Goal: Task Accomplishment & Management: Manage account settings

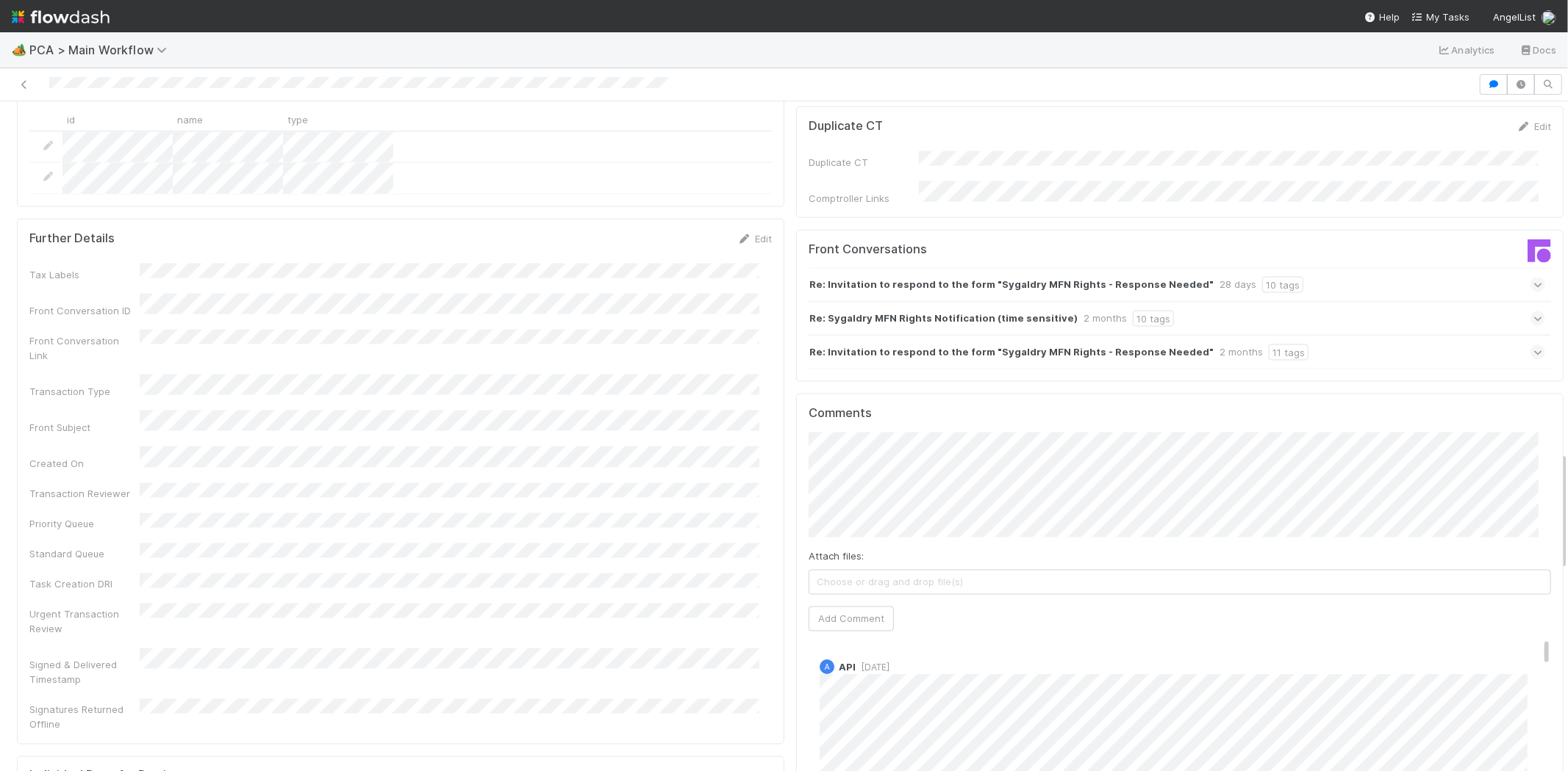
scroll to position [2041, 0]
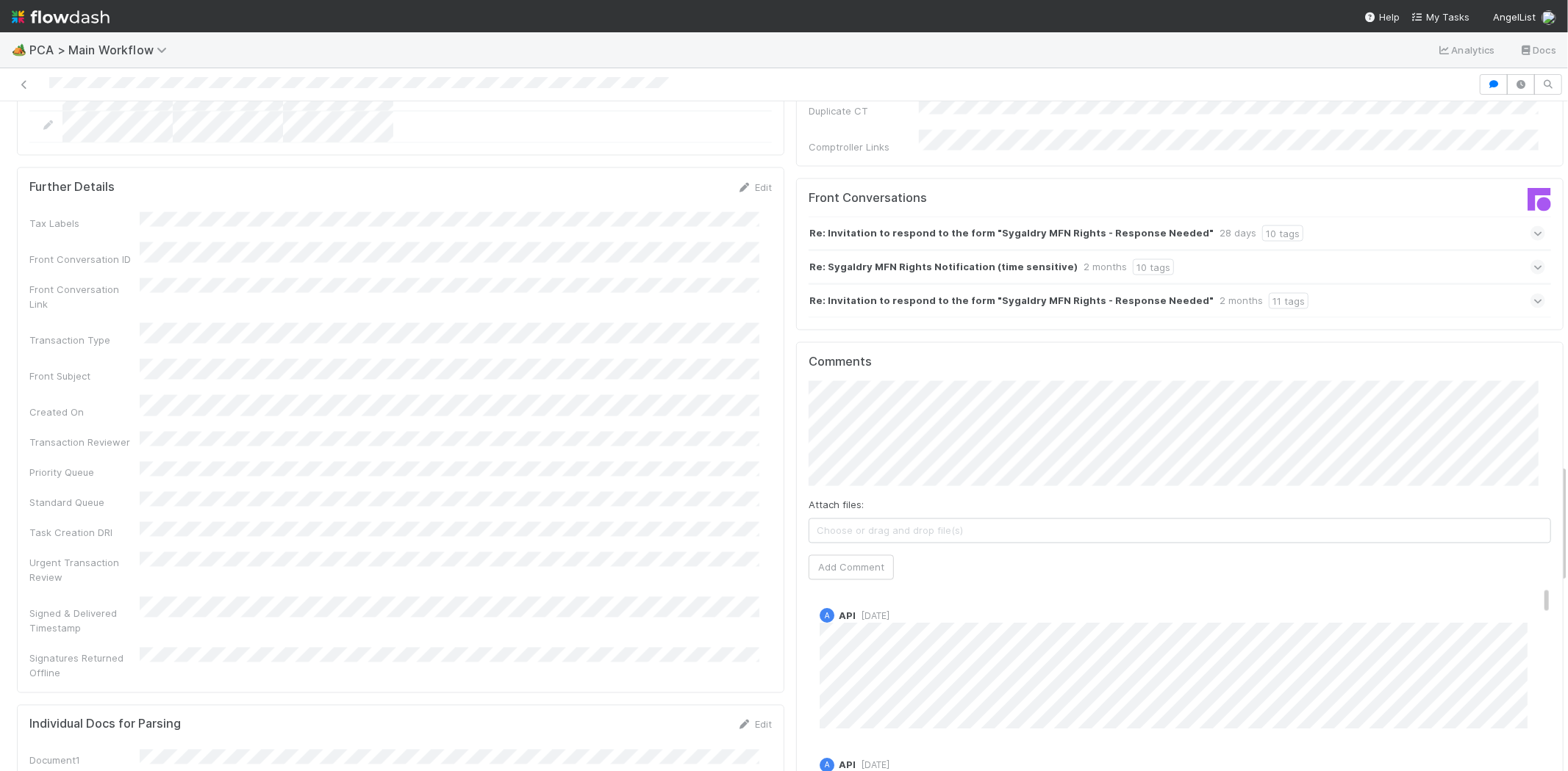
drag, startPoint x: 1523, startPoint y: 518, endPoint x: 1520, endPoint y: 463, distance: 55.1
click at [1520, 463] on div "Comments Attach files: Choose or drag and drop file(s) Add Comment A API 3 week…" at bounding box center [1179, 618] width 743 height 525
click at [1519, 487] on div "Attach files: Choose or drag and drop file(s) Add Comment" at bounding box center [1179, 481] width 743 height 199
drag, startPoint x: 1520, startPoint y: 515, endPoint x: 1519, endPoint y: 455, distance: 60.0
click at [1519, 455] on div "Comments Attach files: Choose or drag and drop file(s) Add Comment A API 3 week…" at bounding box center [1179, 618] width 743 height 525
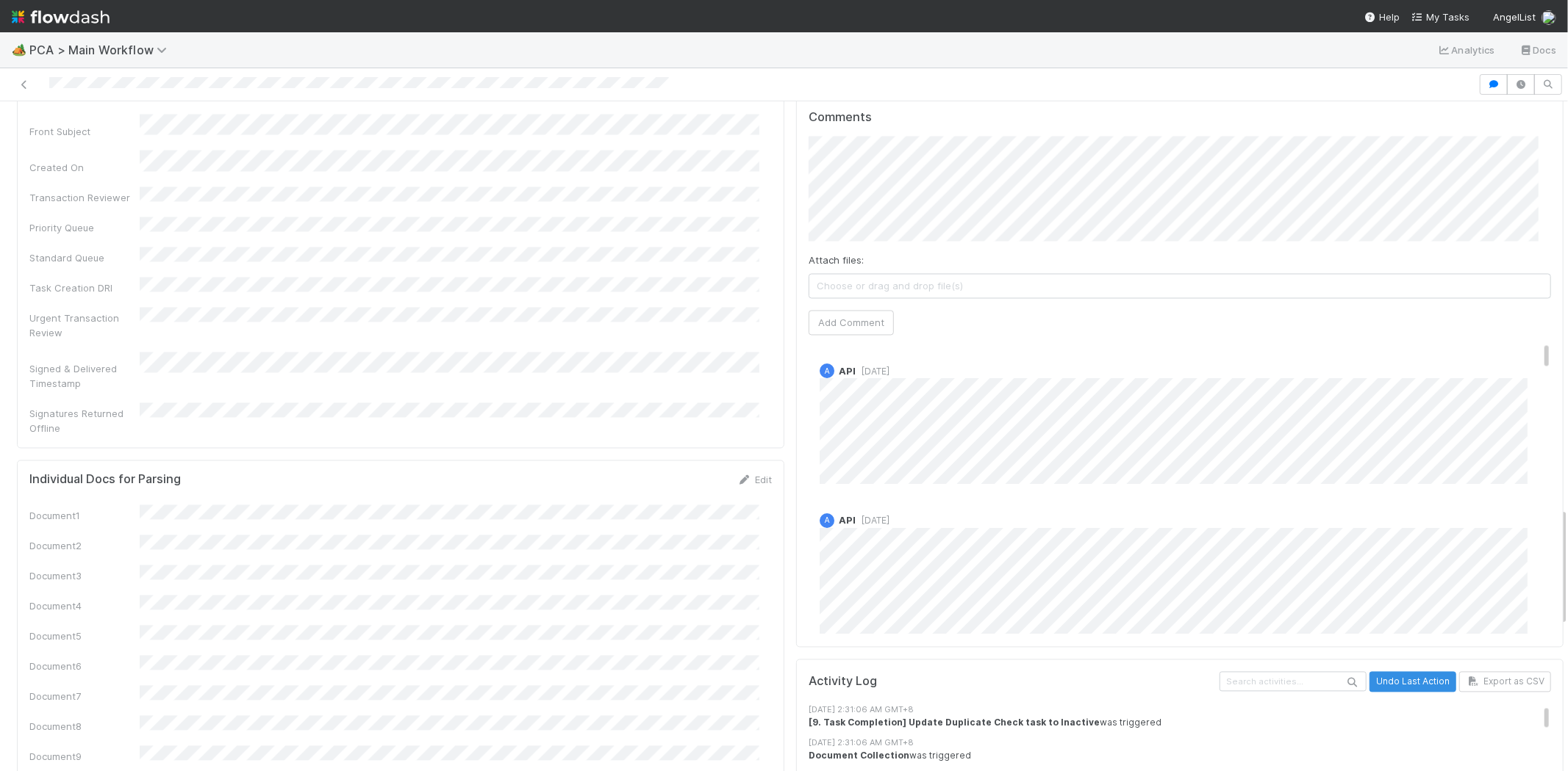
scroll to position [2285, 0]
drag, startPoint x: 1524, startPoint y: 276, endPoint x: 1519, endPoint y: 255, distance: 21.6
click at [1519, 255] on div "Comments Attach files: Choose or drag and drop file(s) Add Comment A API 3 week…" at bounding box center [1179, 372] width 743 height 525
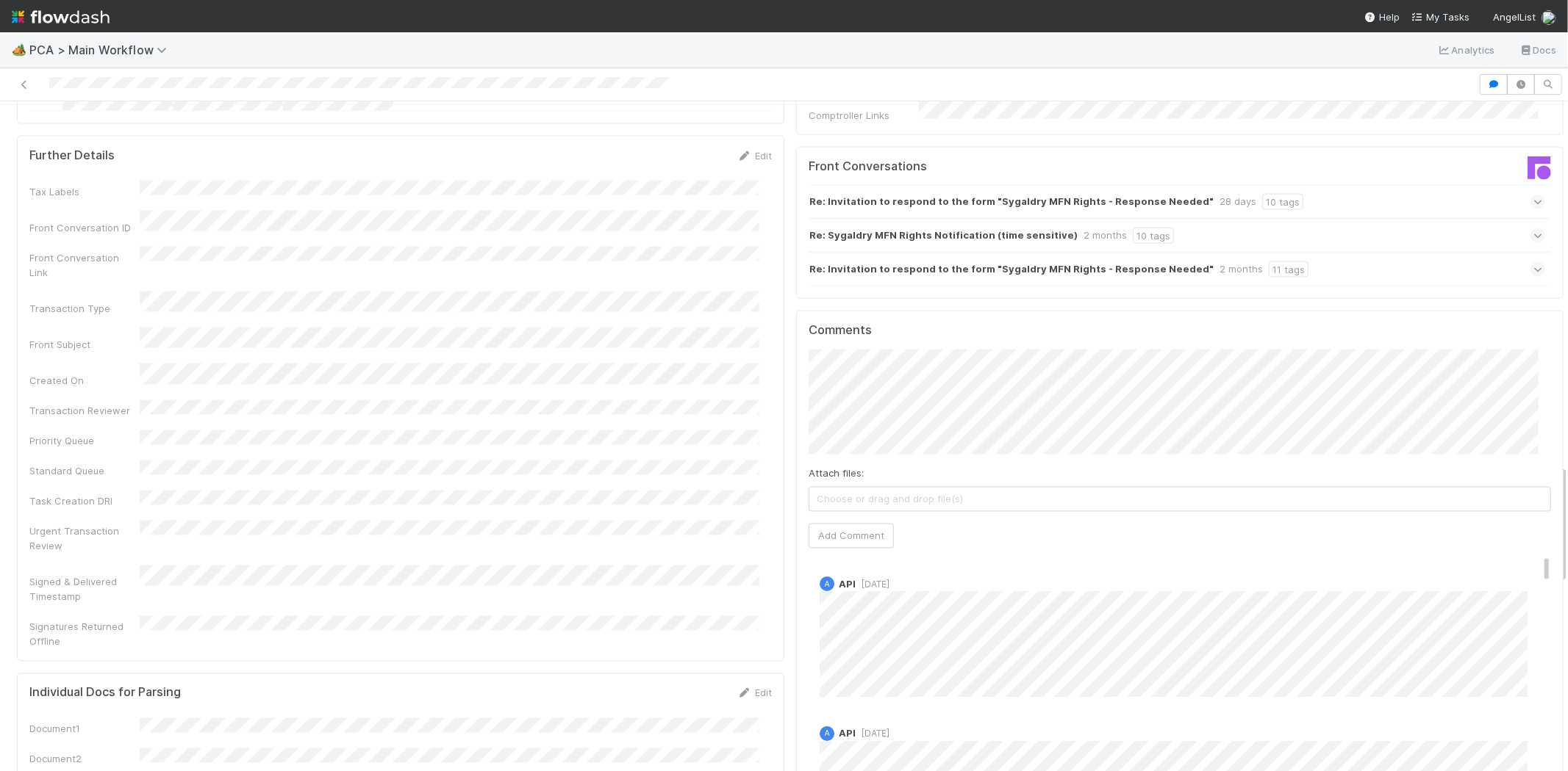
scroll to position [2122, 0]
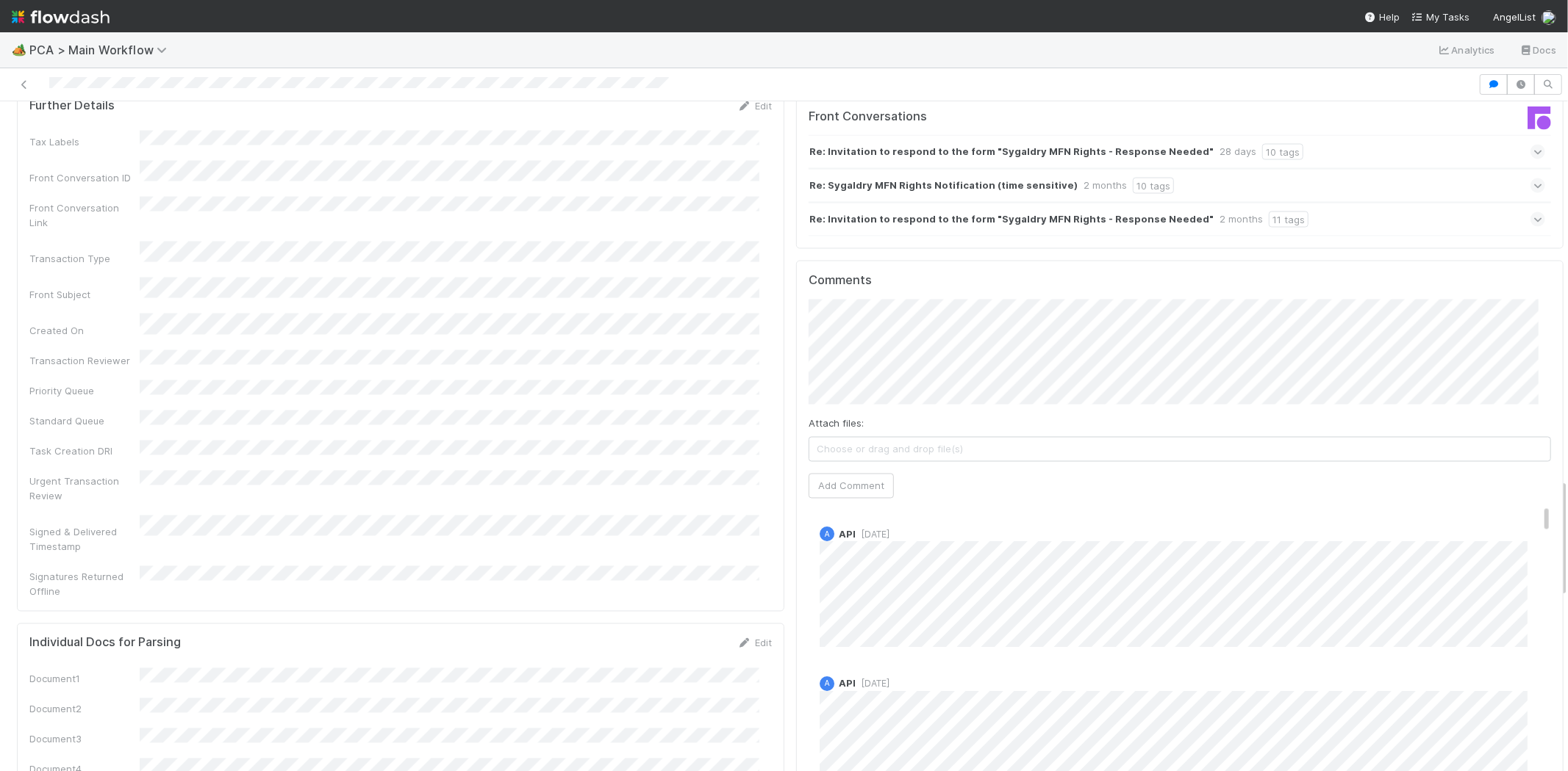
click at [982, 516] on div "A API 3 weeks ago" at bounding box center [1185, 582] width 754 height 132
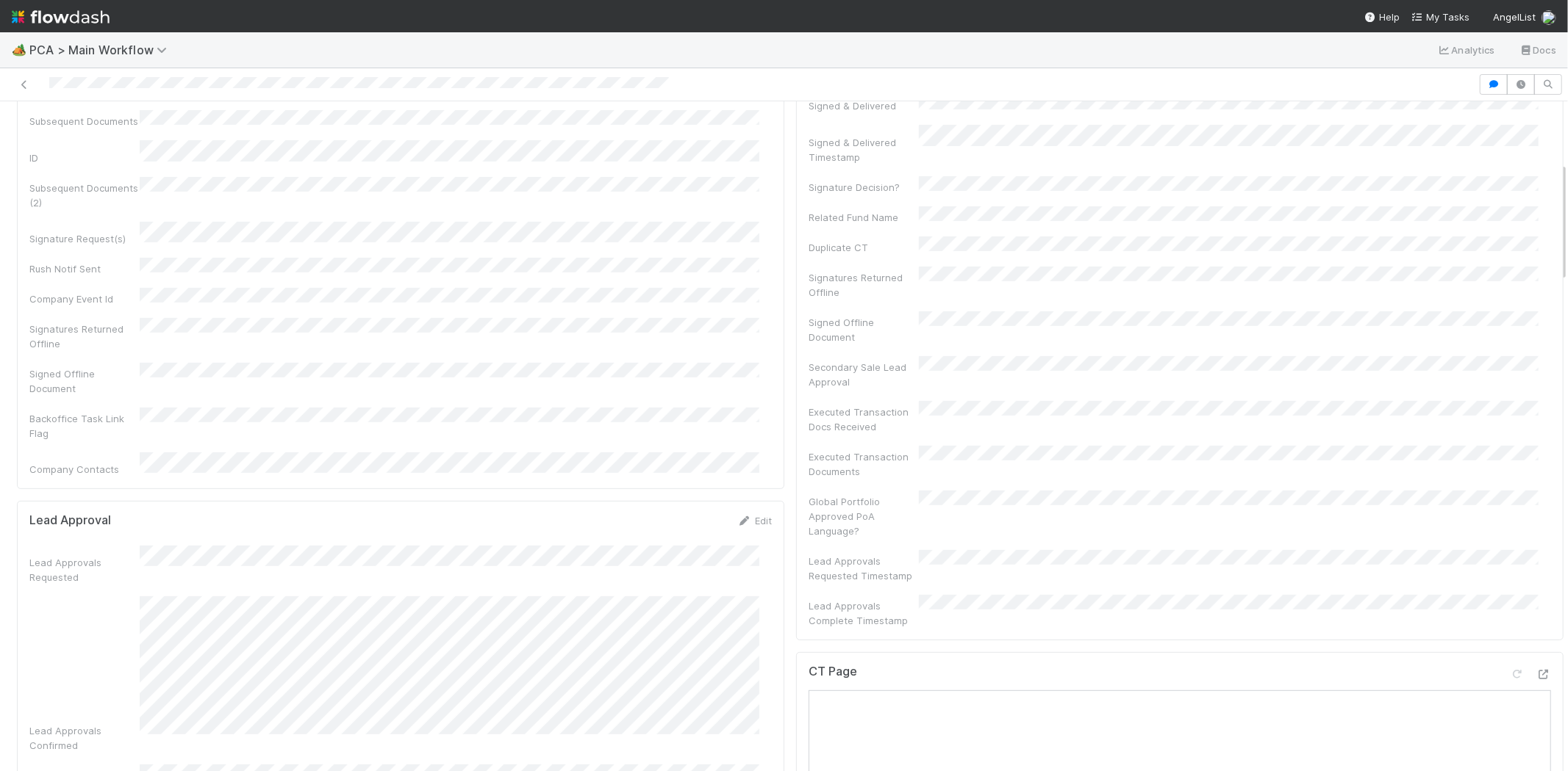
scroll to position [326, 0]
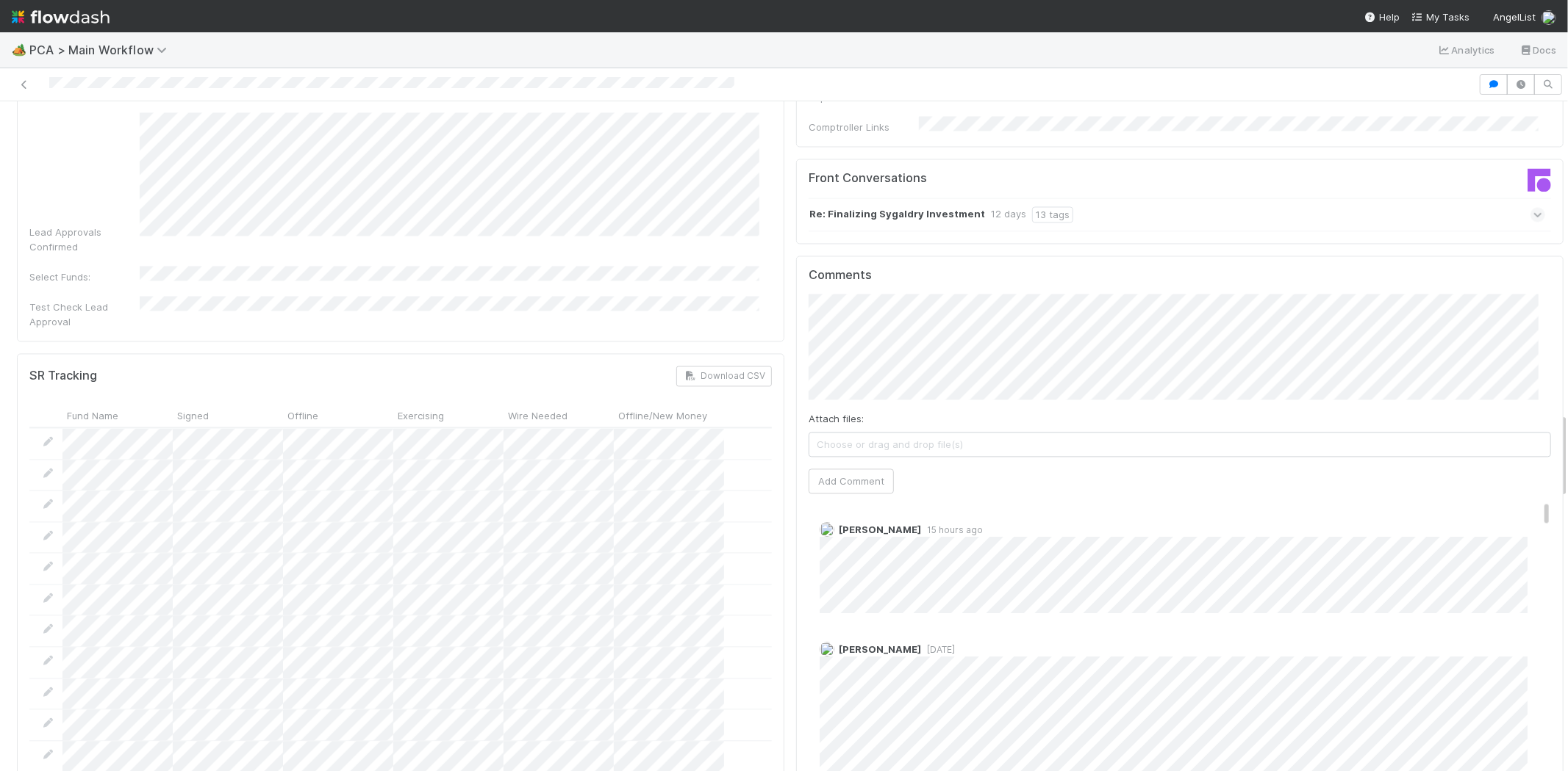
scroll to position [2367, 0]
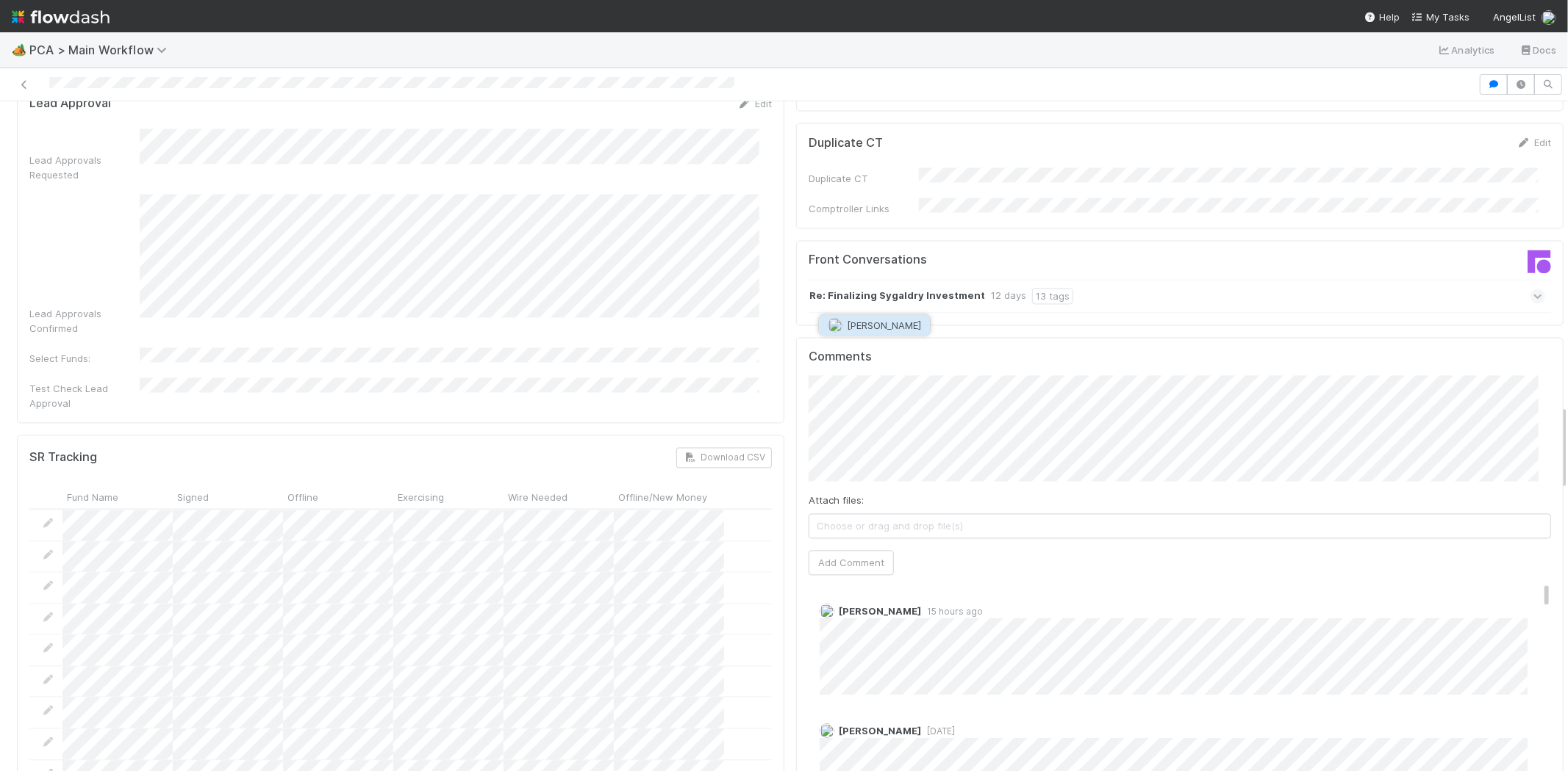
click at [891, 335] on button "[PERSON_NAME]" at bounding box center [874, 326] width 111 height 21
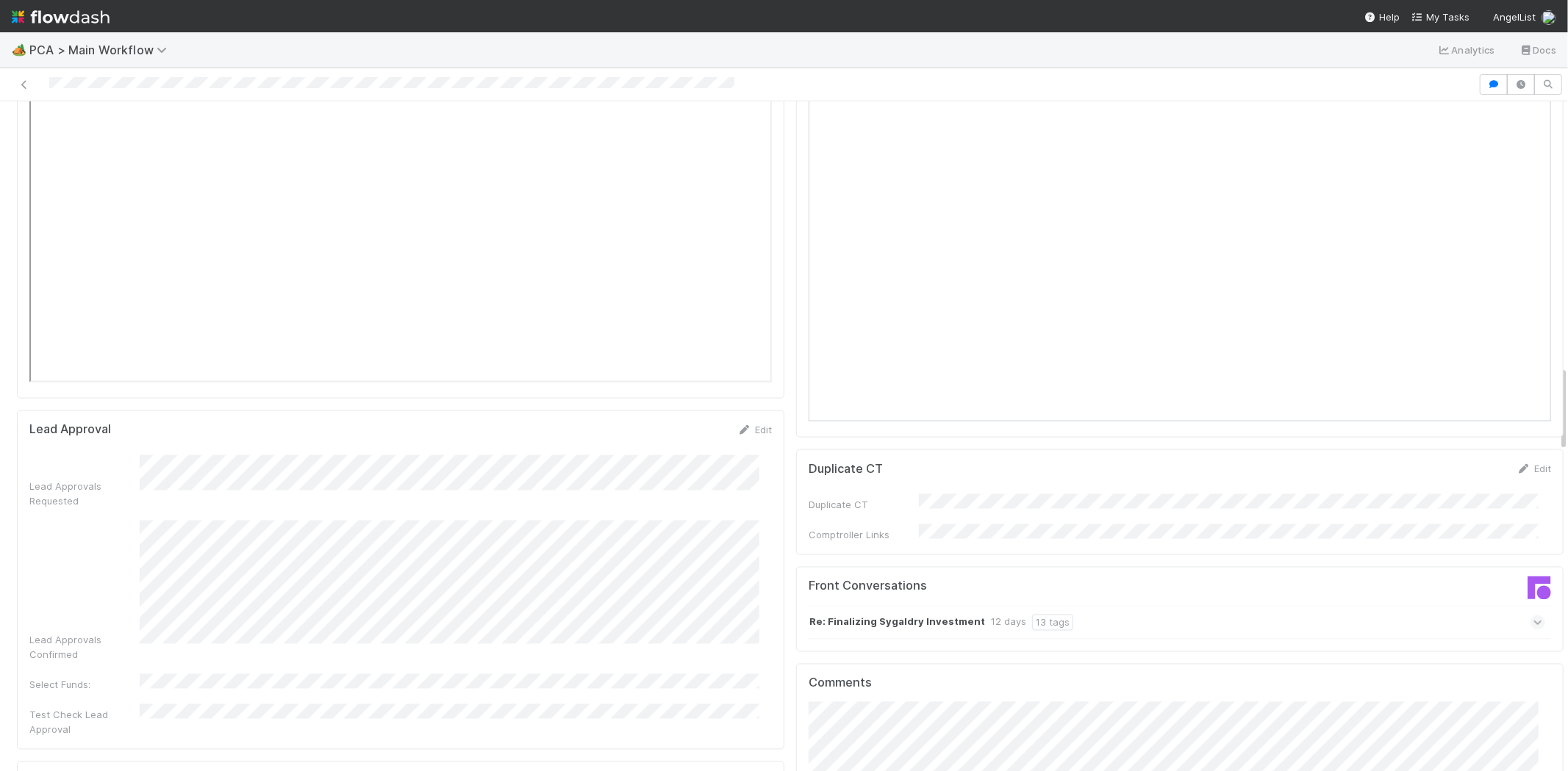
scroll to position [2122, 0]
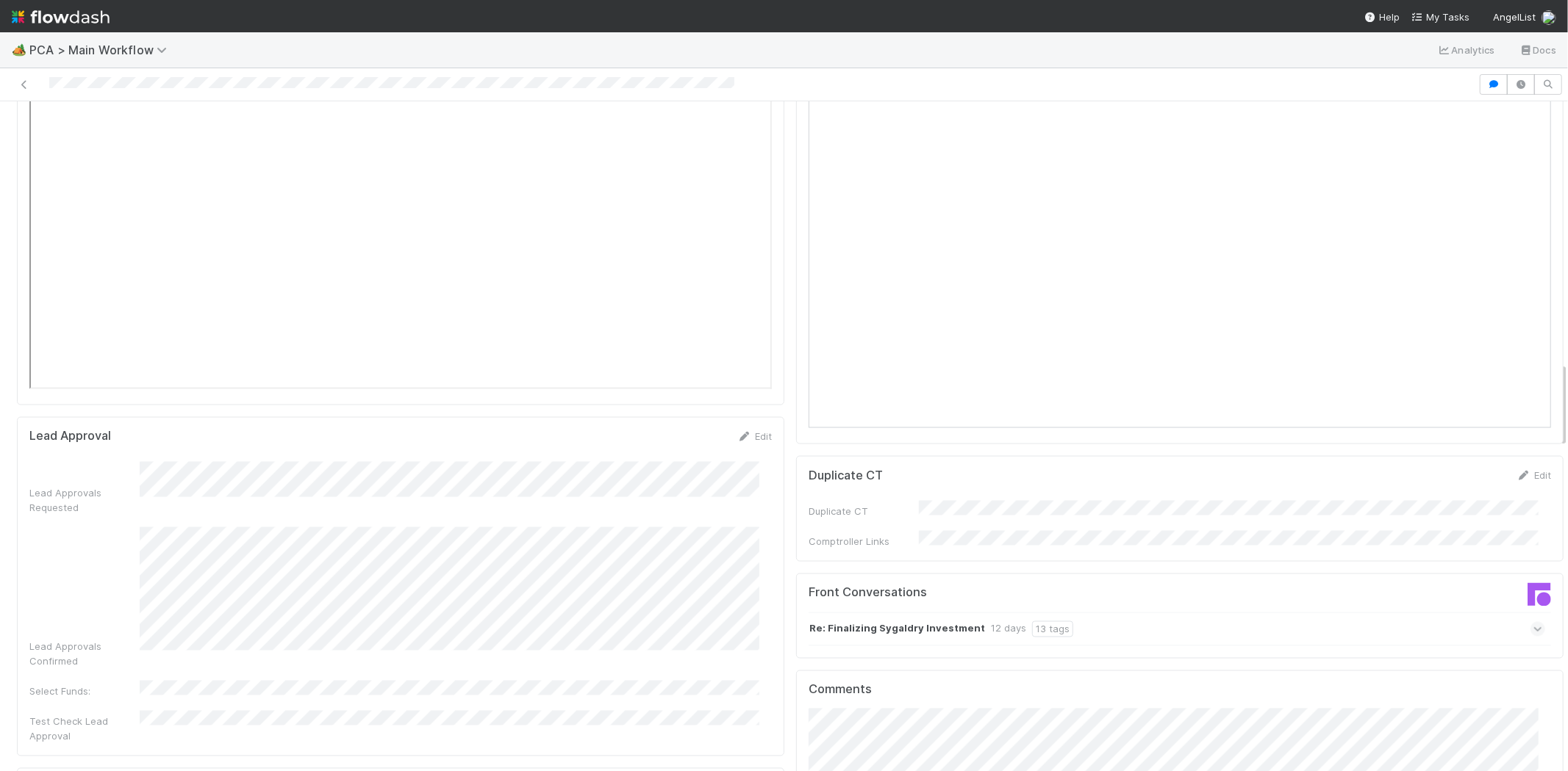
scroll to position [1877, 0]
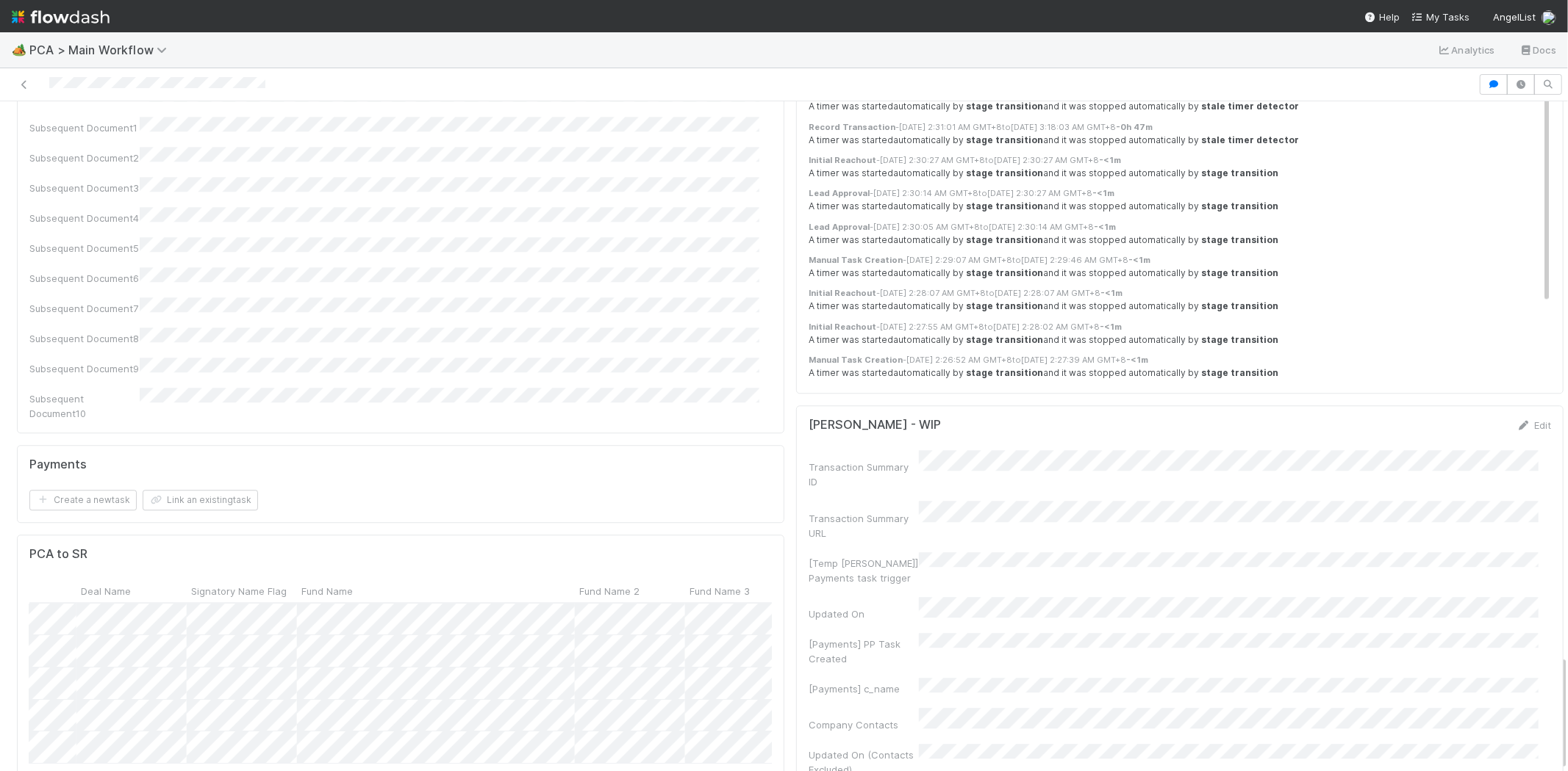
scroll to position [0, 987]
click at [100, 86] on div at bounding box center [739, 84] width 1466 height 21
click at [647, 445] on div "Payments Create a new task Link an existing task" at bounding box center [400, 484] width 767 height 78
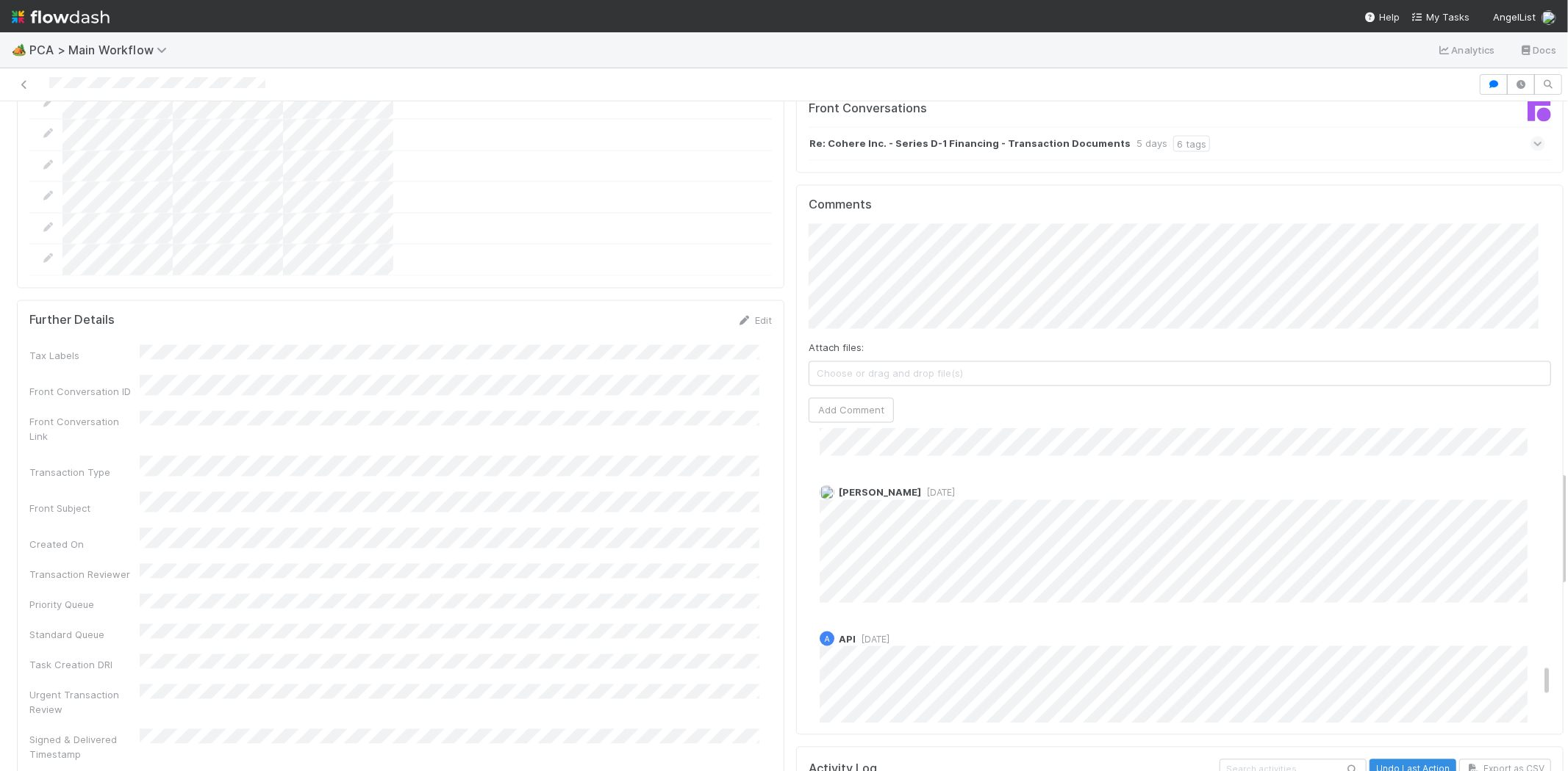
scroll to position [2054, 0]
drag, startPoint x: 1524, startPoint y: 381, endPoint x: 1540, endPoint y: 589, distance: 208.6
click at [1540, 589] on div "Status Edit Lead Approval(s) Complete ALA Approval Escalation Resolved Final Le…" at bounding box center [1179, 43] width 779 height 4046
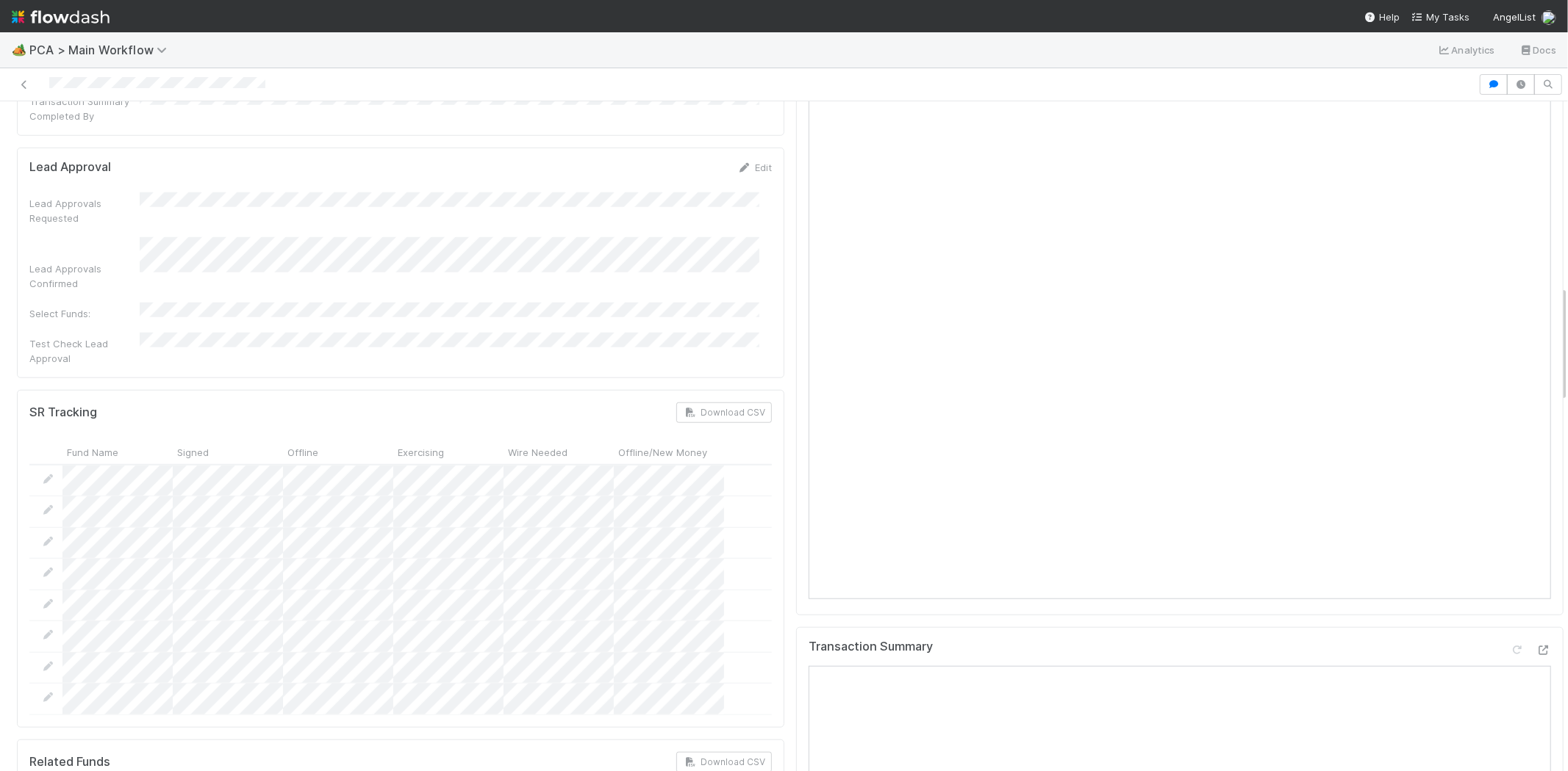
scroll to position [1062, 0]
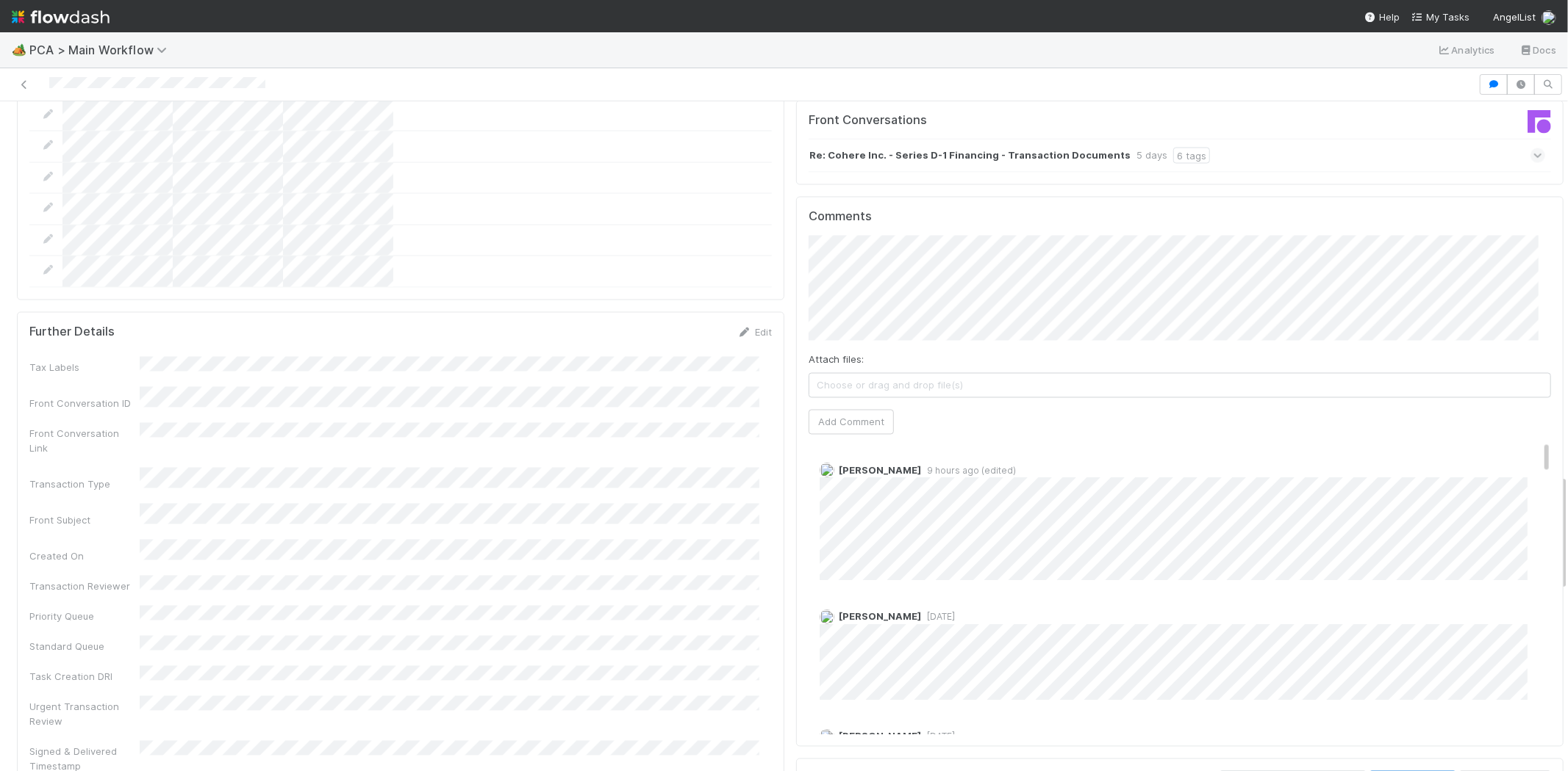
scroll to position [2043, 0]
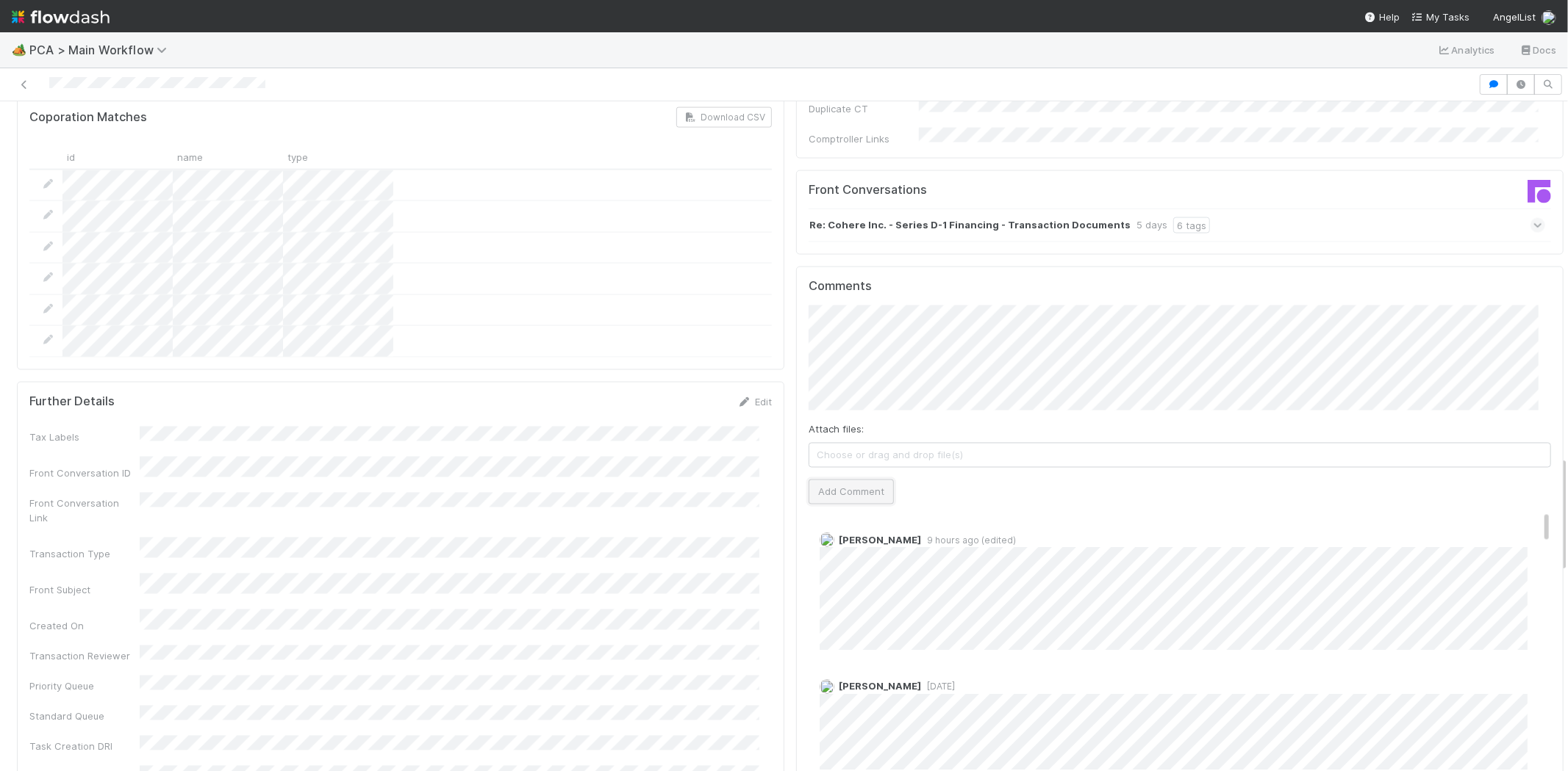
click at [849, 480] on button "Add Comment" at bounding box center [851, 492] width 86 height 25
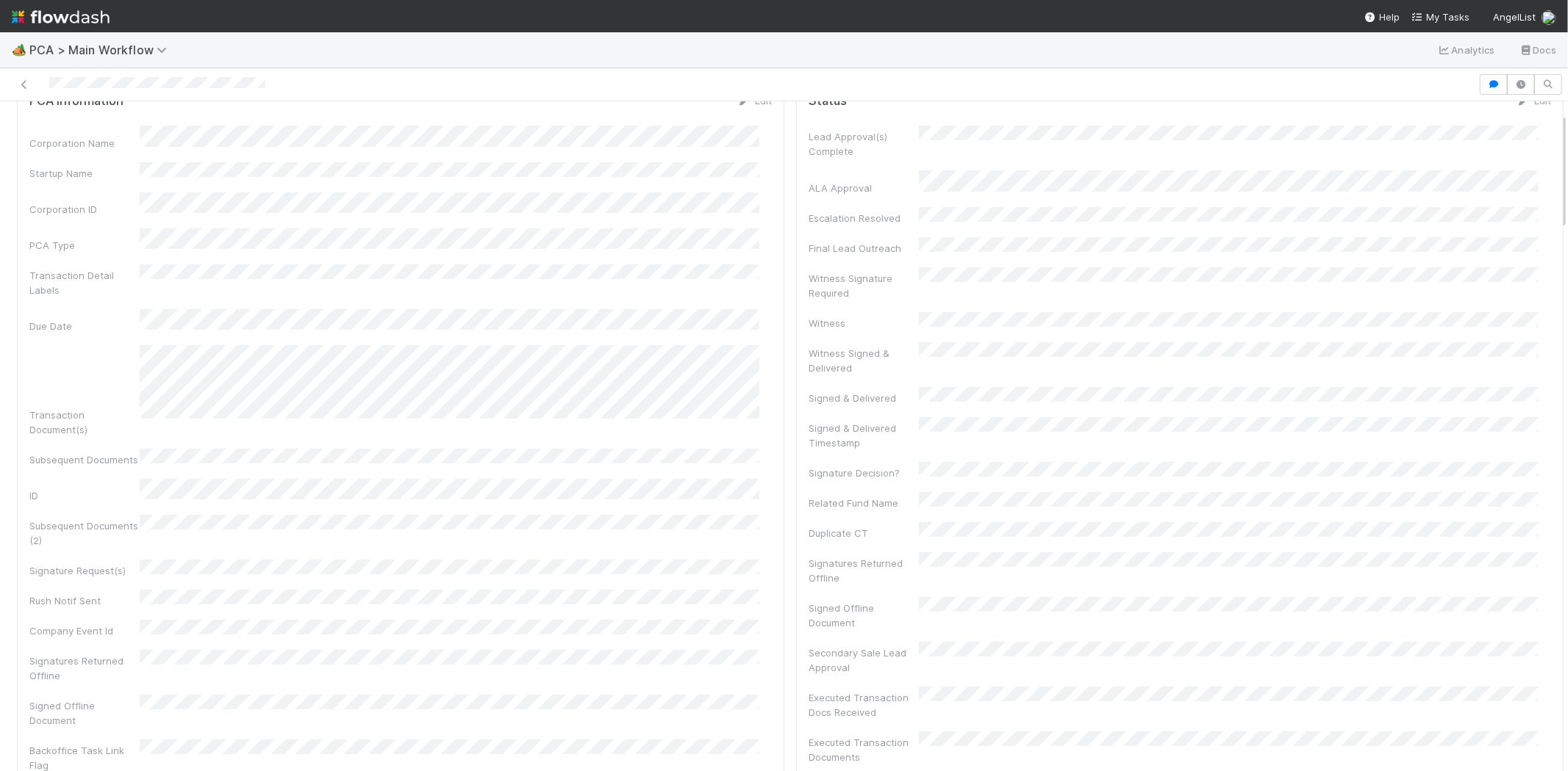
scroll to position [0, 0]
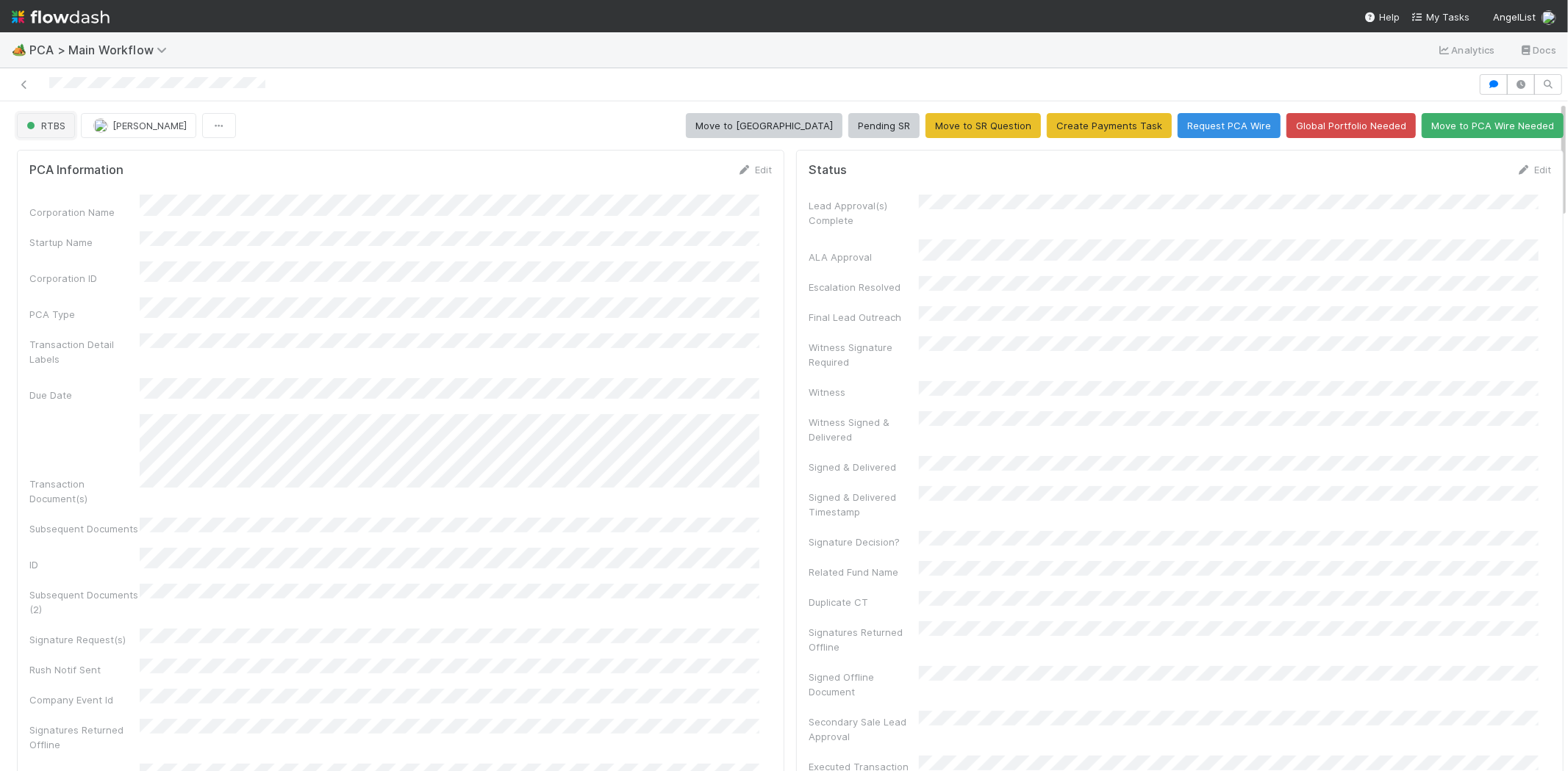
click at [54, 123] on button "RTBS" at bounding box center [45, 125] width 58 height 25
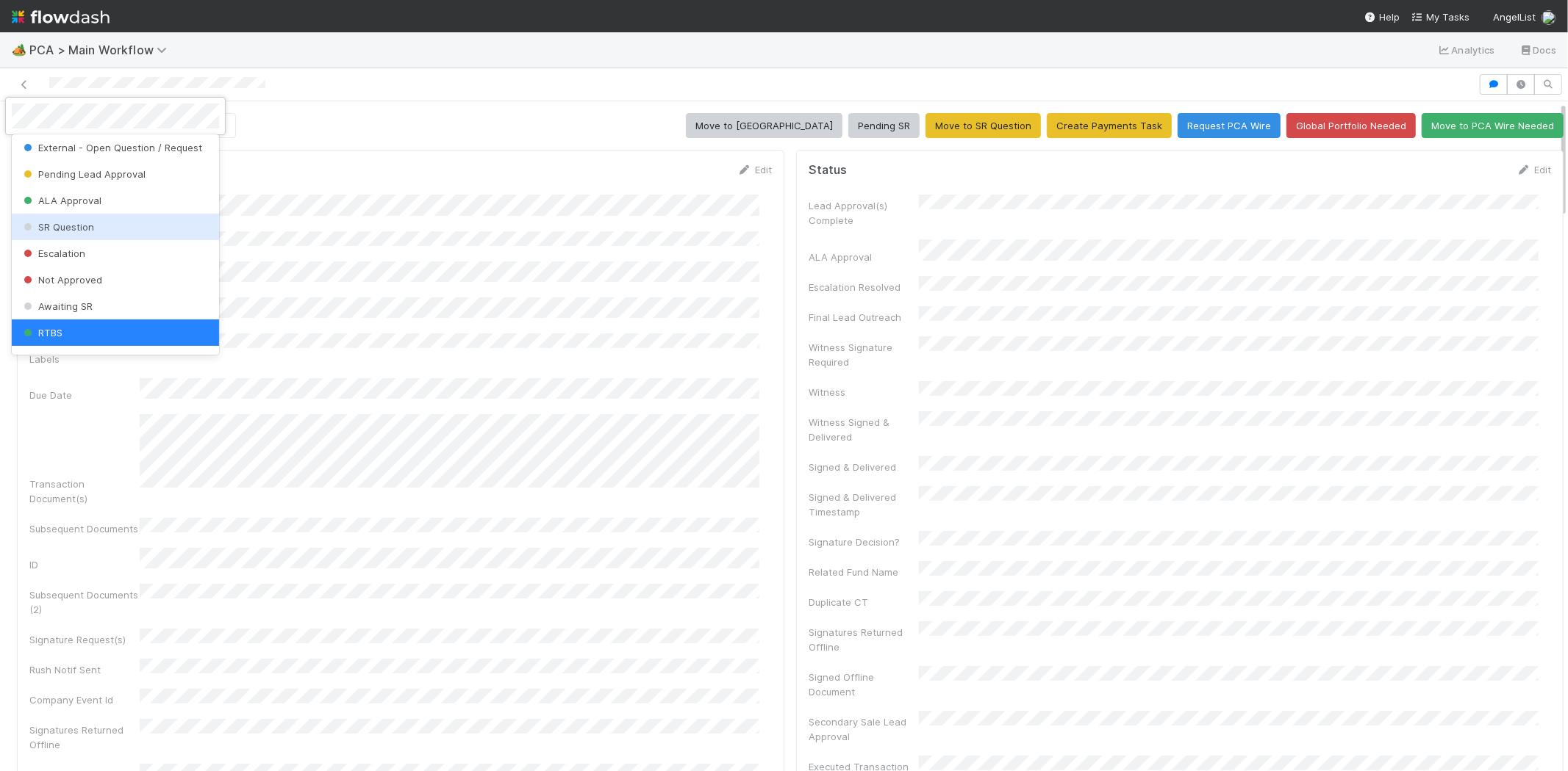
click at [140, 225] on div "SR Question" at bounding box center [115, 226] width 208 height 27
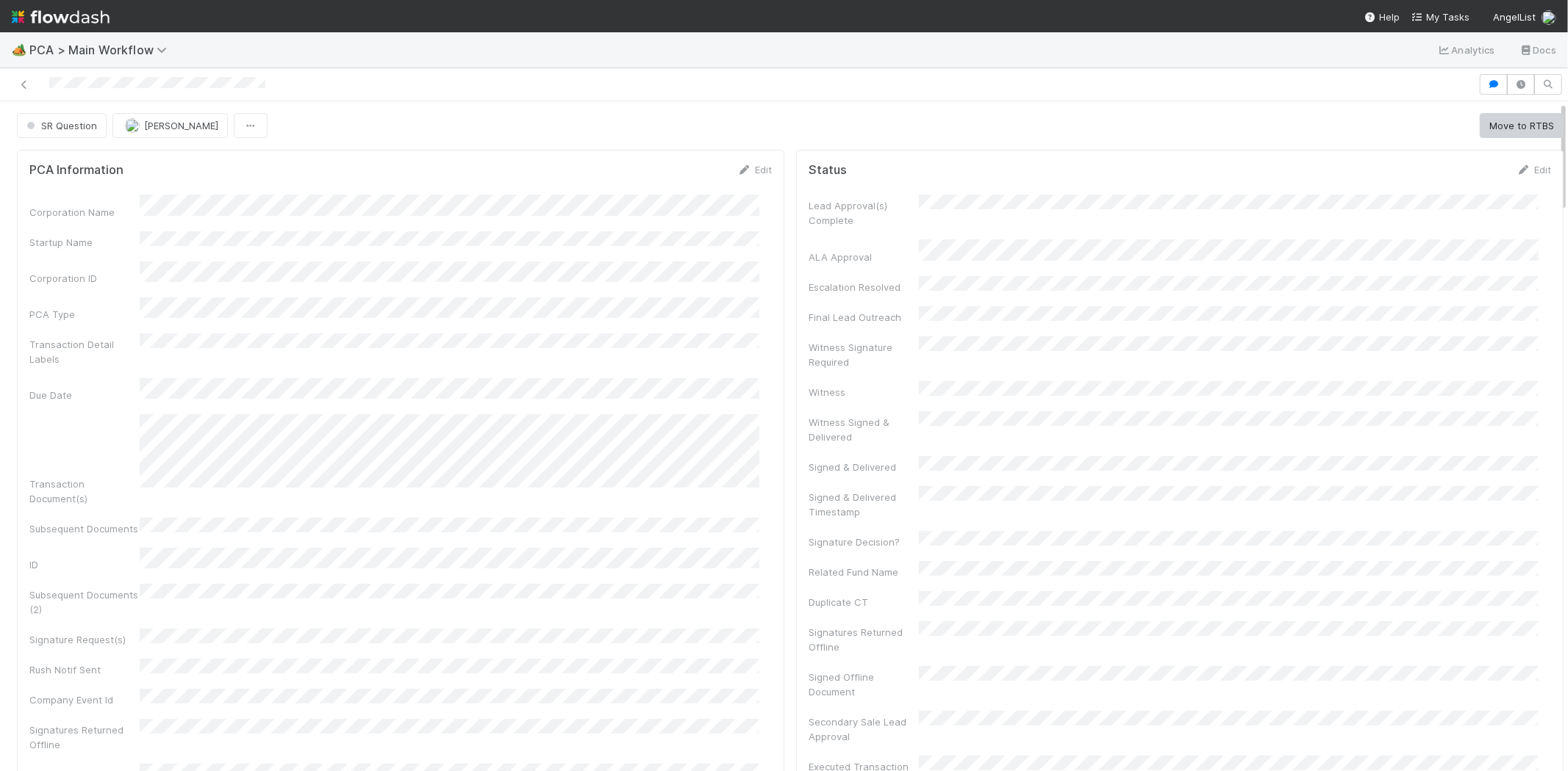
drag, startPoint x: 44, startPoint y: 64, endPoint x: 1481, endPoint y: 175, distance: 1441.3
click at [304, 79] on div at bounding box center [739, 84] width 1466 height 21
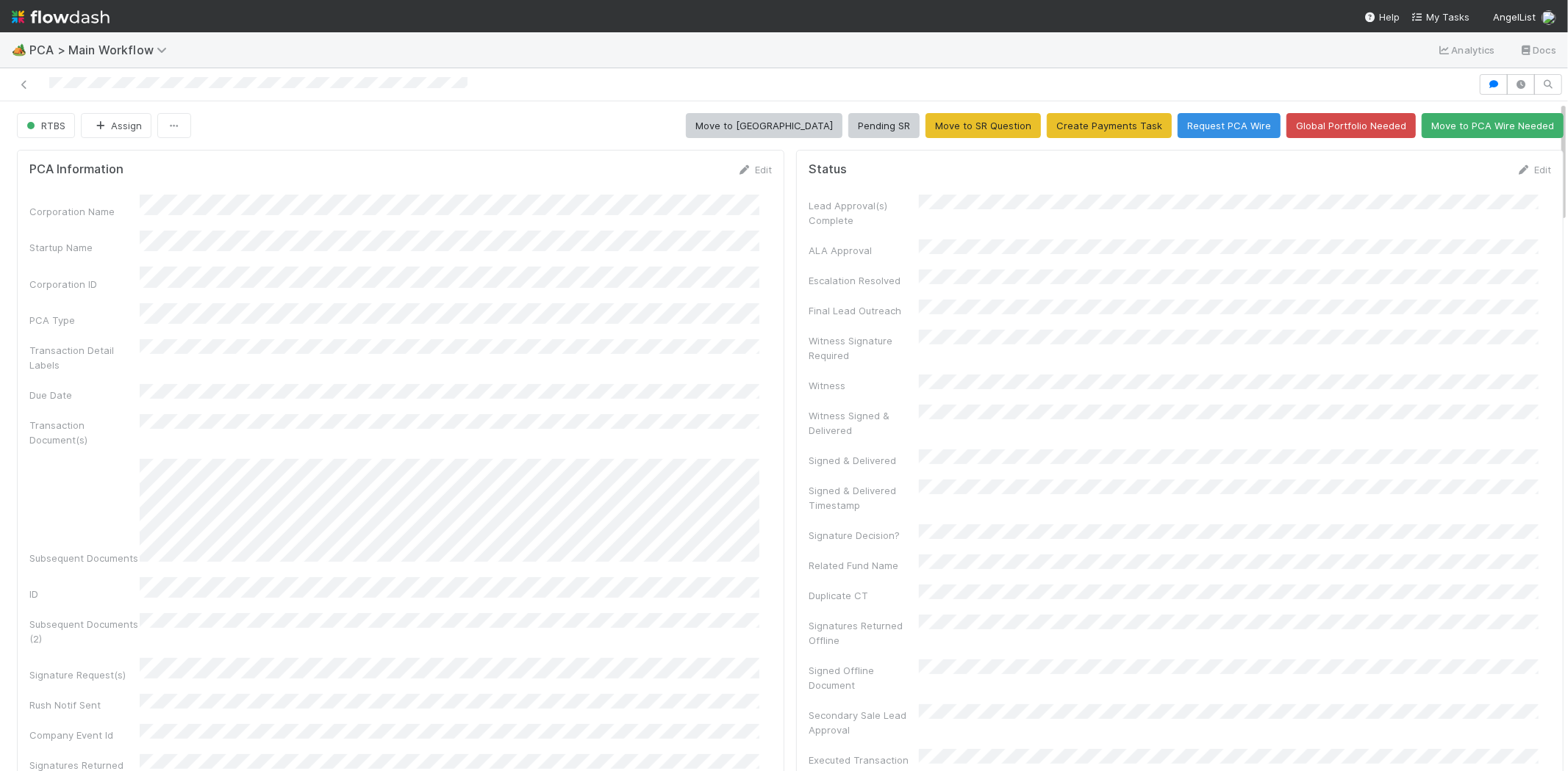
drag, startPoint x: 751, startPoint y: 171, endPoint x: 734, endPoint y: 196, distance: 30.2
click at [751, 171] on link "Edit" at bounding box center [754, 170] width 34 height 12
click at [685, 172] on button "Save" at bounding box center [694, 174] width 42 height 25
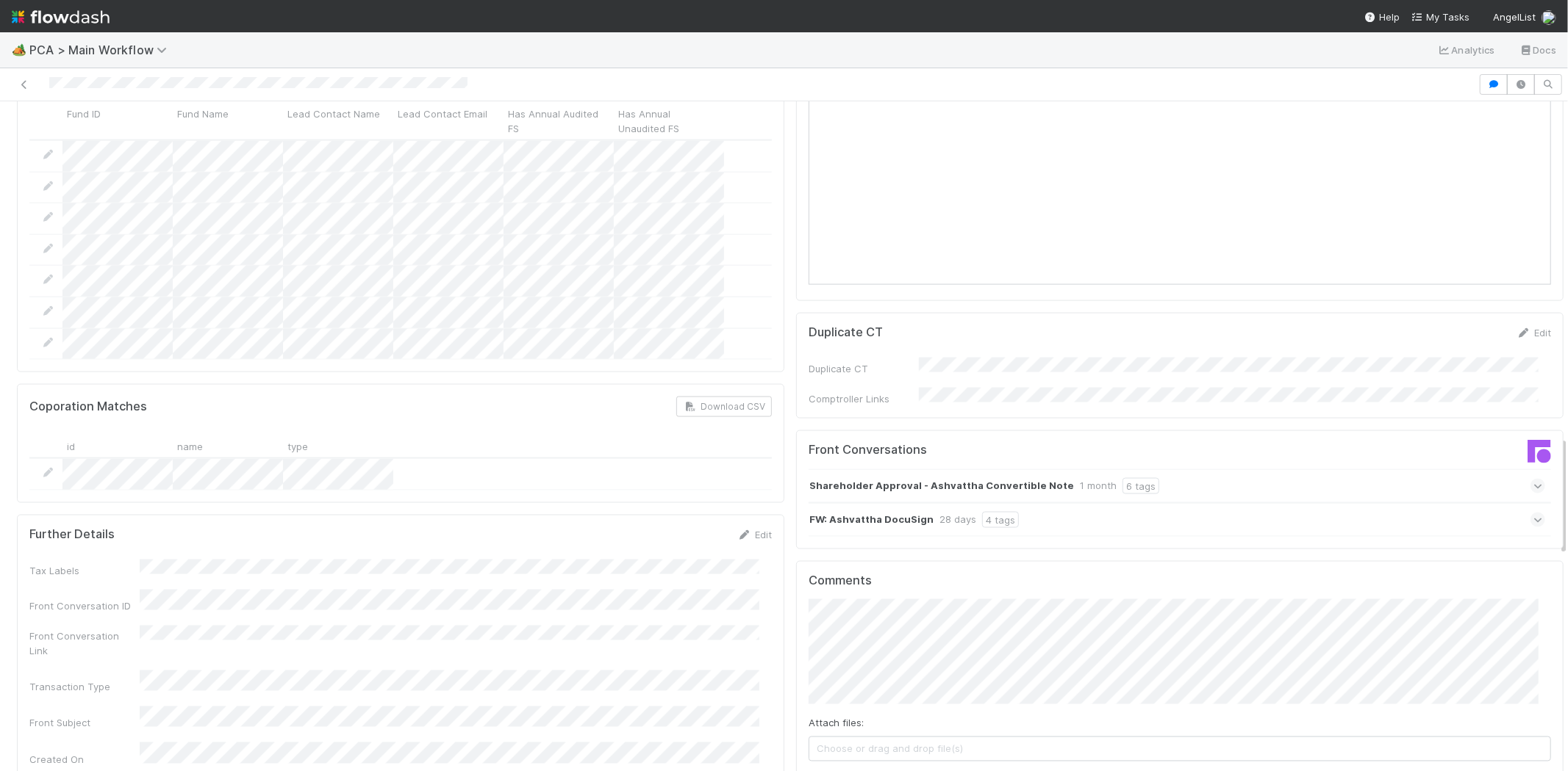
scroll to position [1877, 0]
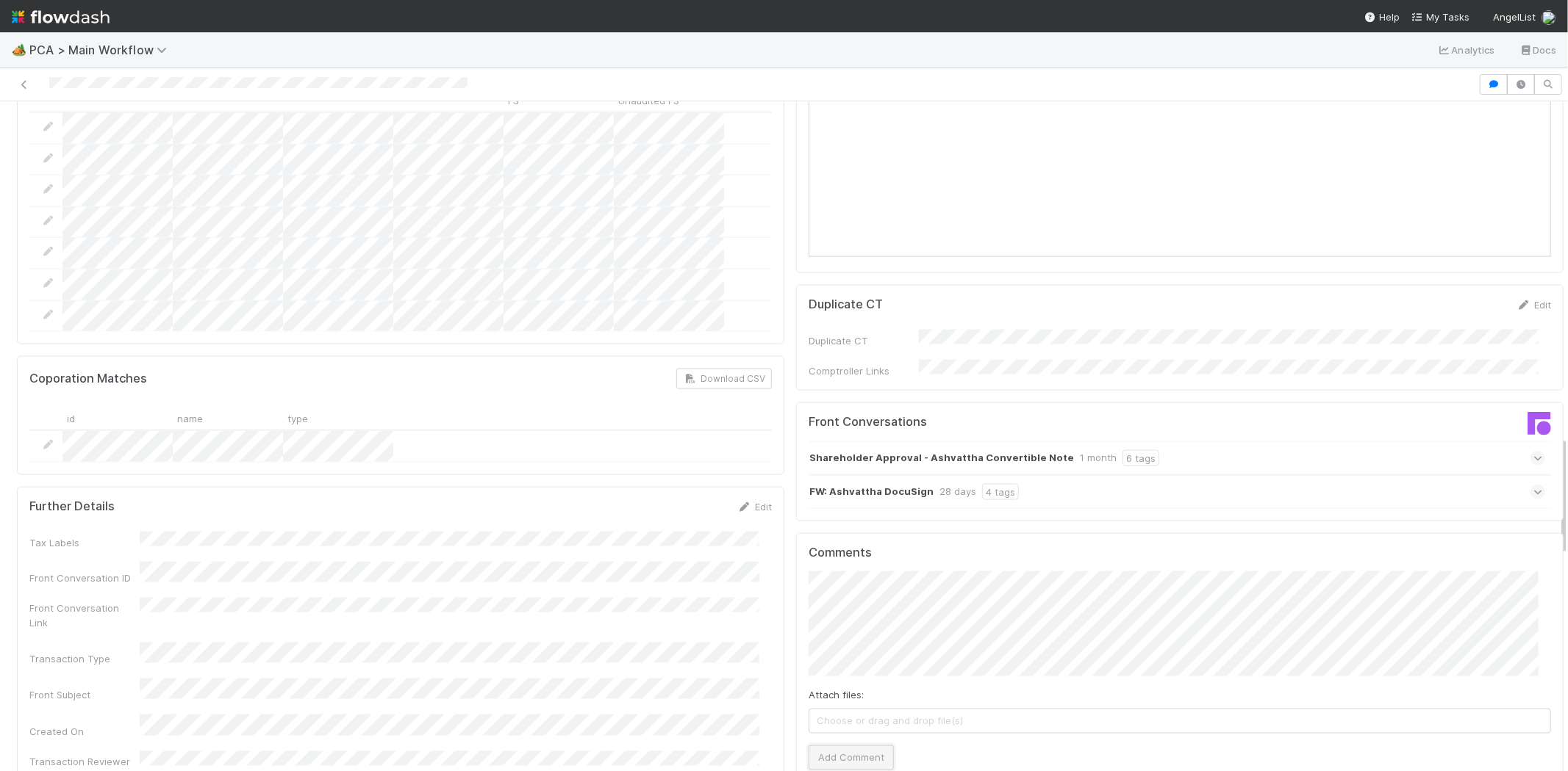
click at [847, 745] on button "Add Comment" at bounding box center [851, 757] width 86 height 25
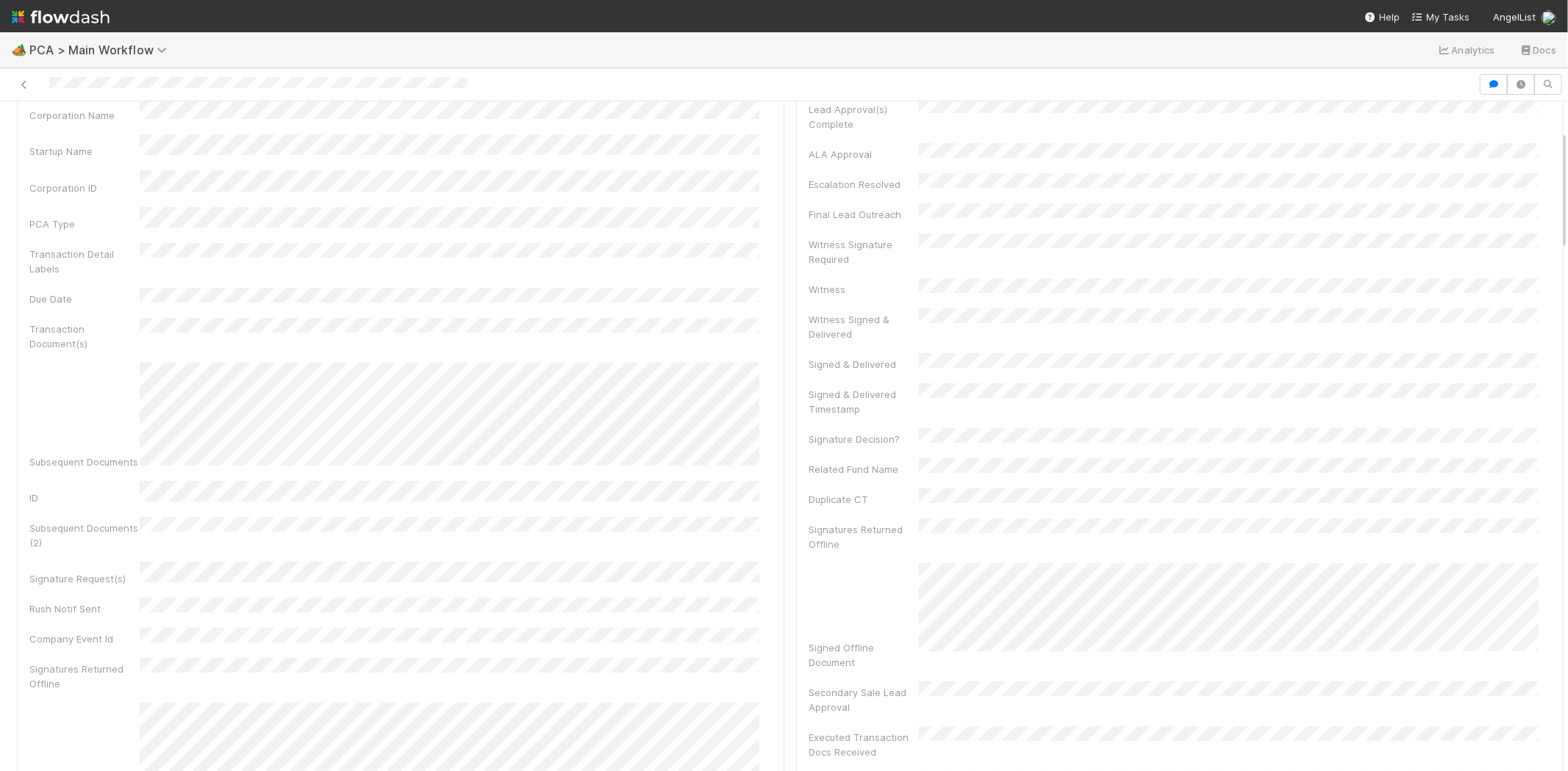
scroll to position [0, 0]
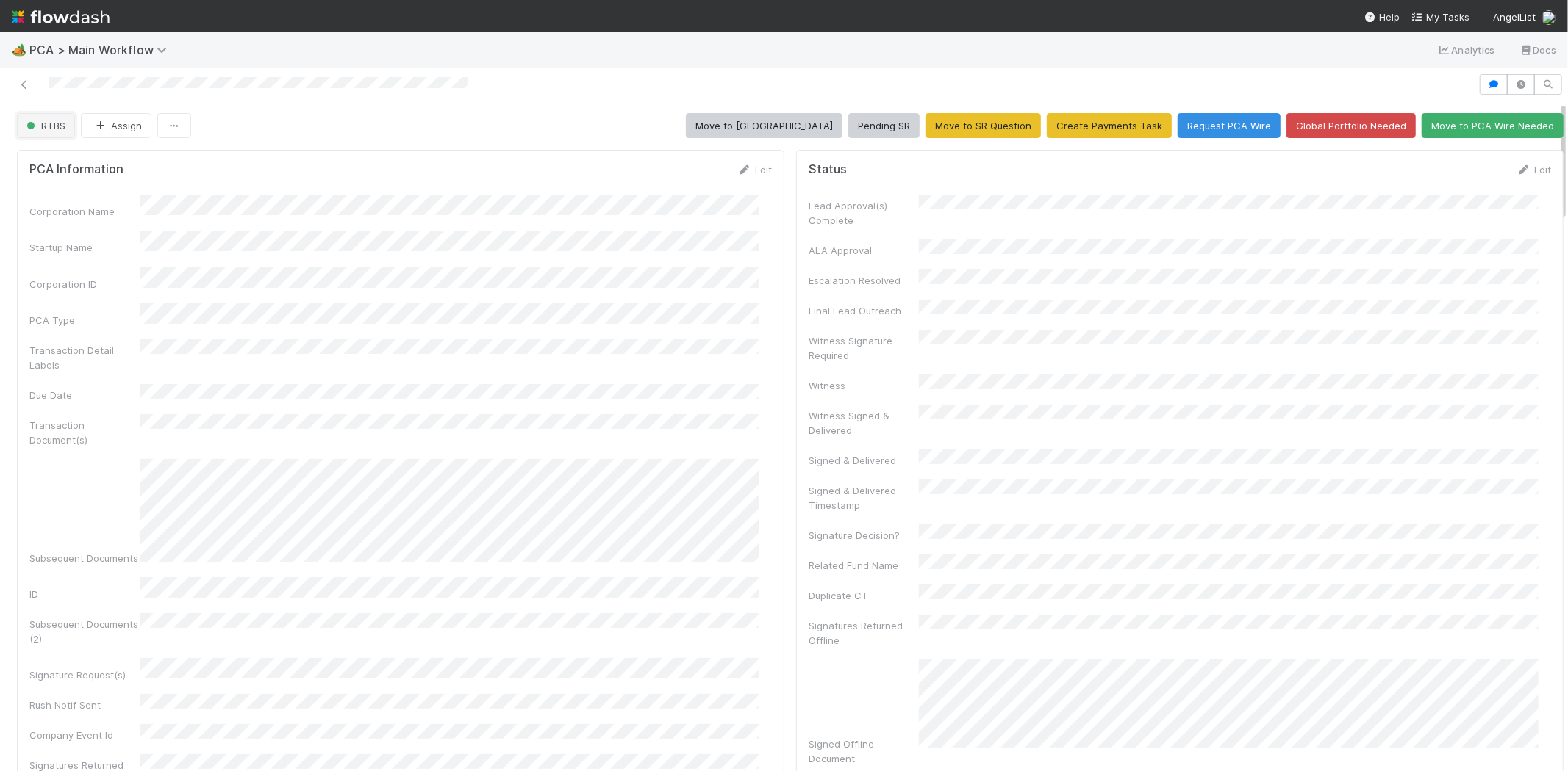
click at [46, 124] on span "RTBS" at bounding box center [44, 126] width 42 height 12
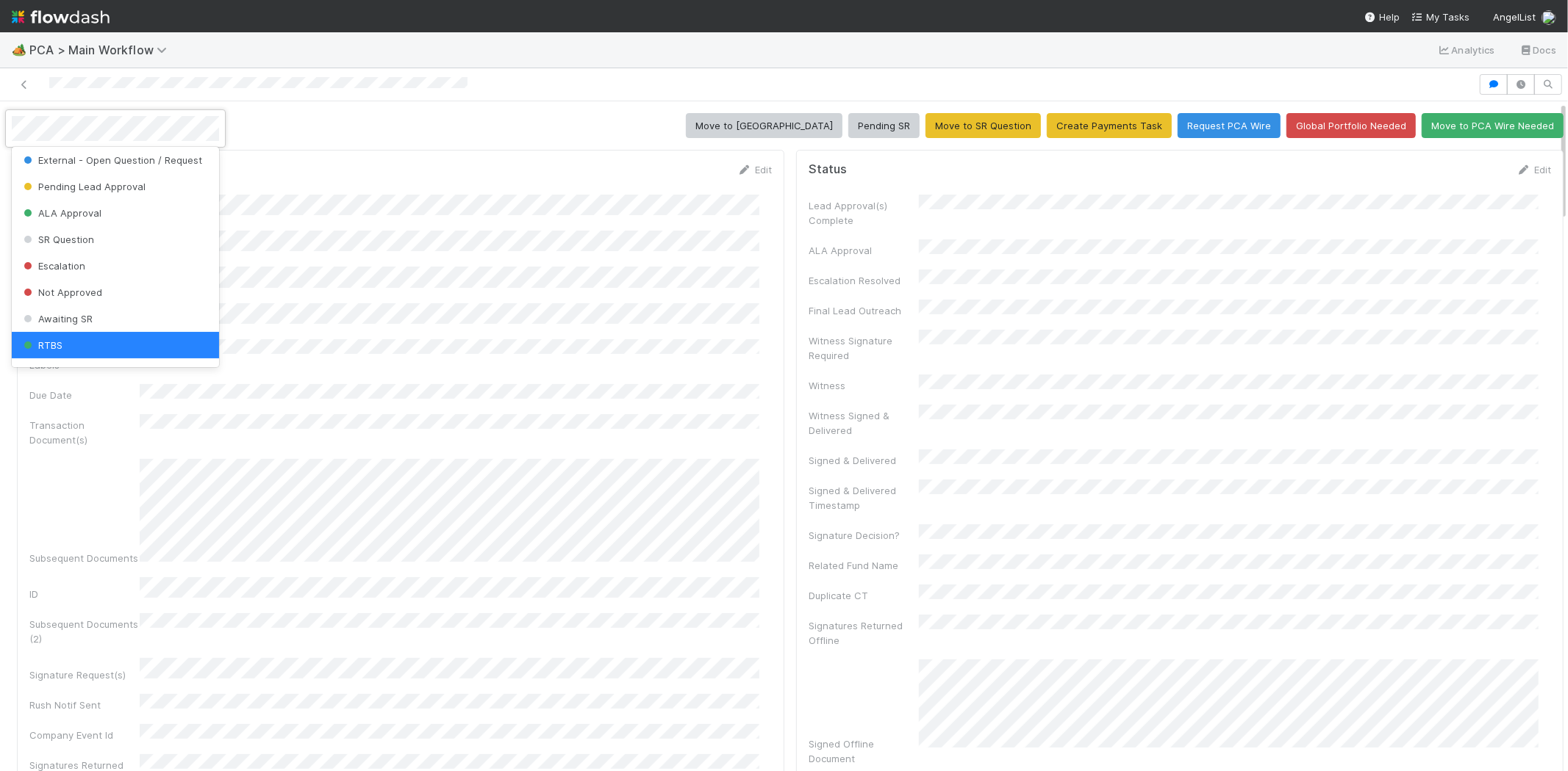
click at [327, 171] on div at bounding box center [784, 386] width 1568 height 771
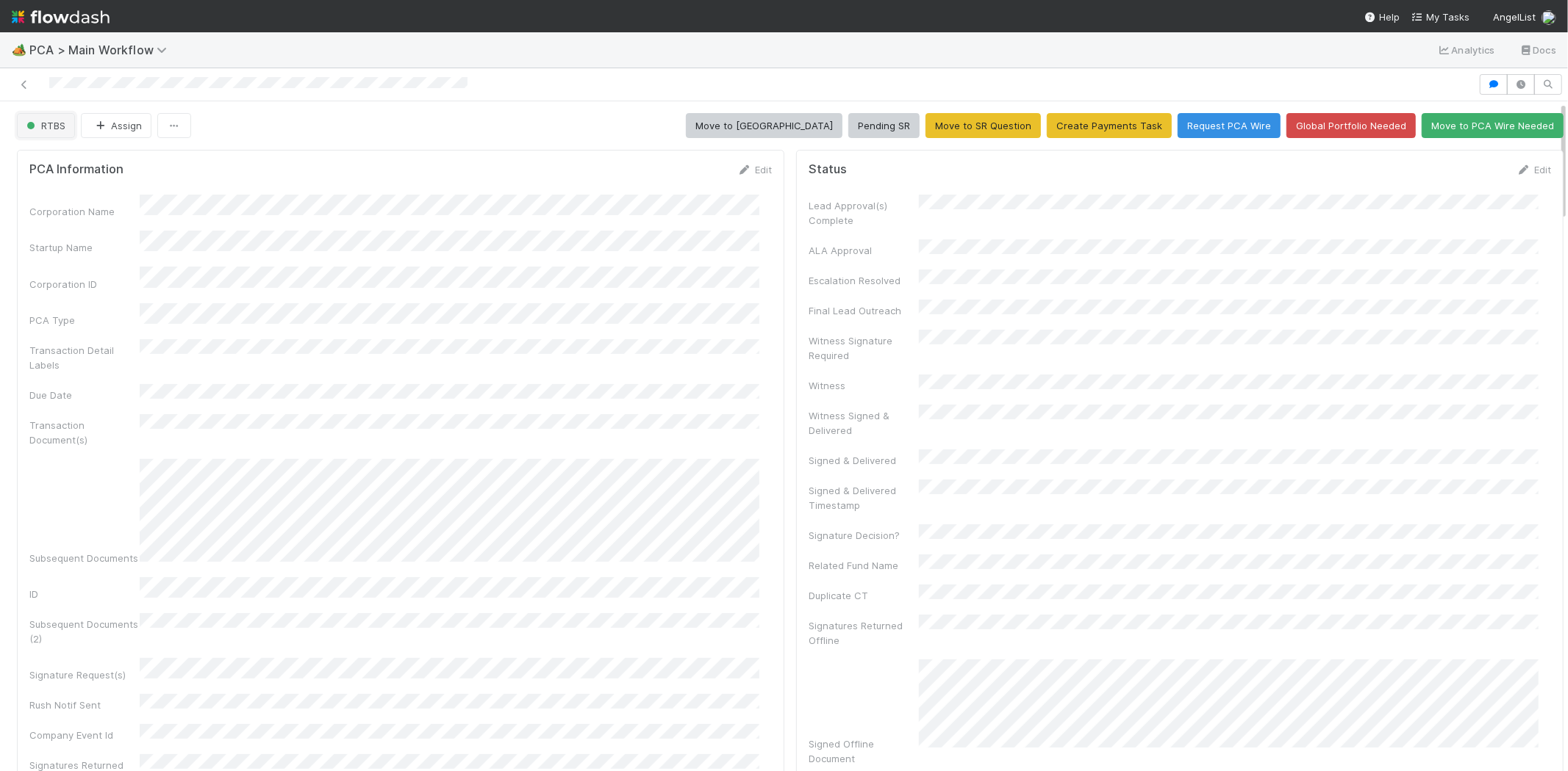
click at [53, 132] on button "RTBS" at bounding box center [45, 125] width 58 height 25
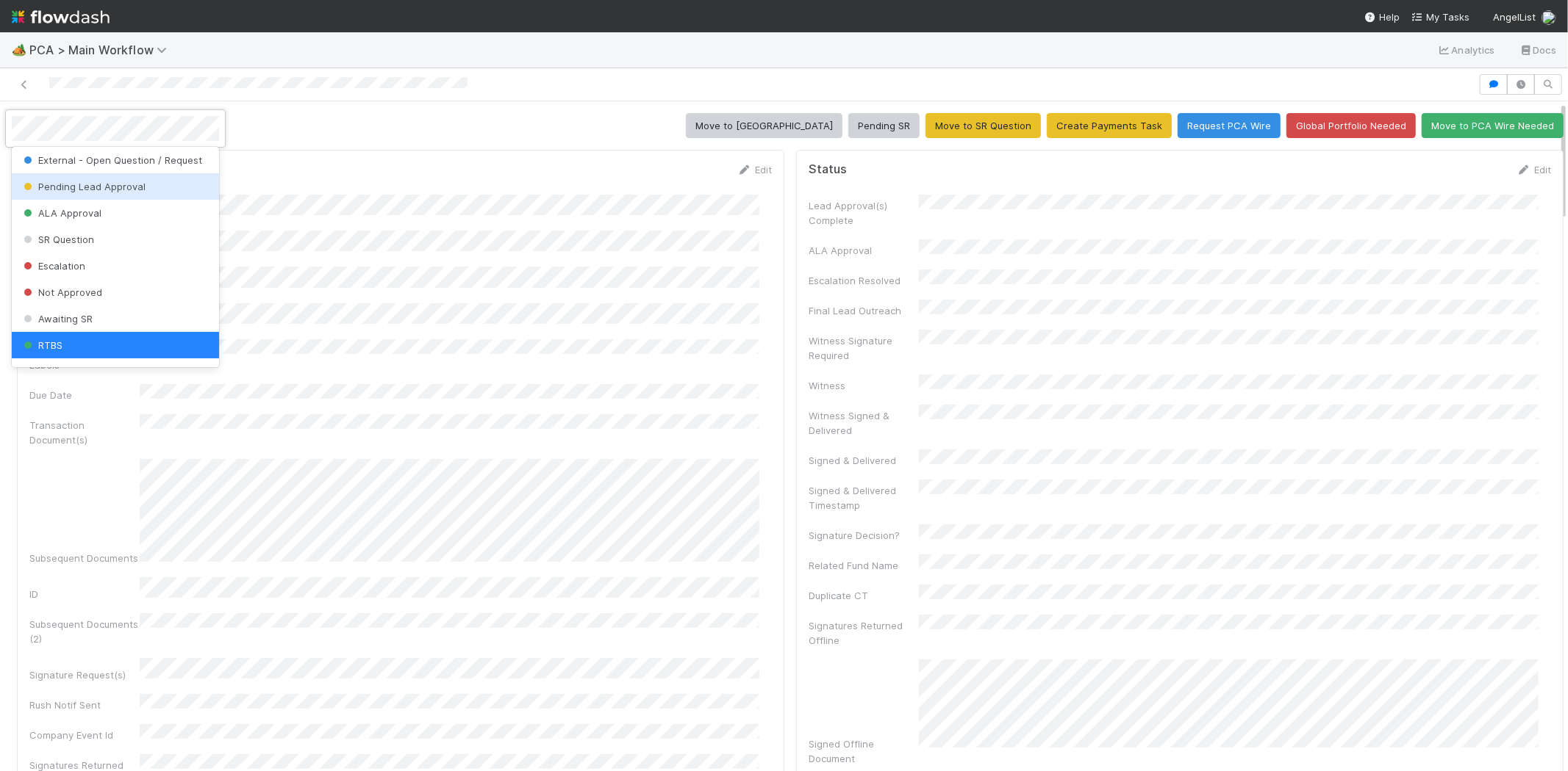
click at [165, 192] on div "Pending Lead Approval" at bounding box center [115, 186] width 208 height 27
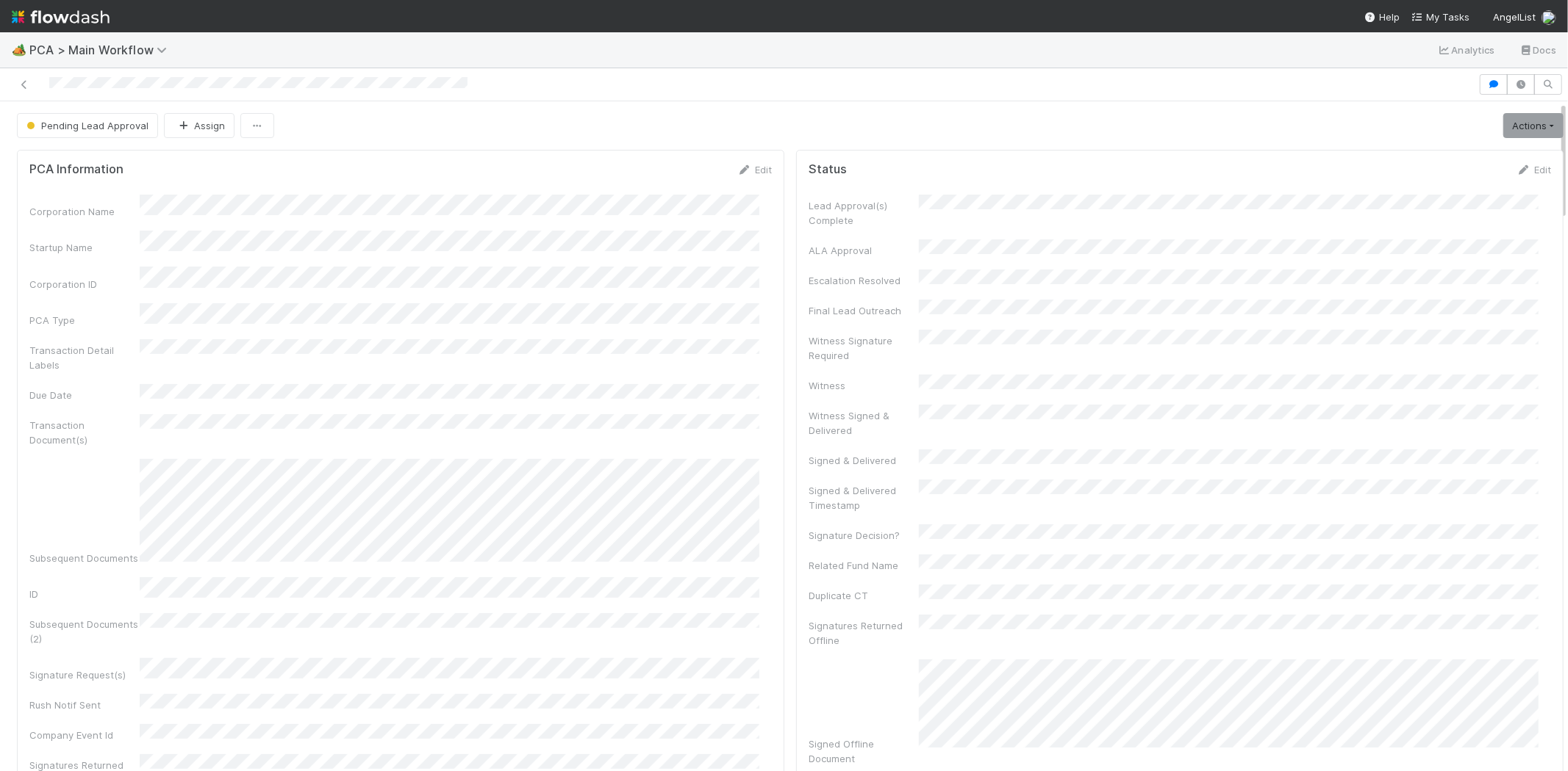
scroll to position [1282, 0]
drag, startPoint x: 46, startPoint y: 85, endPoint x: 180, endPoint y: 90, distance: 134.1
click at [180, 90] on div at bounding box center [739, 84] width 1466 height 21
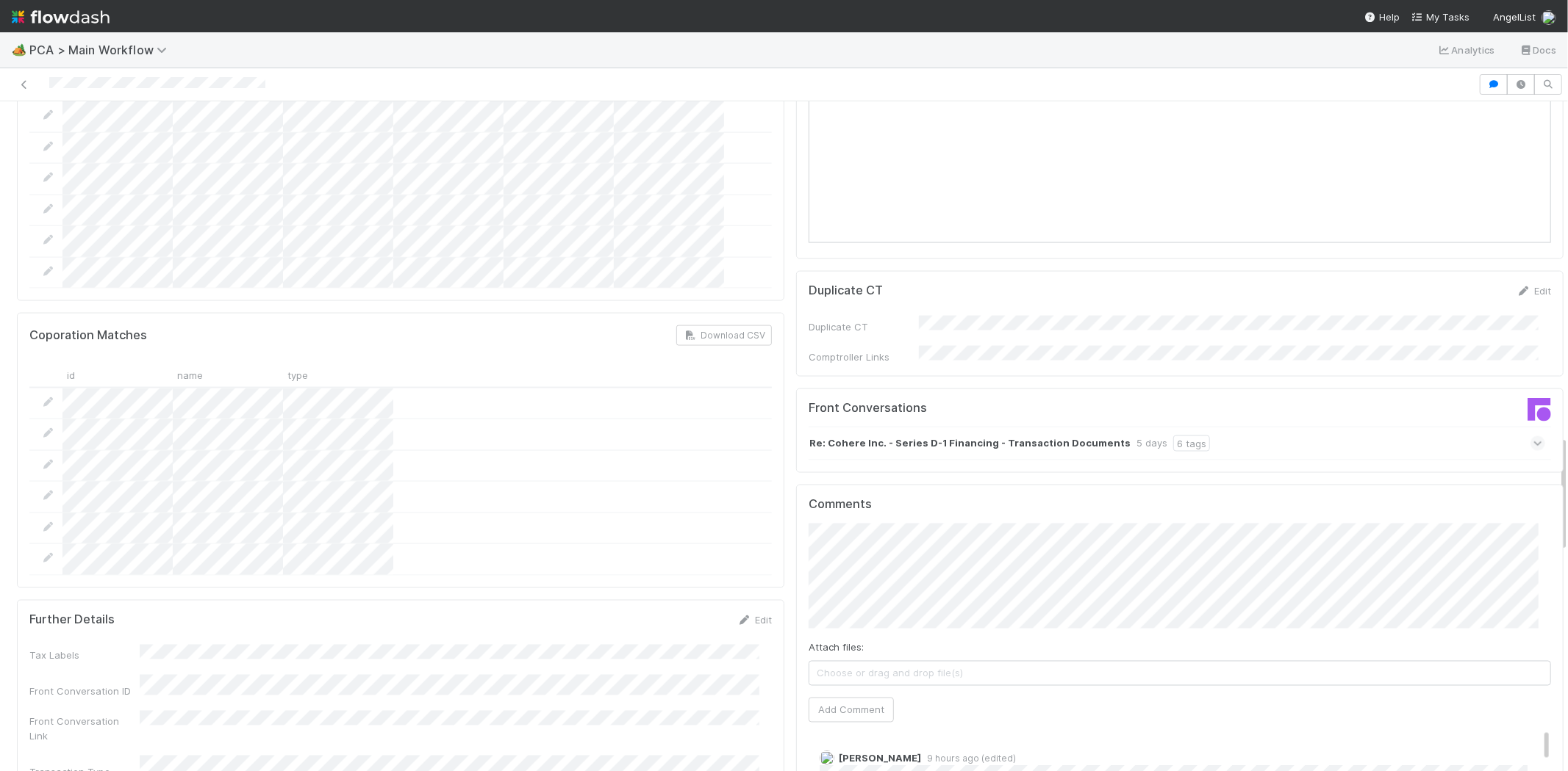
scroll to position [1959, 0]
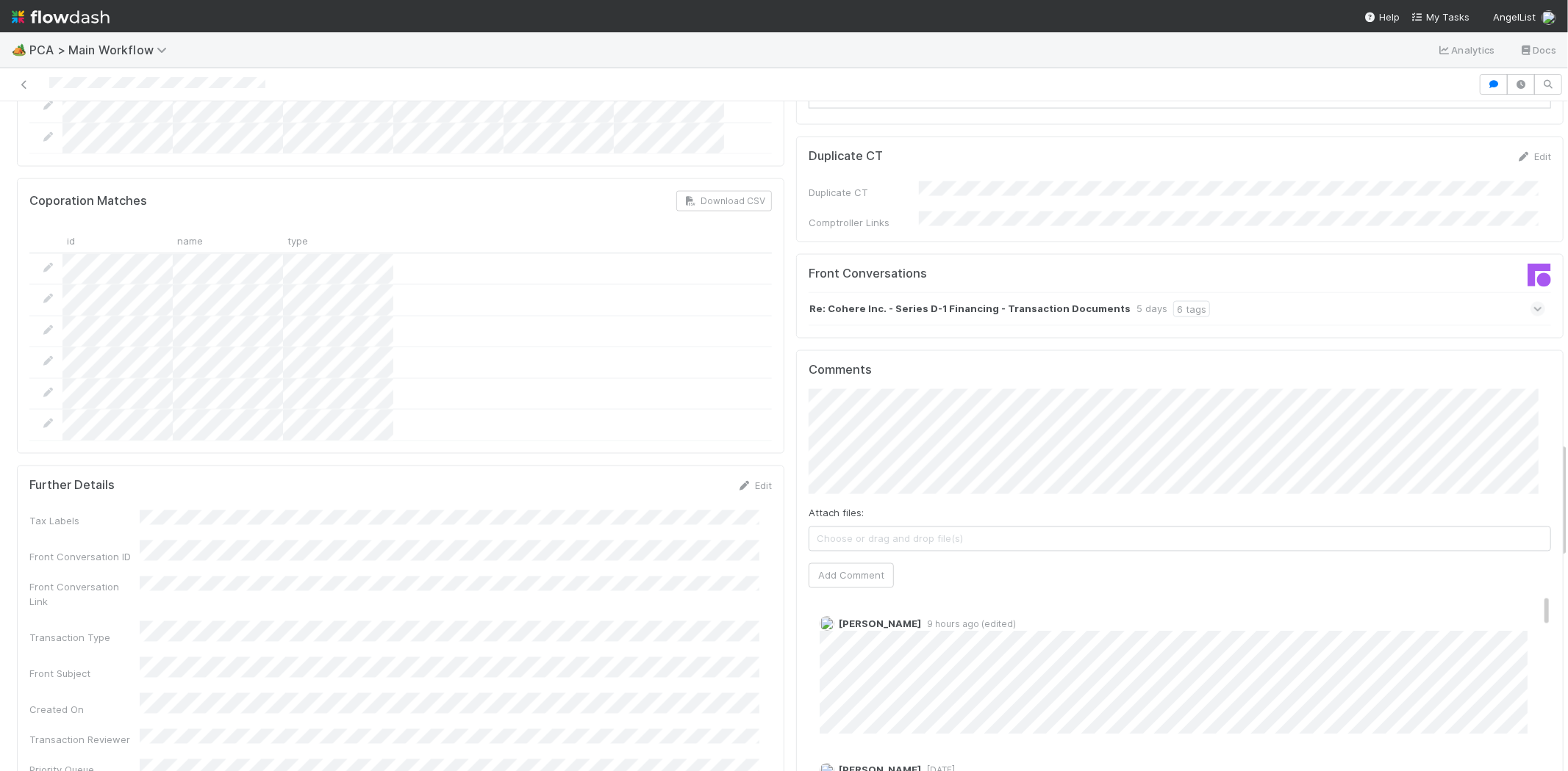
drag, startPoint x: 1521, startPoint y: 536, endPoint x: 1525, endPoint y: 506, distance: 30.3
click at [1525, 506] on div "Comments Attach files: Choose or drag and drop file(s) Add Comment Jemma Cunnin…" at bounding box center [1179, 625] width 743 height 525
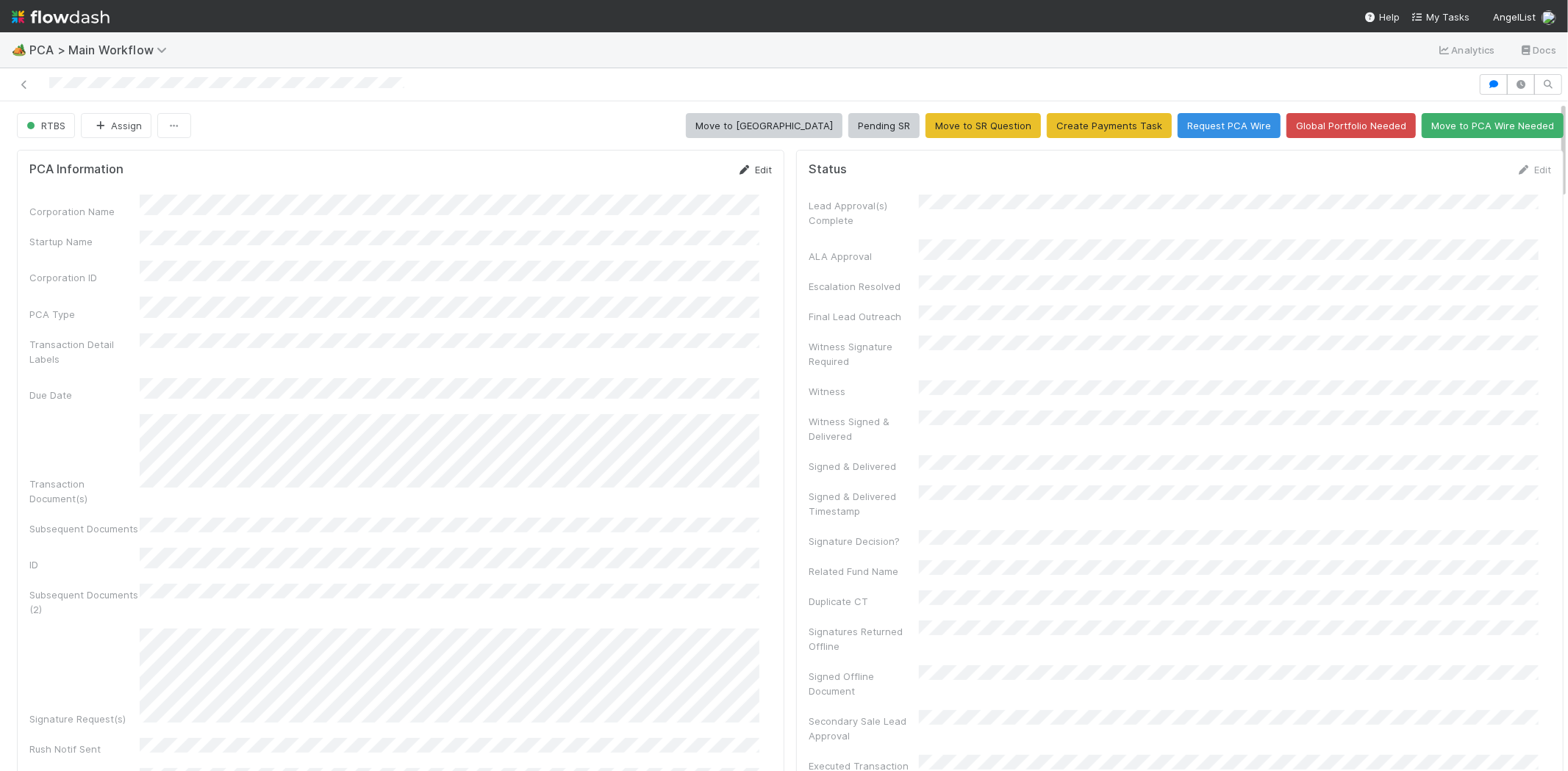
click at [753, 164] on link "Edit" at bounding box center [754, 170] width 34 height 12
click at [682, 176] on button "Save" at bounding box center [694, 174] width 42 height 25
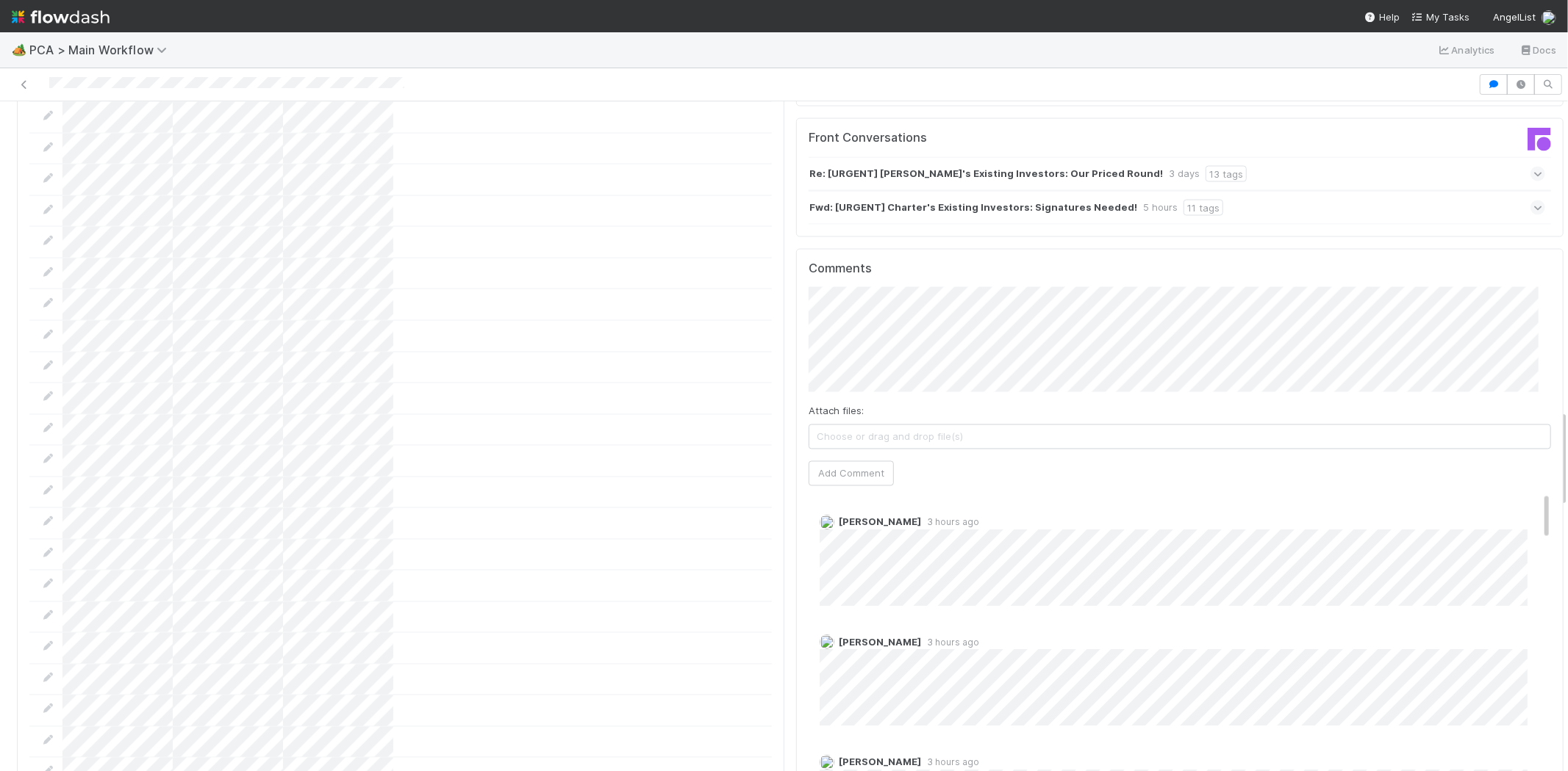
scroll to position [2122, 0]
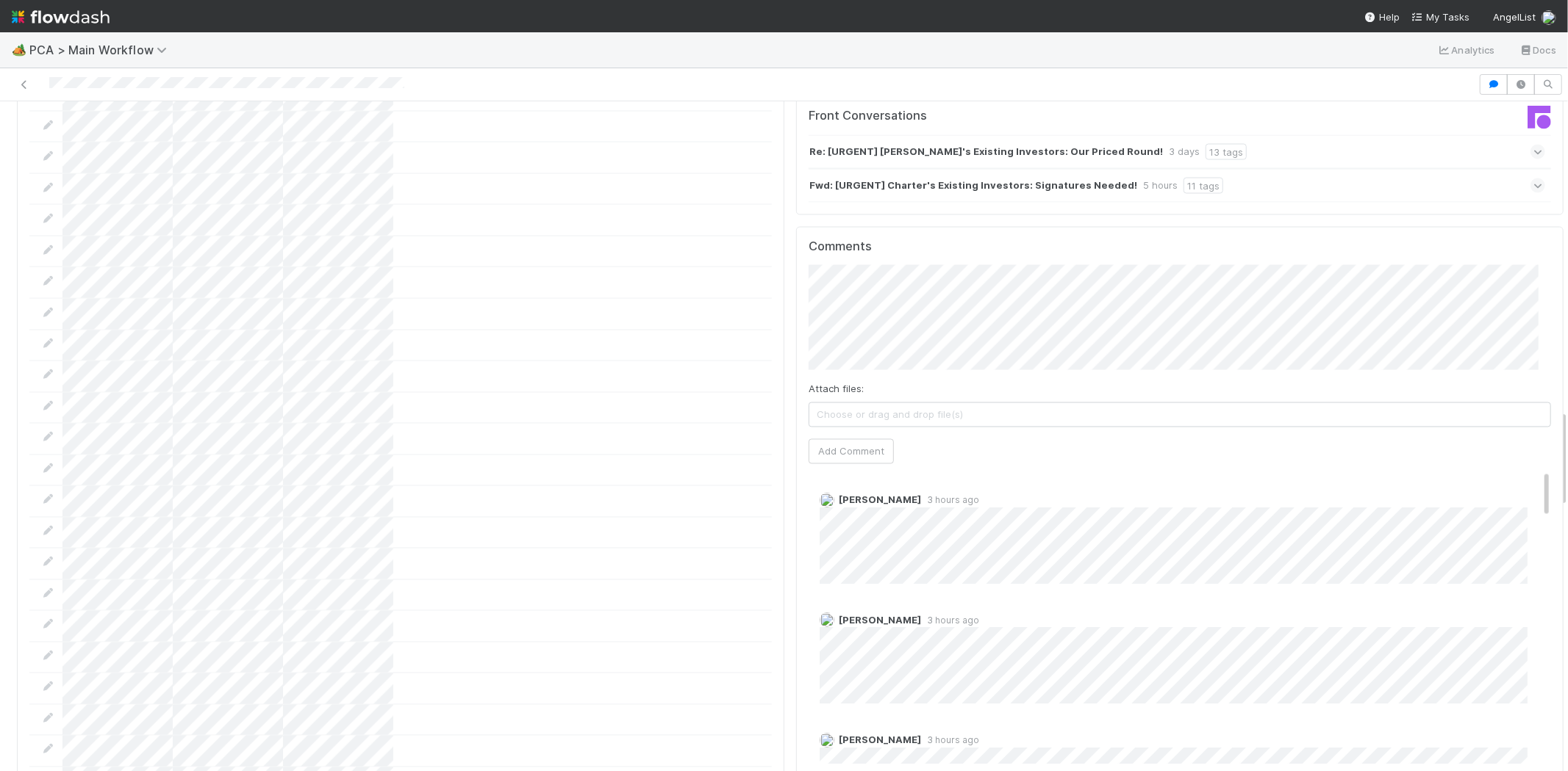
drag, startPoint x: 1520, startPoint y: 409, endPoint x: 1520, endPoint y: 381, distance: 28.0
click at [1520, 381] on div "Comments Attach files: Choose or drag and drop file(s) Add Comment Zachary Conl…" at bounding box center [1179, 503] width 743 height 525
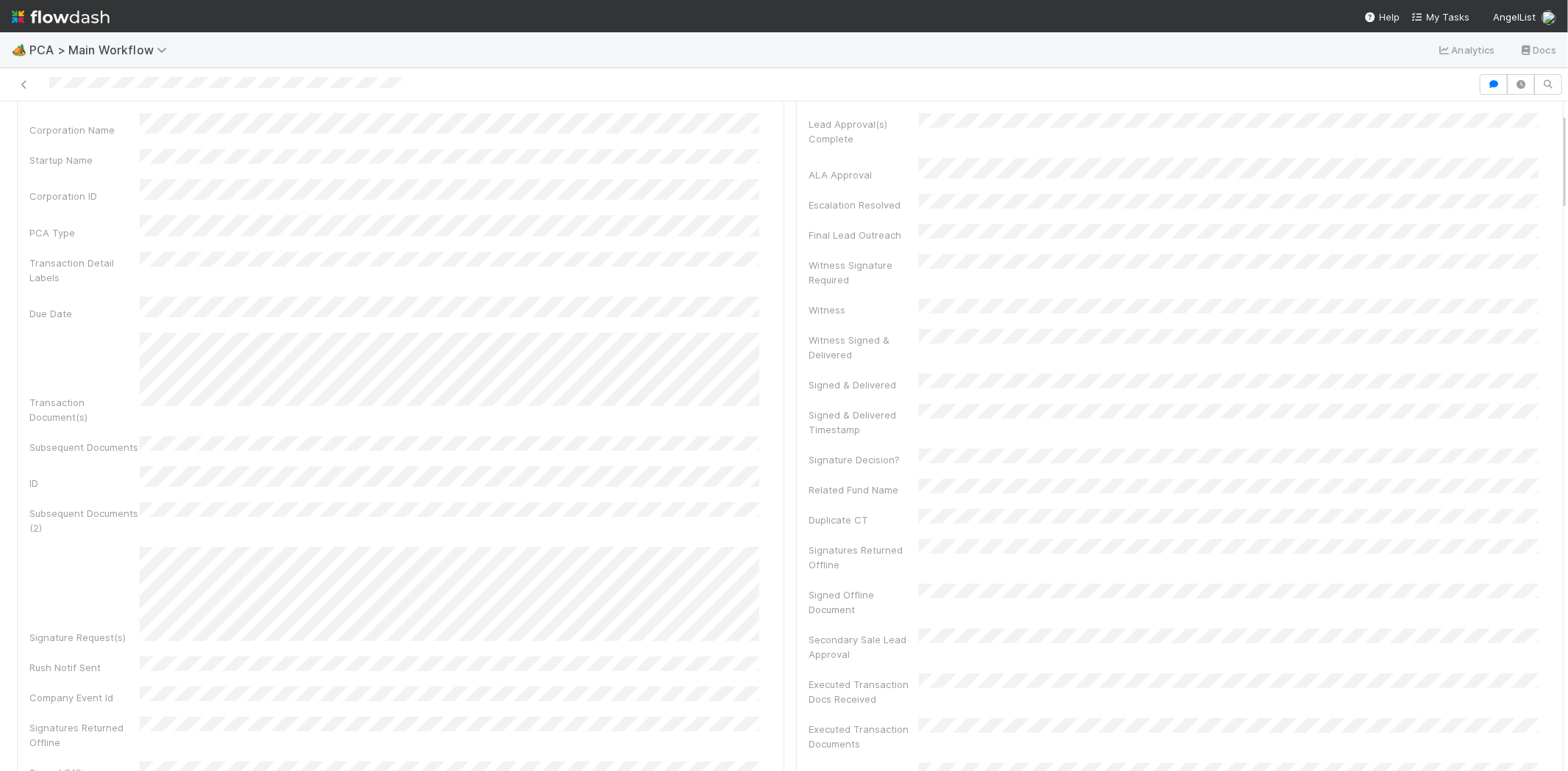
scroll to position [0, 0]
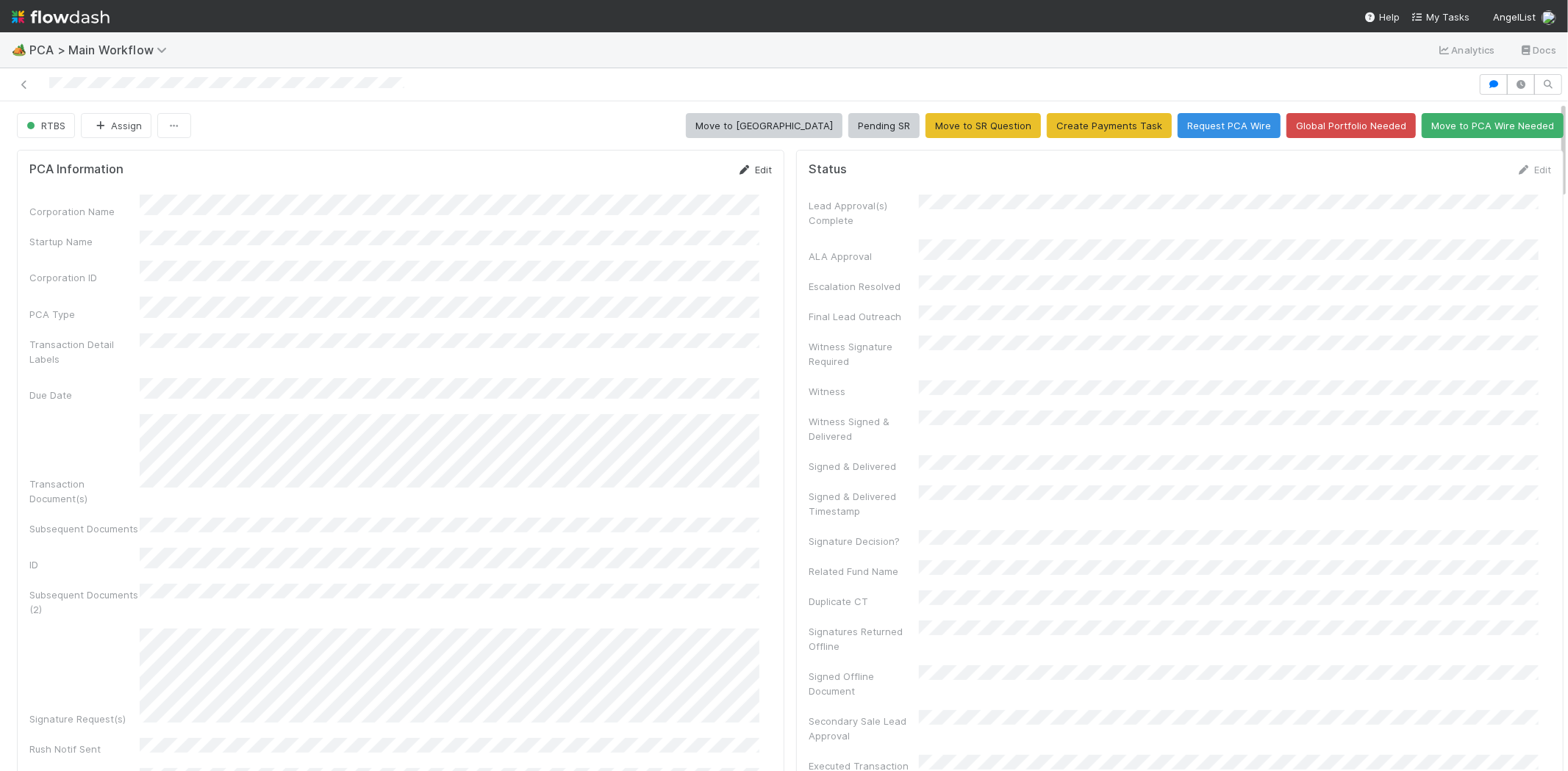
click at [746, 173] on link "Edit" at bounding box center [754, 170] width 34 height 12
click at [676, 173] on button "Save" at bounding box center [694, 174] width 42 height 25
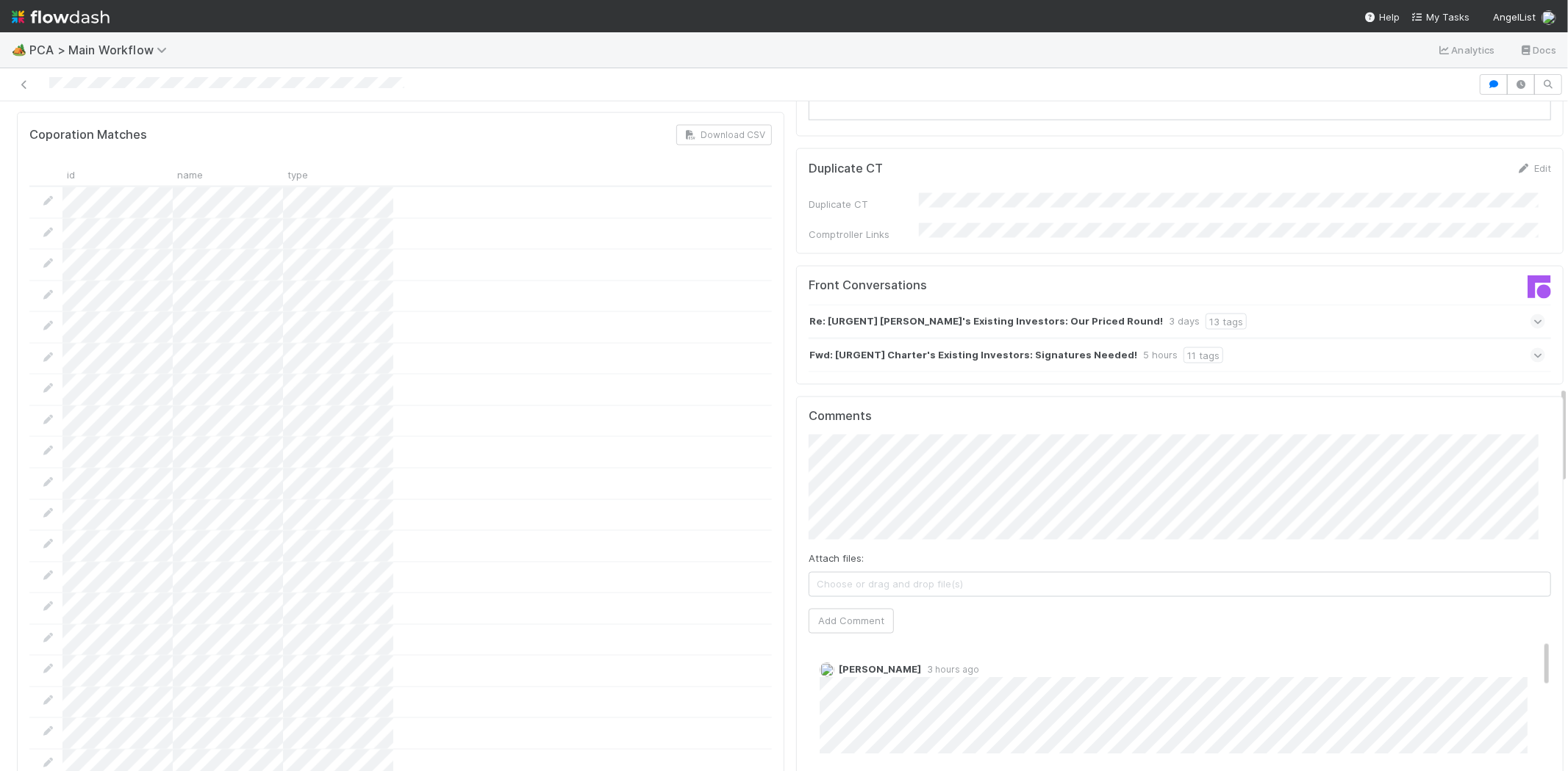
scroll to position [1959, 0]
click at [840, 603] on button "Add Comment" at bounding box center [851, 615] width 86 height 25
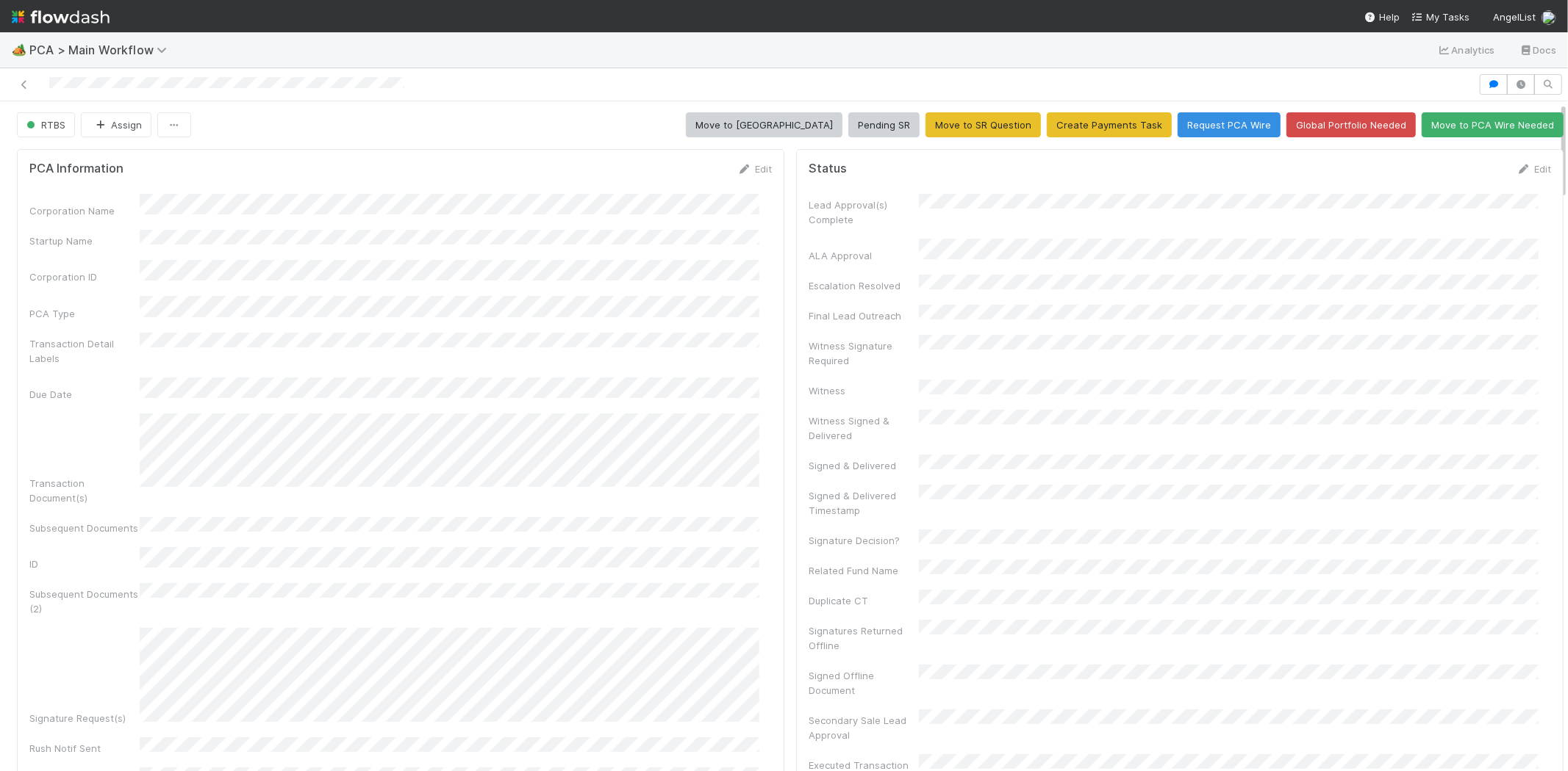
scroll to position [0, 0]
click at [194, 83] on div at bounding box center [739, 84] width 1466 height 21
copy icon
click at [1522, 169] on link "Edit" at bounding box center [1533, 170] width 34 height 12
click at [1452, 178] on button "Save" at bounding box center [1473, 174] width 42 height 25
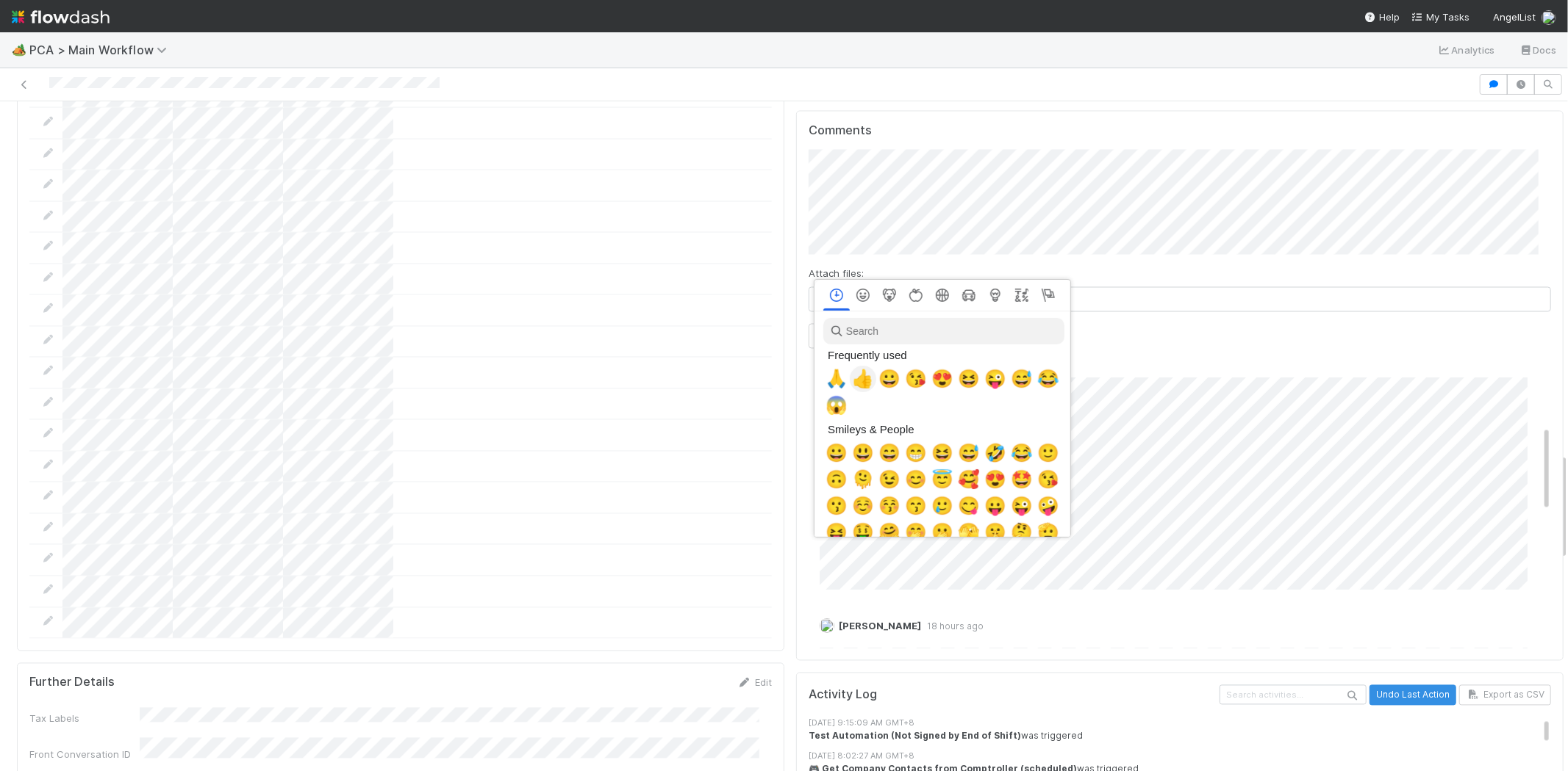
scroll to position [0, 6]
click at [832, 377] on span "🙏" at bounding box center [833, 379] width 22 height 21
click at [823, 374] on span "🙏" at bounding box center [833, 379] width 22 height 21
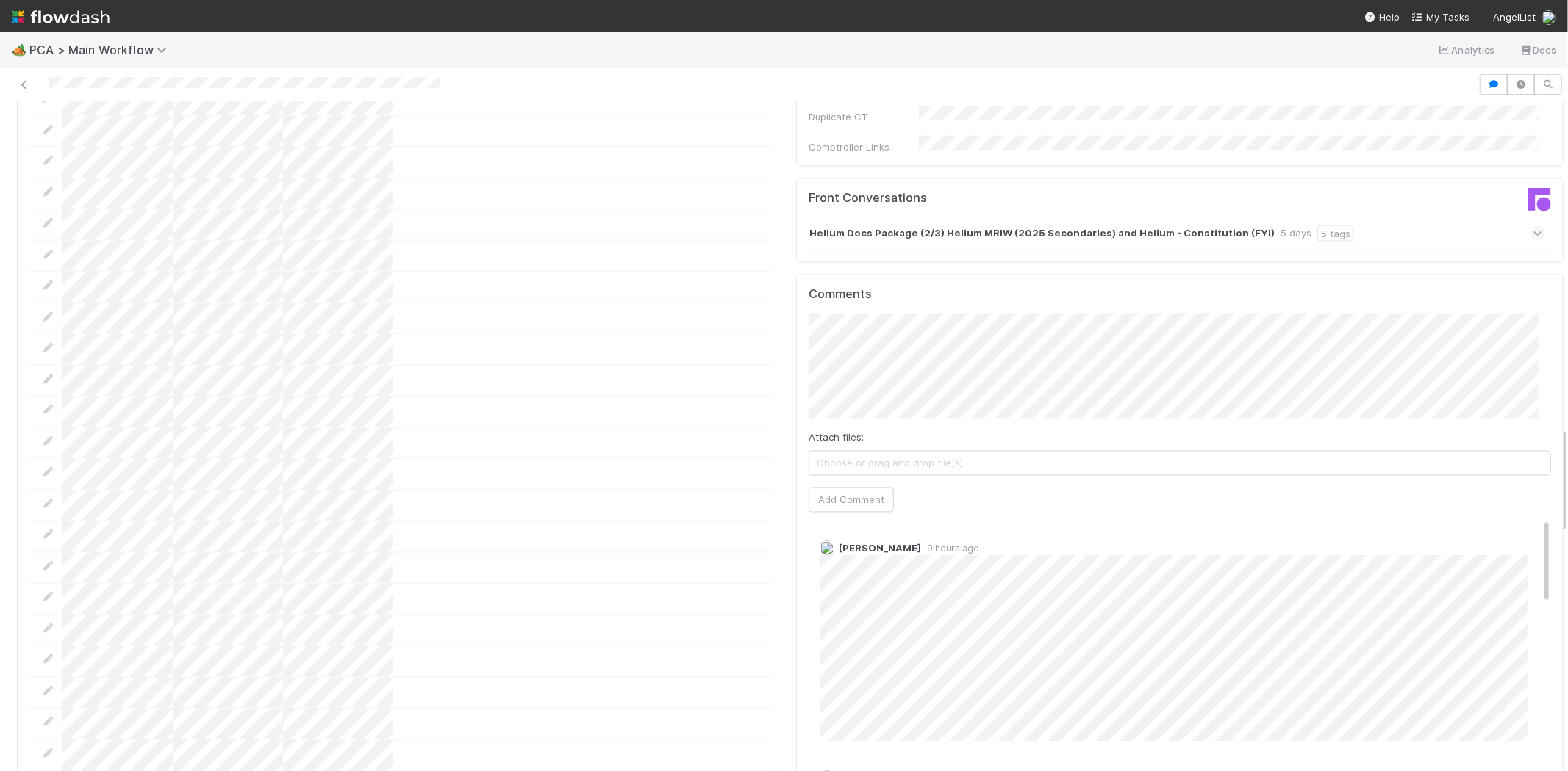
scroll to position [1959, 0]
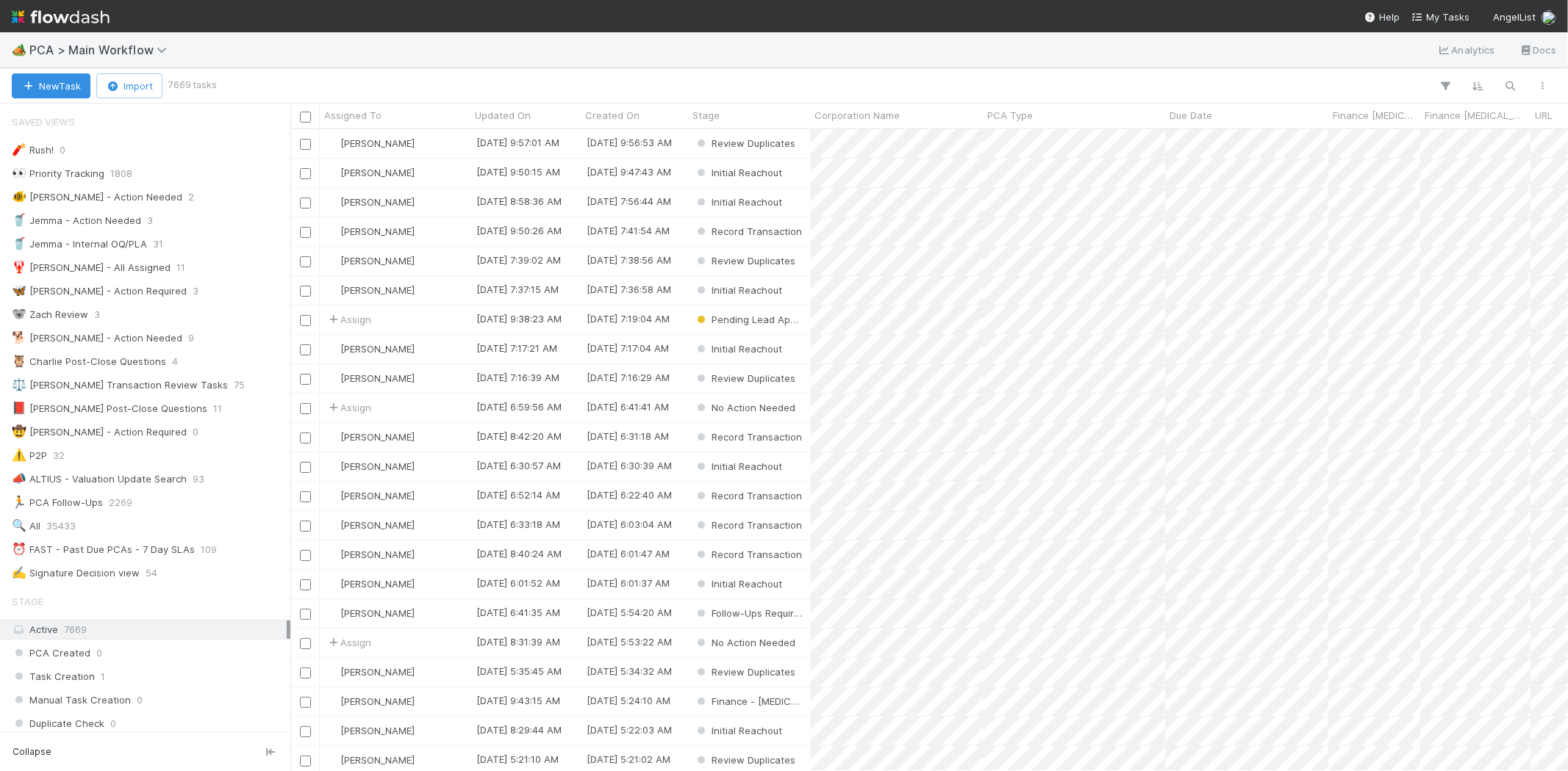
scroll to position [629, 1265]
click at [1428, 16] on span "My Tasks" at bounding box center [1439, 17] width 58 height 12
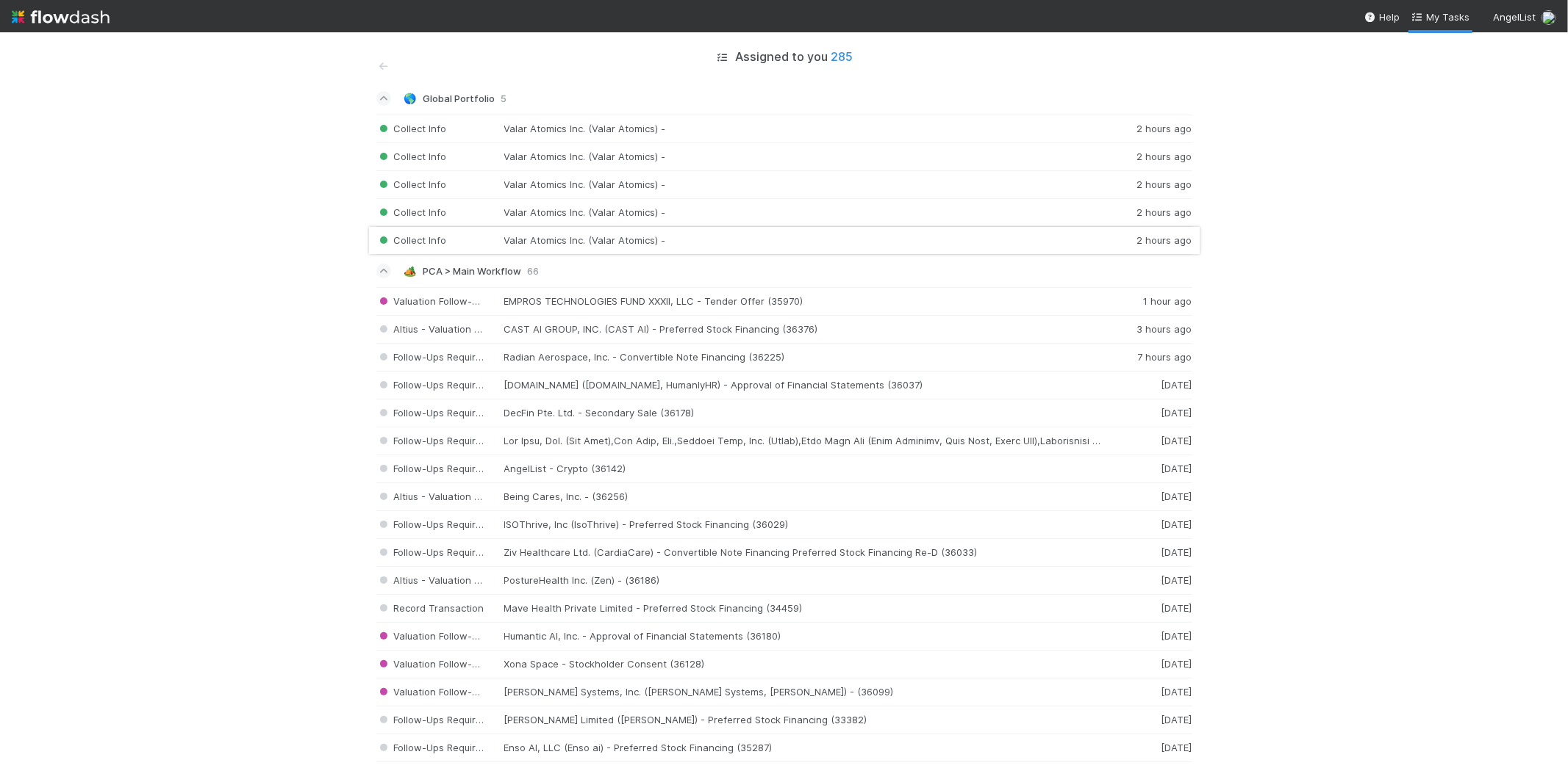
click at [652, 245] on div "Collect Info Valar Atomics Inc. (Valar Atomics) - 2 hours ago" at bounding box center [784, 241] width 815 height 28
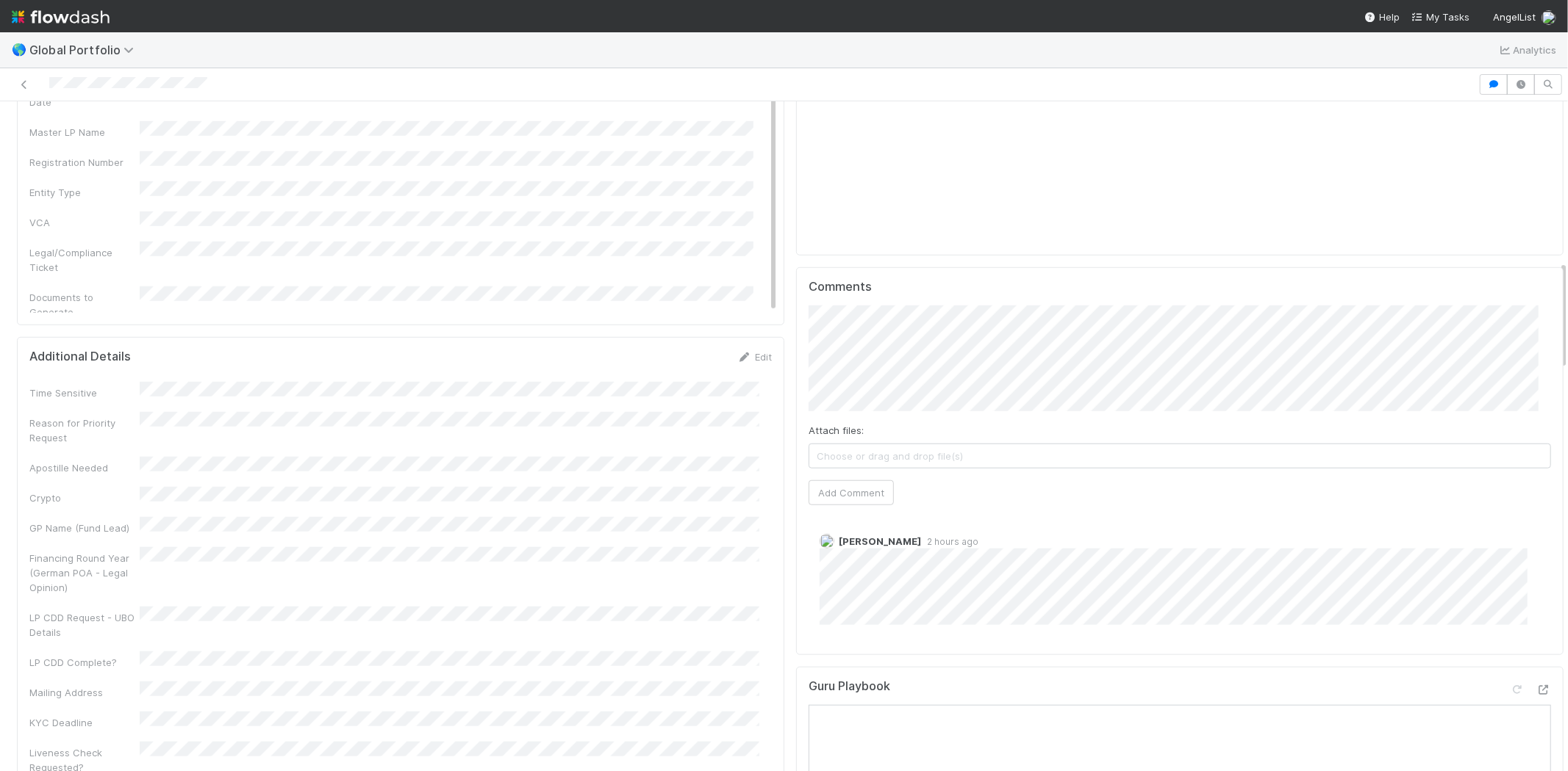
scroll to position [809, 0]
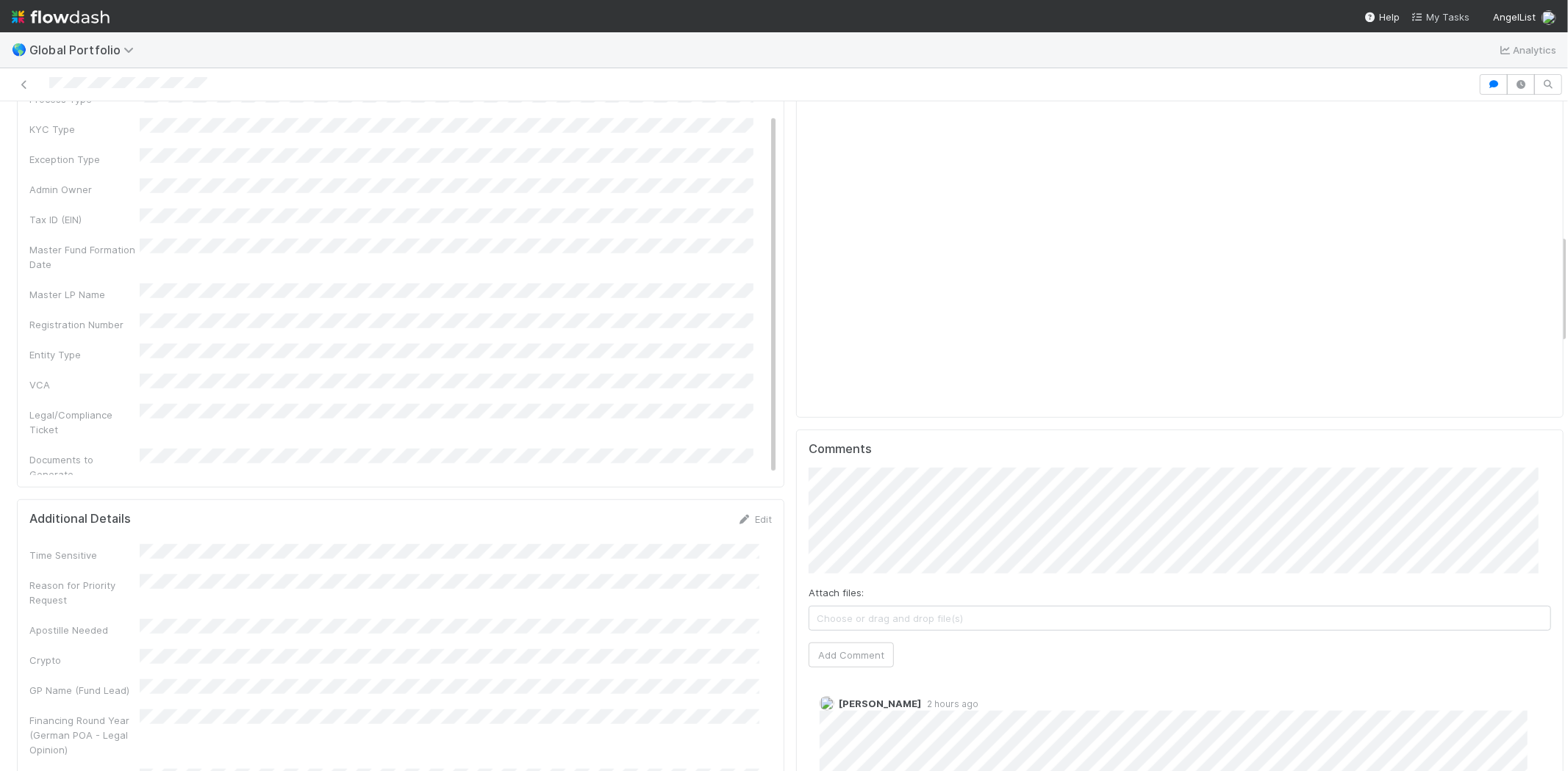
click at [1441, 18] on span "My Tasks" at bounding box center [1439, 17] width 58 height 12
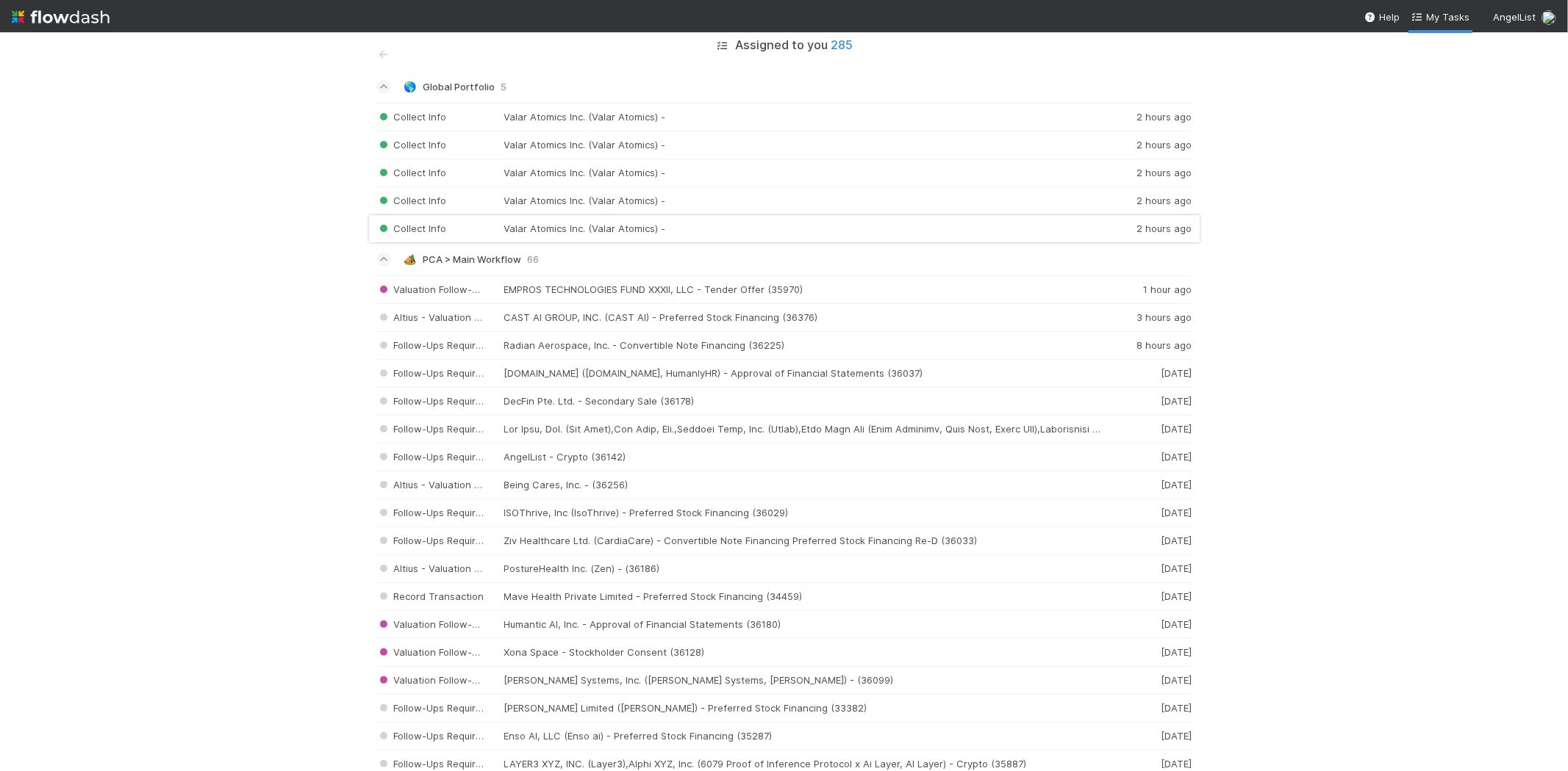
click at [570, 233] on div "Collect Info Valar Atomics Inc. (Valar Atomics) - 2 hours ago" at bounding box center [784, 229] width 815 height 28
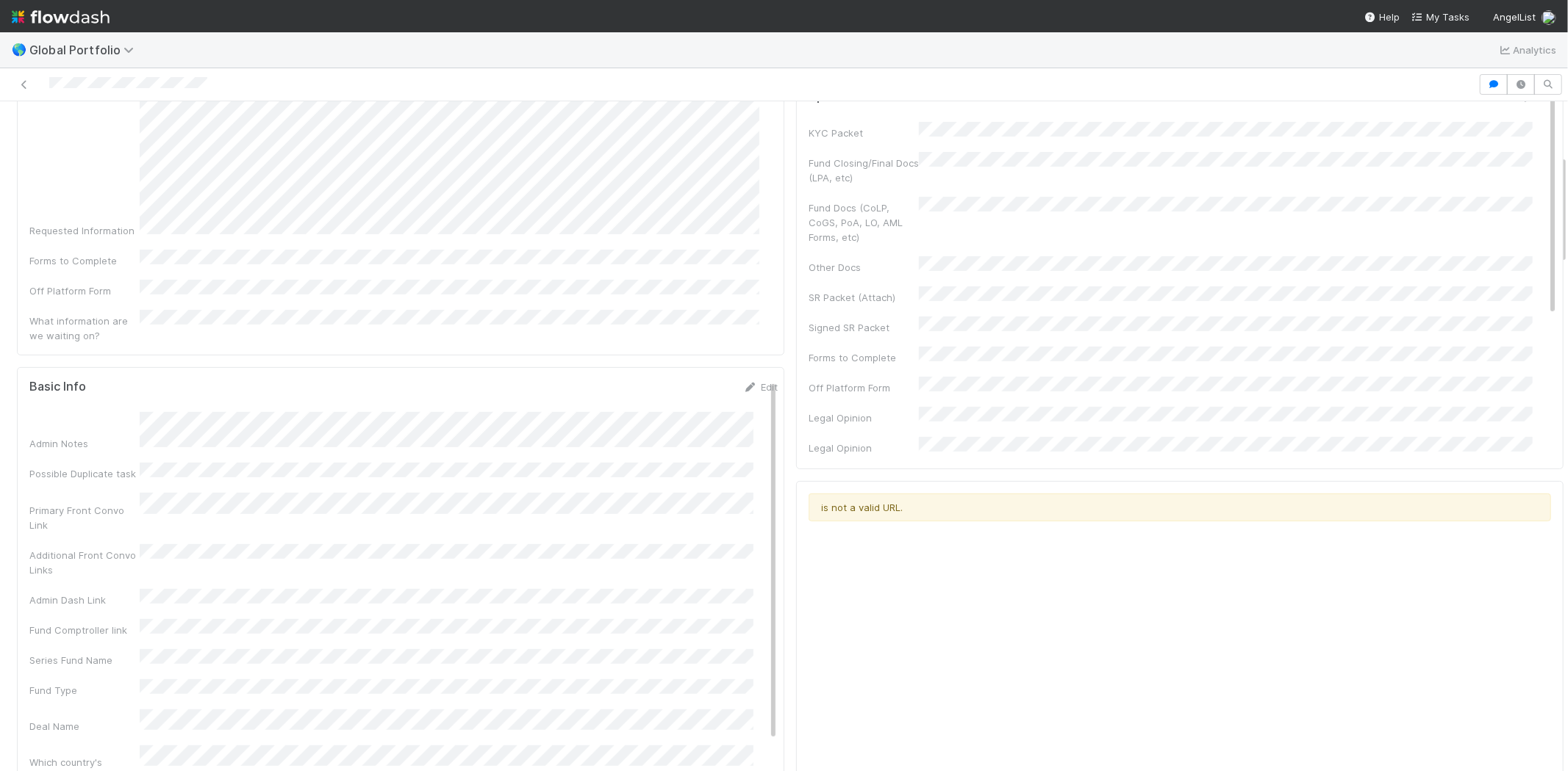
scroll to position [326, 0]
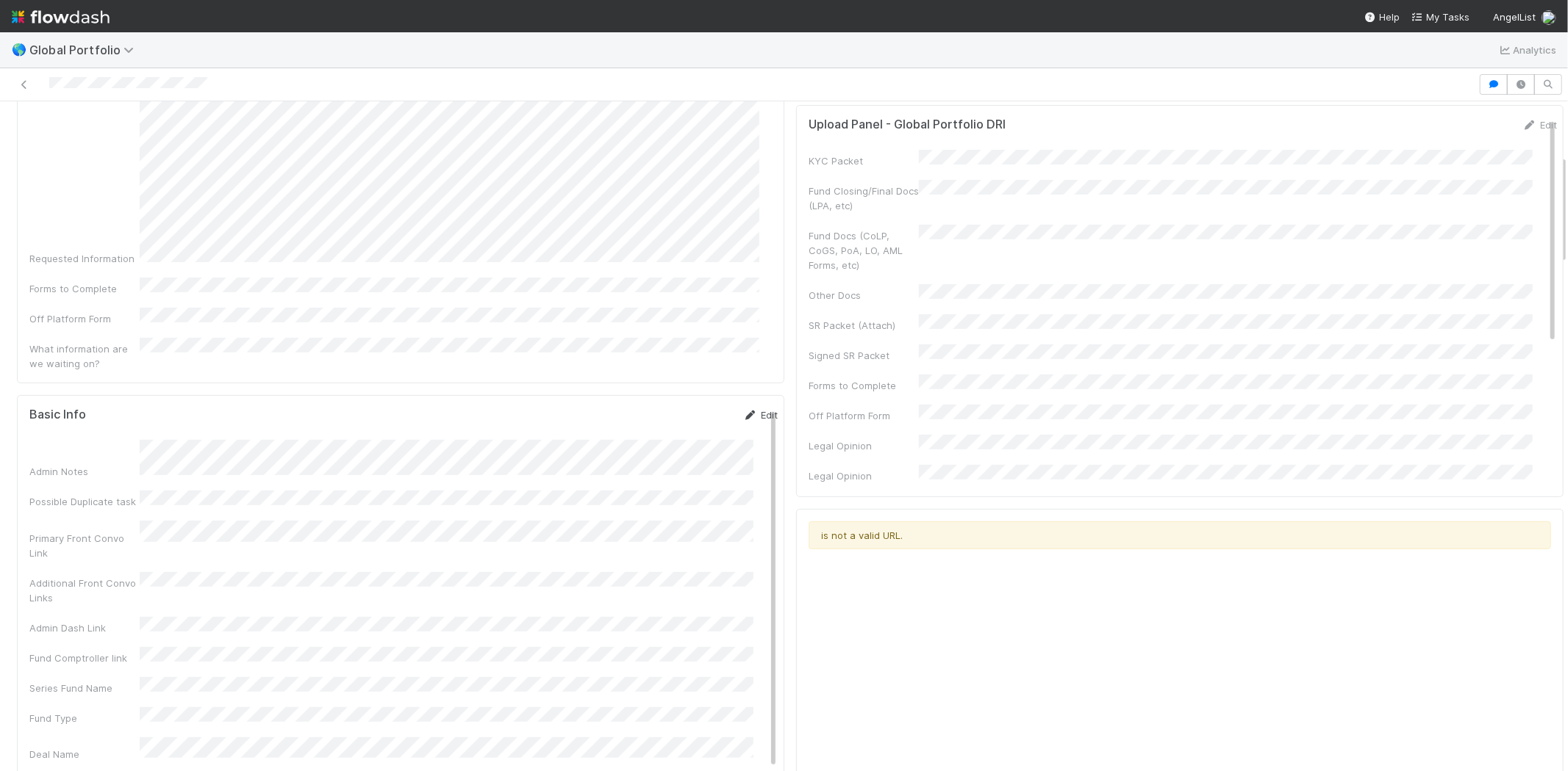
click at [743, 409] on link "Edit" at bounding box center [759, 415] width 34 height 12
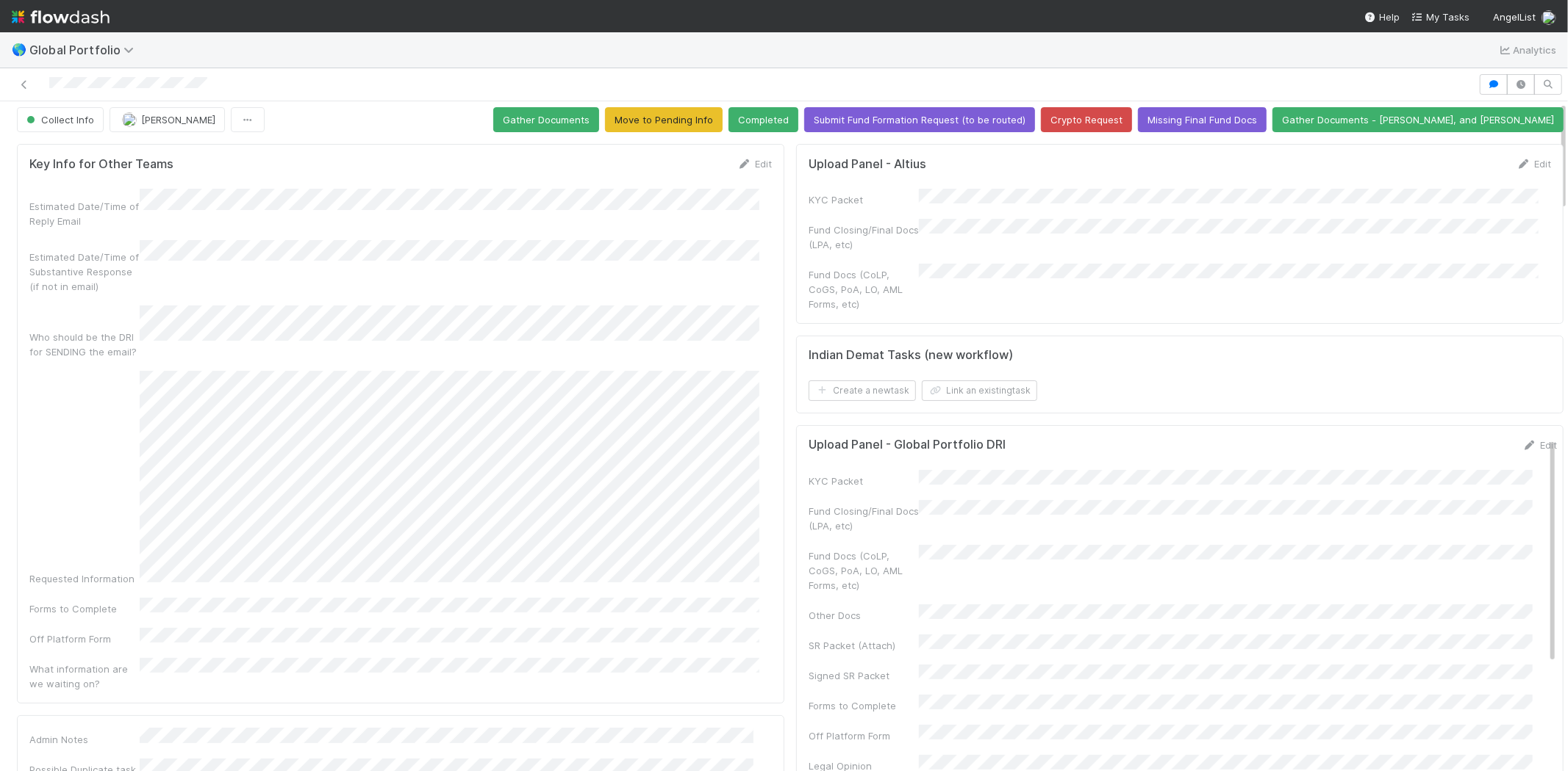
scroll to position [0, 0]
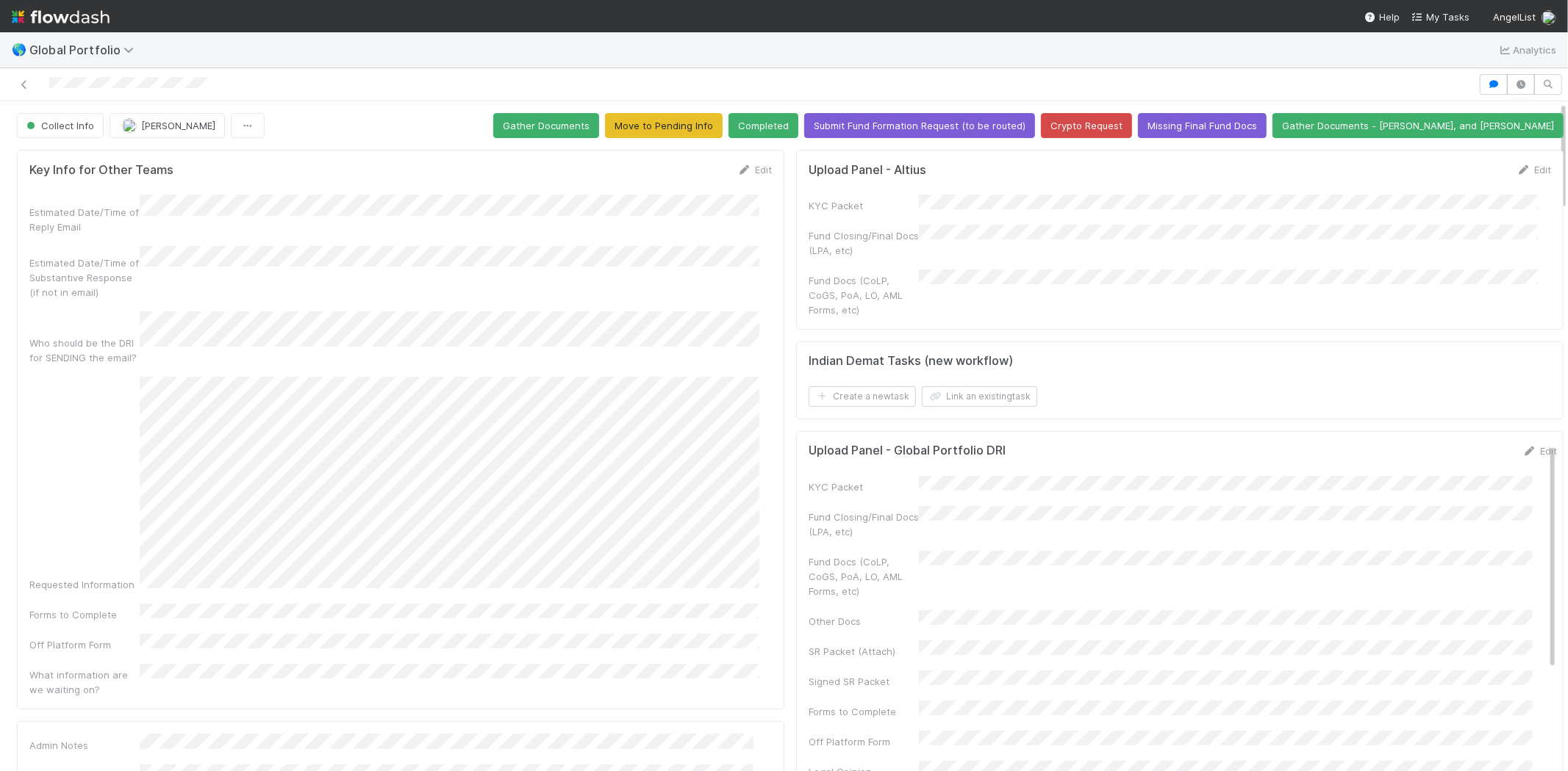
click at [706, 237] on div "Estimated Date/Time of Reply Email Estimated Date/Time of Substantive Response …" at bounding box center [400, 445] width 743 height 503
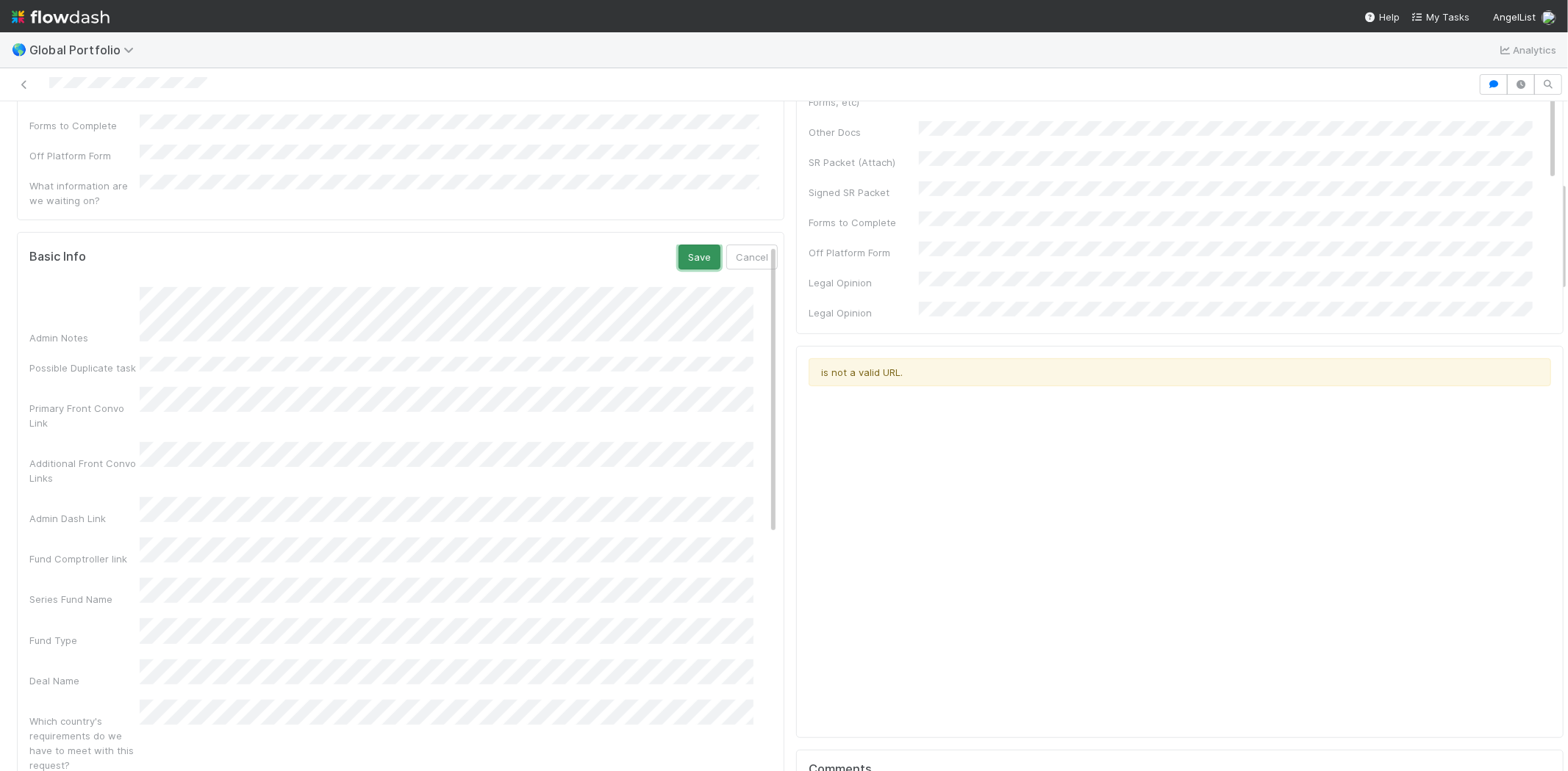
click at [685, 245] on button "Save" at bounding box center [699, 257] width 42 height 25
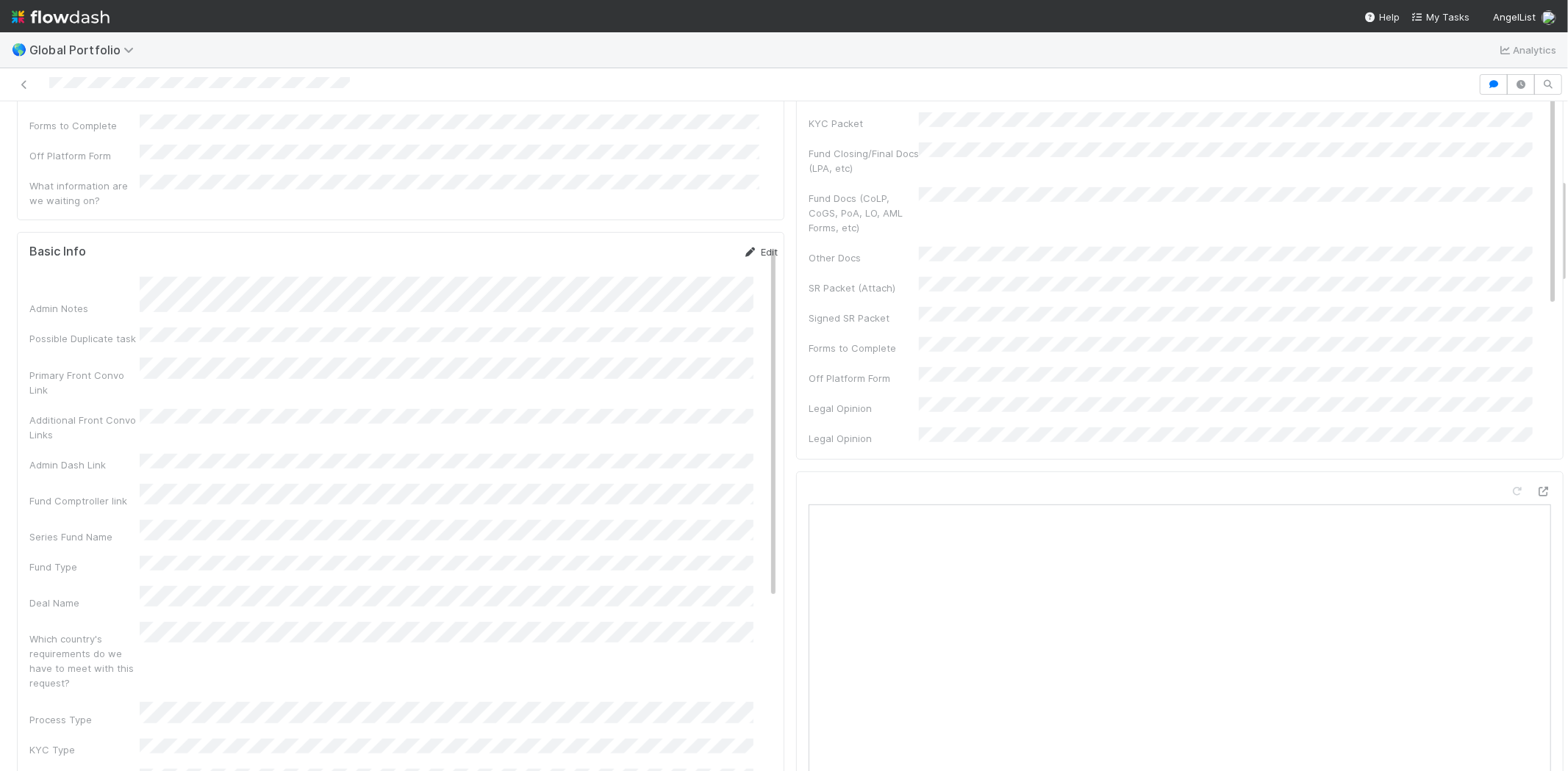
click at [743, 246] on link "Edit" at bounding box center [759, 252] width 34 height 12
click at [679, 245] on button "Save" at bounding box center [699, 257] width 42 height 25
click at [751, 246] on link "Edit" at bounding box center [759, 252] width 34 height 12
click at [679, 245] on button "Save" at bounding box center [699, 257] width 42 height 25
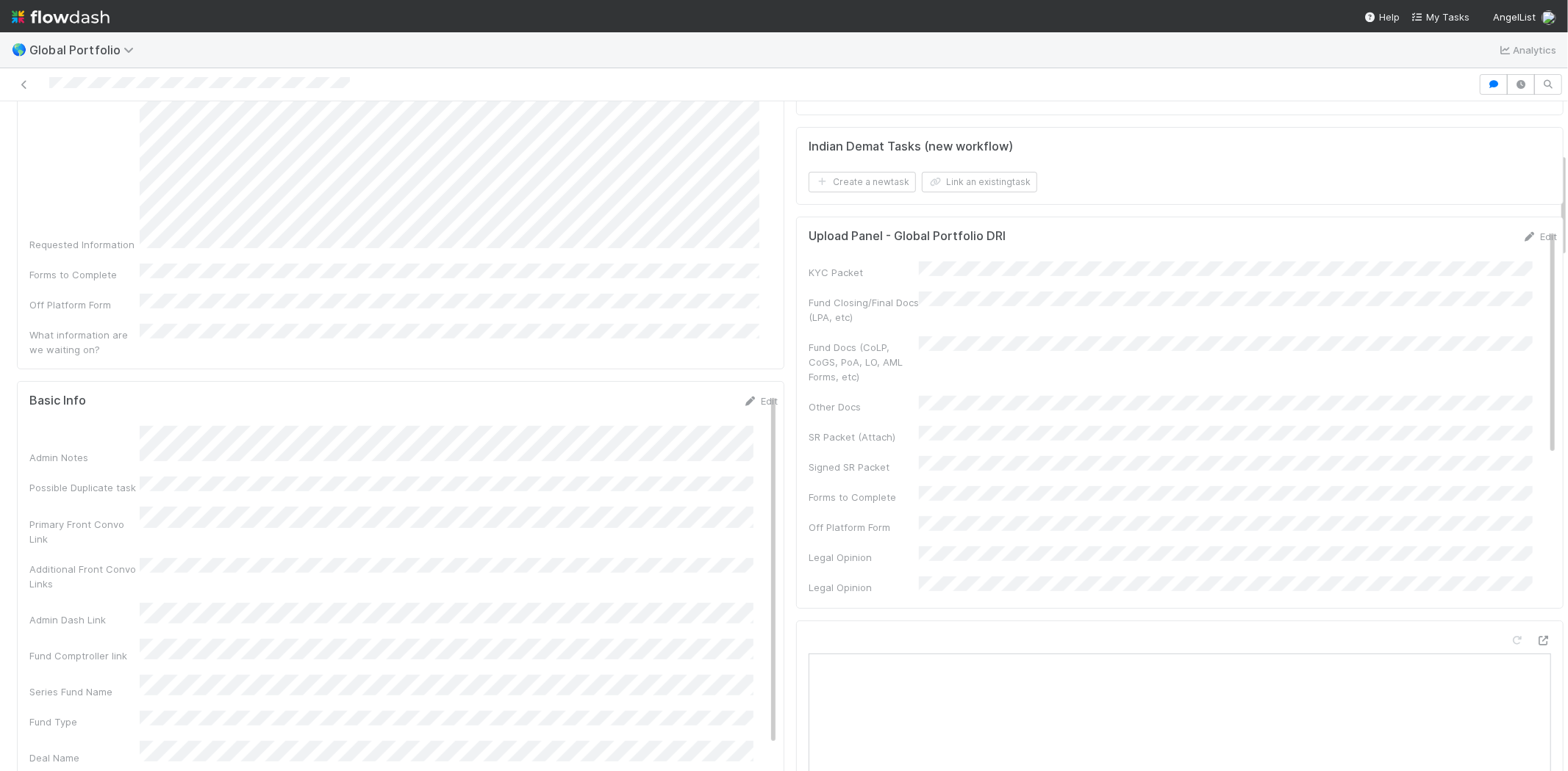
scroll to position [326, 0]
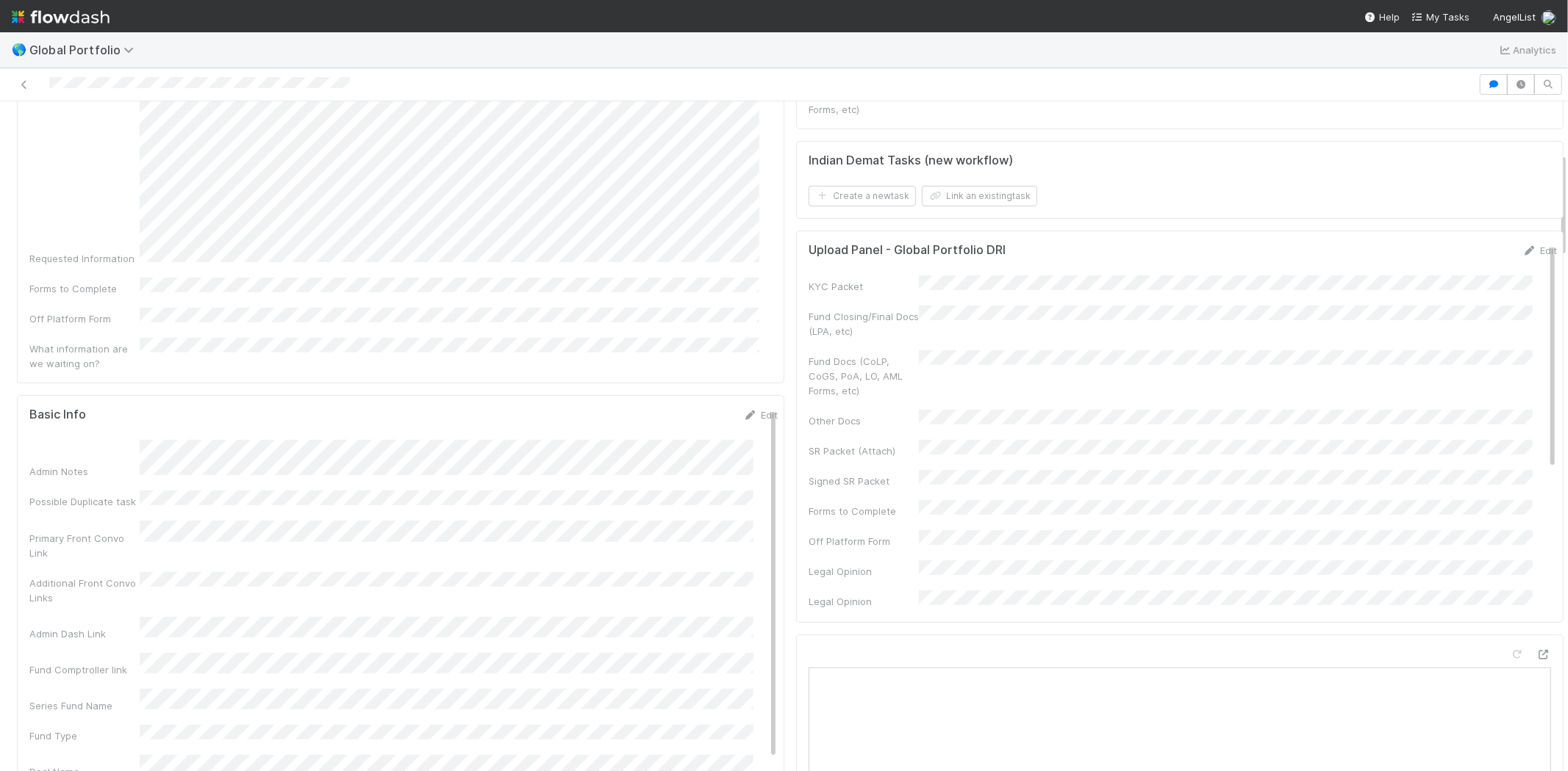
drag, startPoint x: 740, startPoint y: 364, endPoint x: 692, endPoint y: 391, distance: 55.1
click at [743, 409] on link "Edit" at bounding box center [759, 415] width 34 height 12
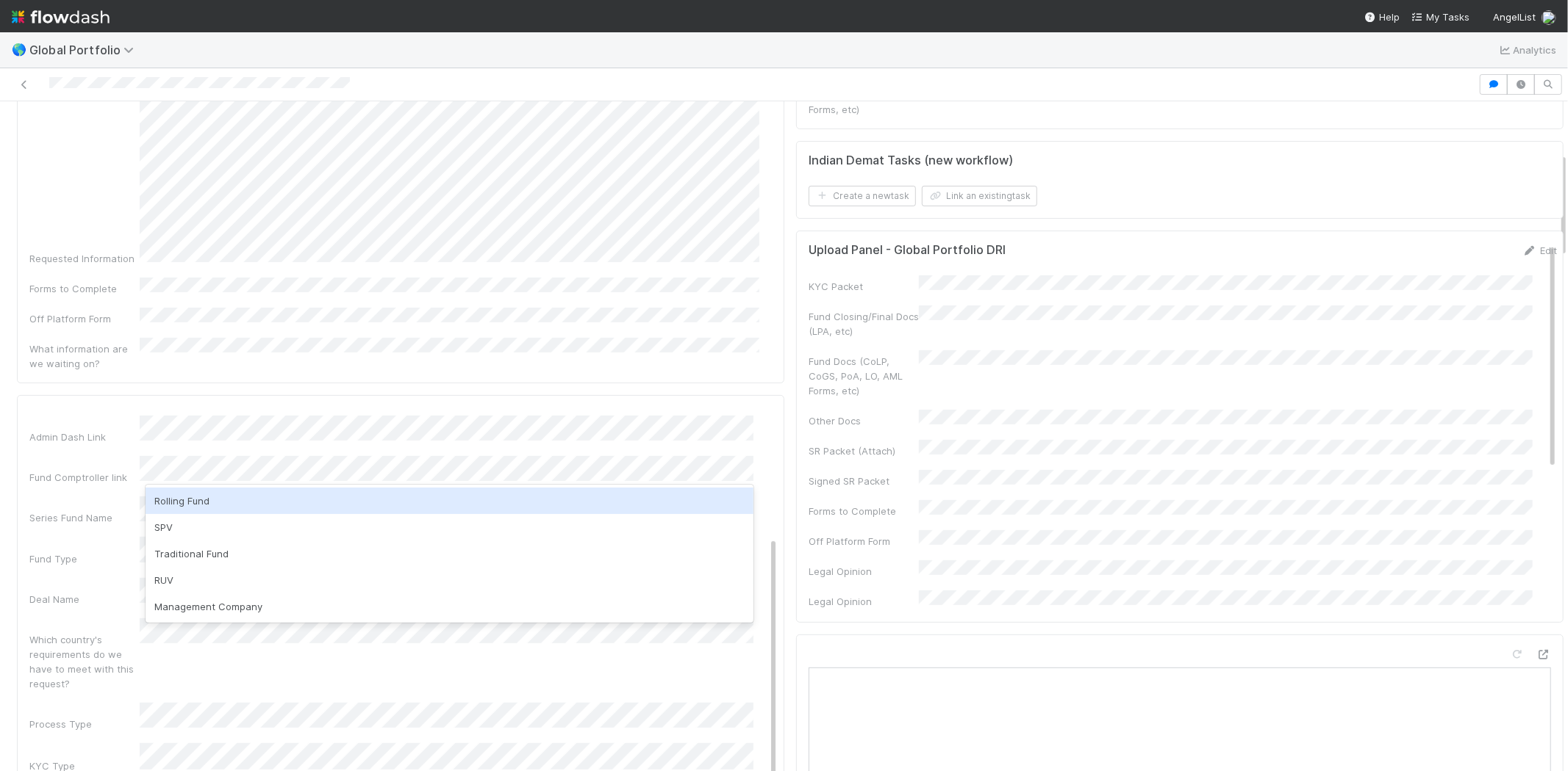
click at [191, 498] on div "Rolling Fund" at bounding box center [450, 501] width 608 height 27
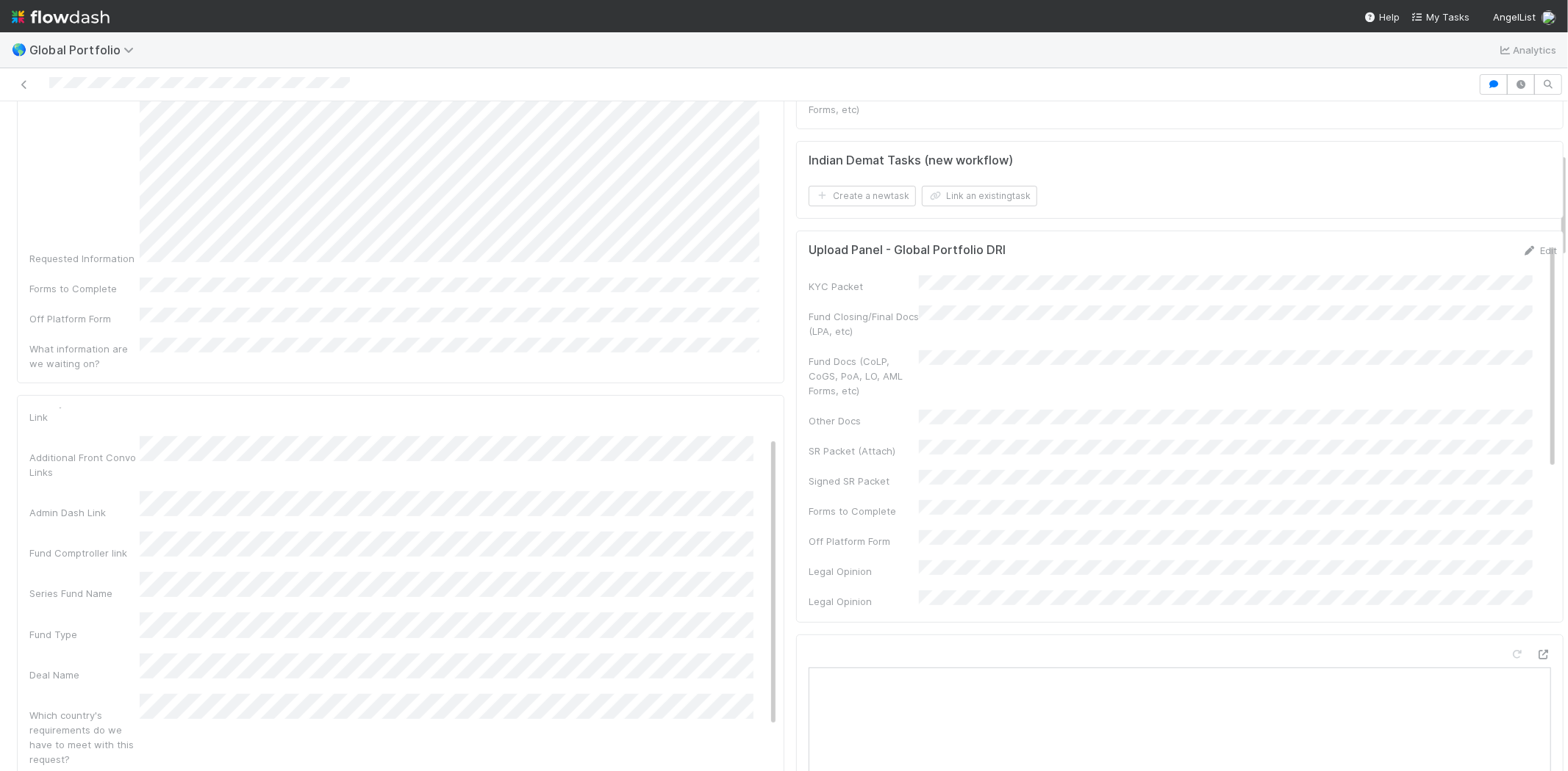
scroll to position [0, 0]
click at [679, 408] on button "Save" at bounding box center [699, 420] width 42 height 25
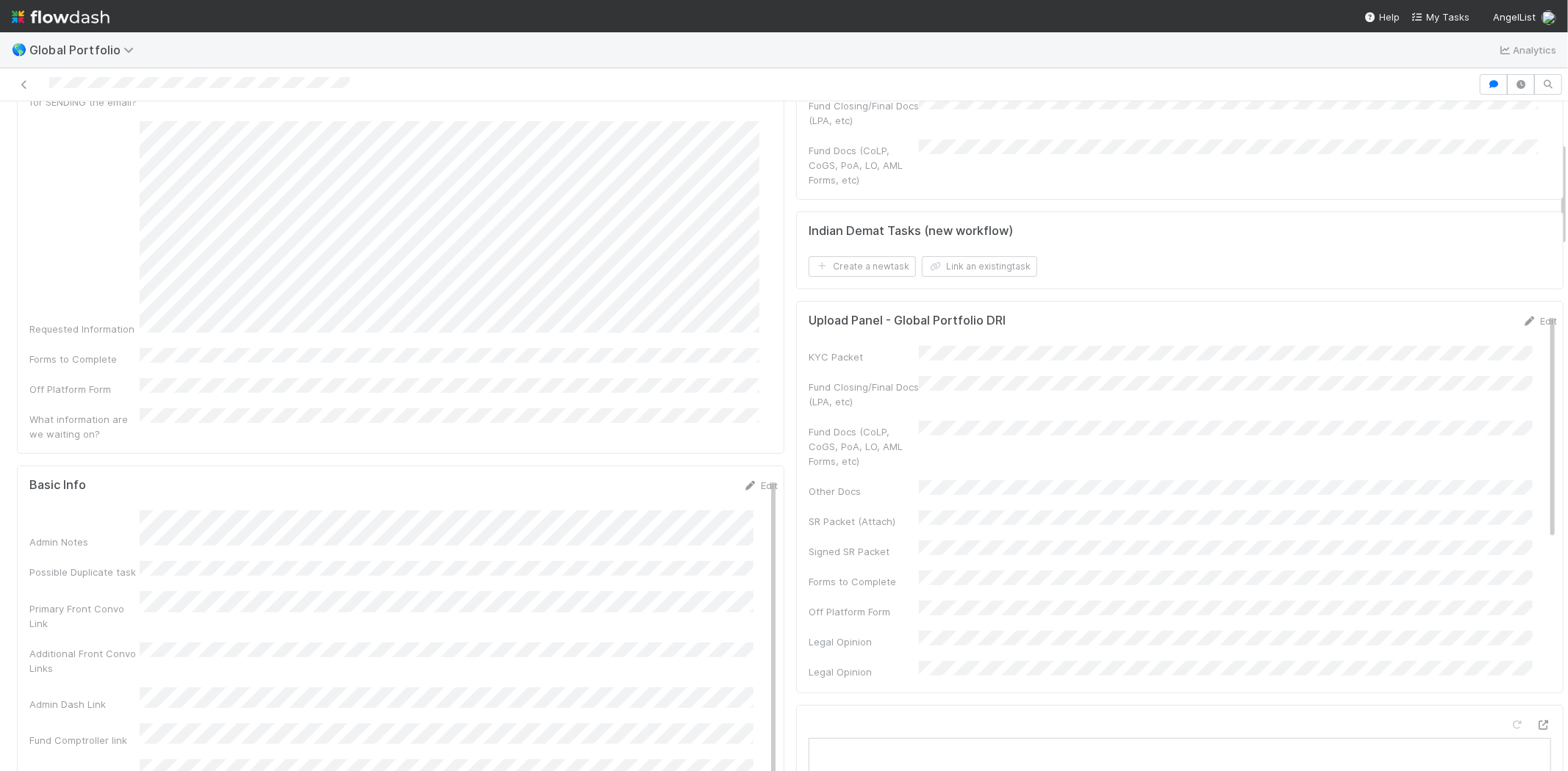
scroll to position [163, 0]
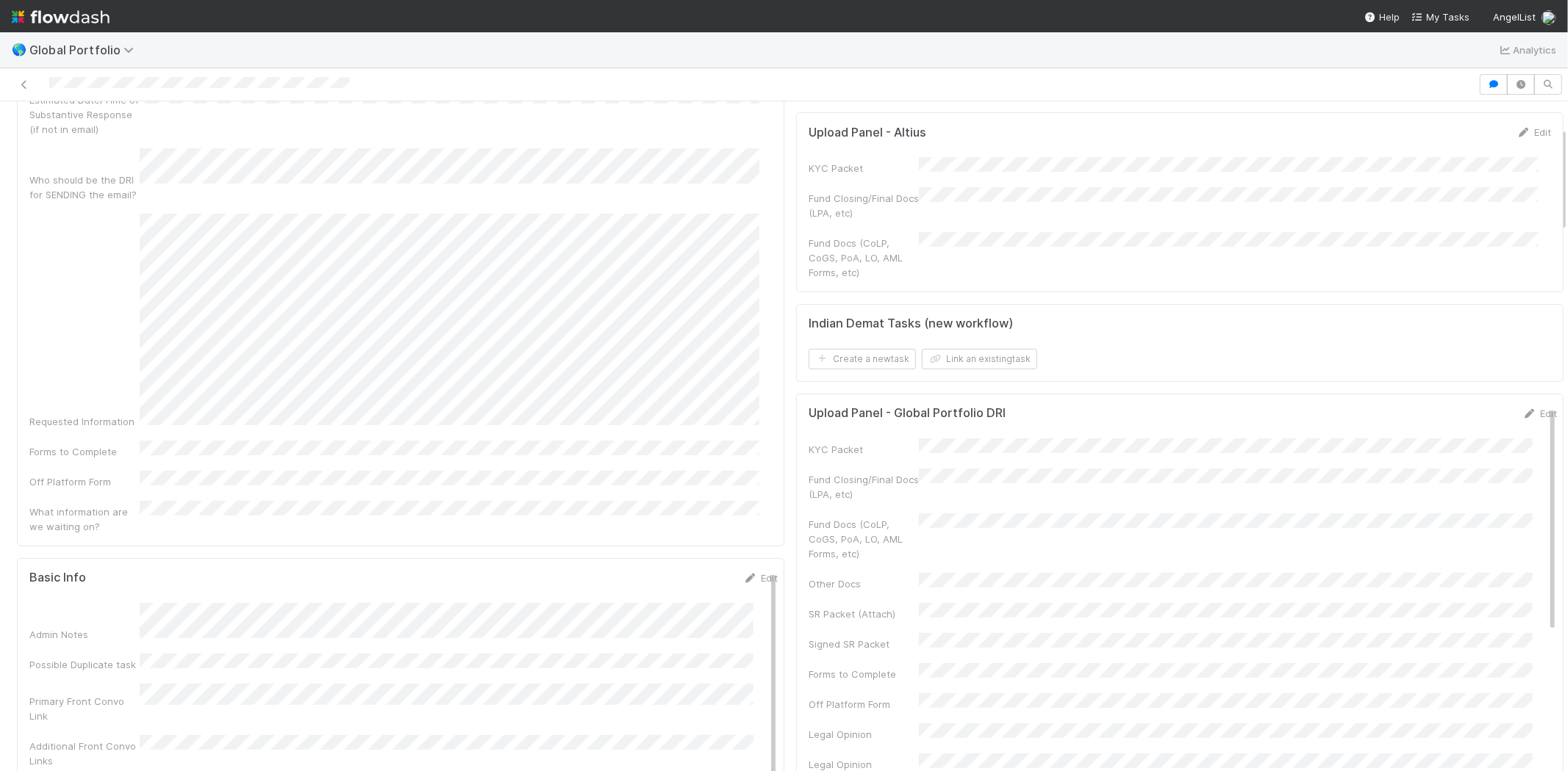
click at [754, 570] on div "Basic Info Edit" at bounding box center [403, 577] width 770 height 15
click at [753, 570] on div "Edit" at bounding box center [759, 577] width 34 height 15
click at [743, 573] on icon at bounding box center [750, 578] width 15 height 10
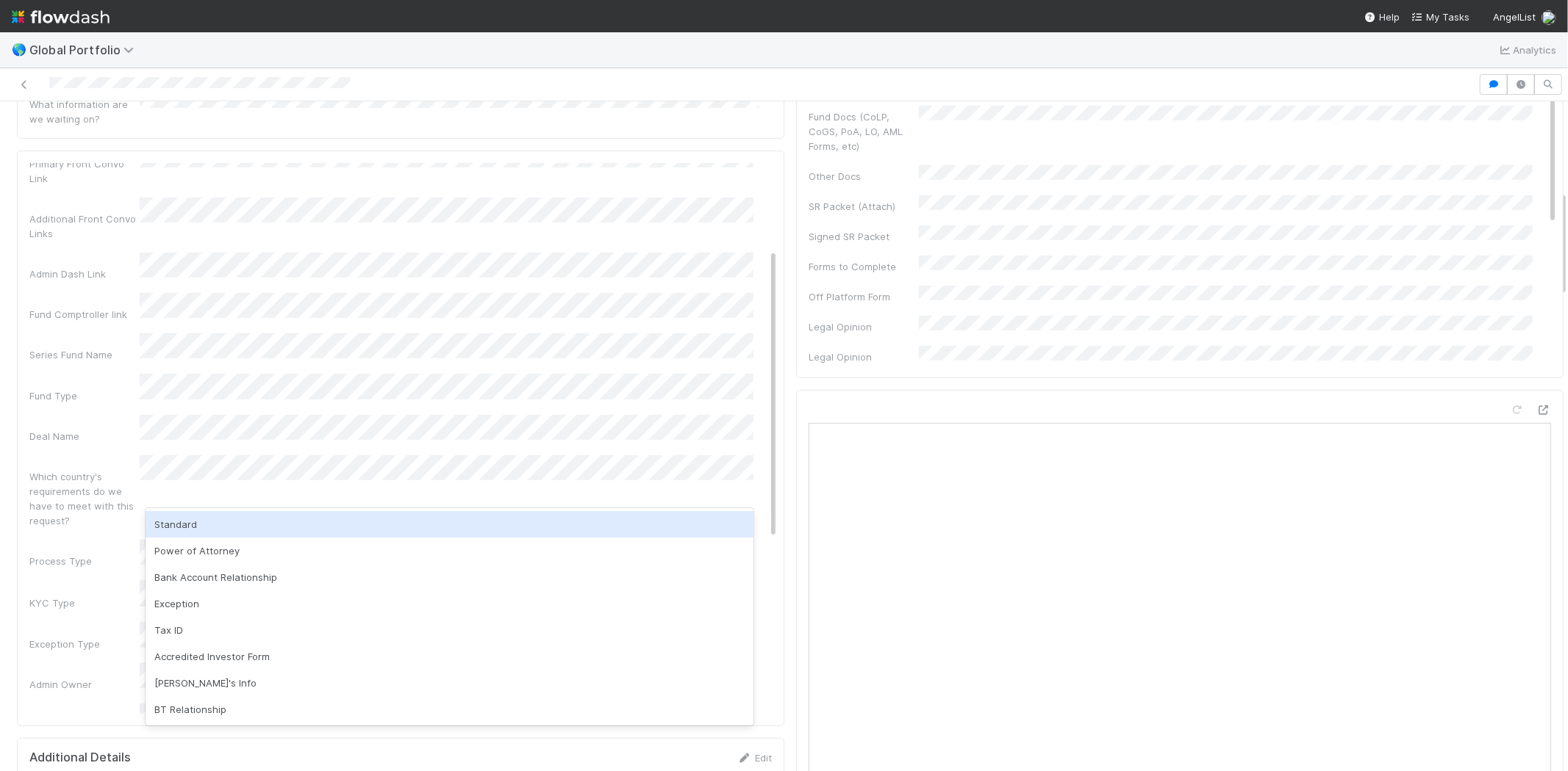
click at [178, 524] on div "Standard" at bounding box center [450, 524] width 608 height 27
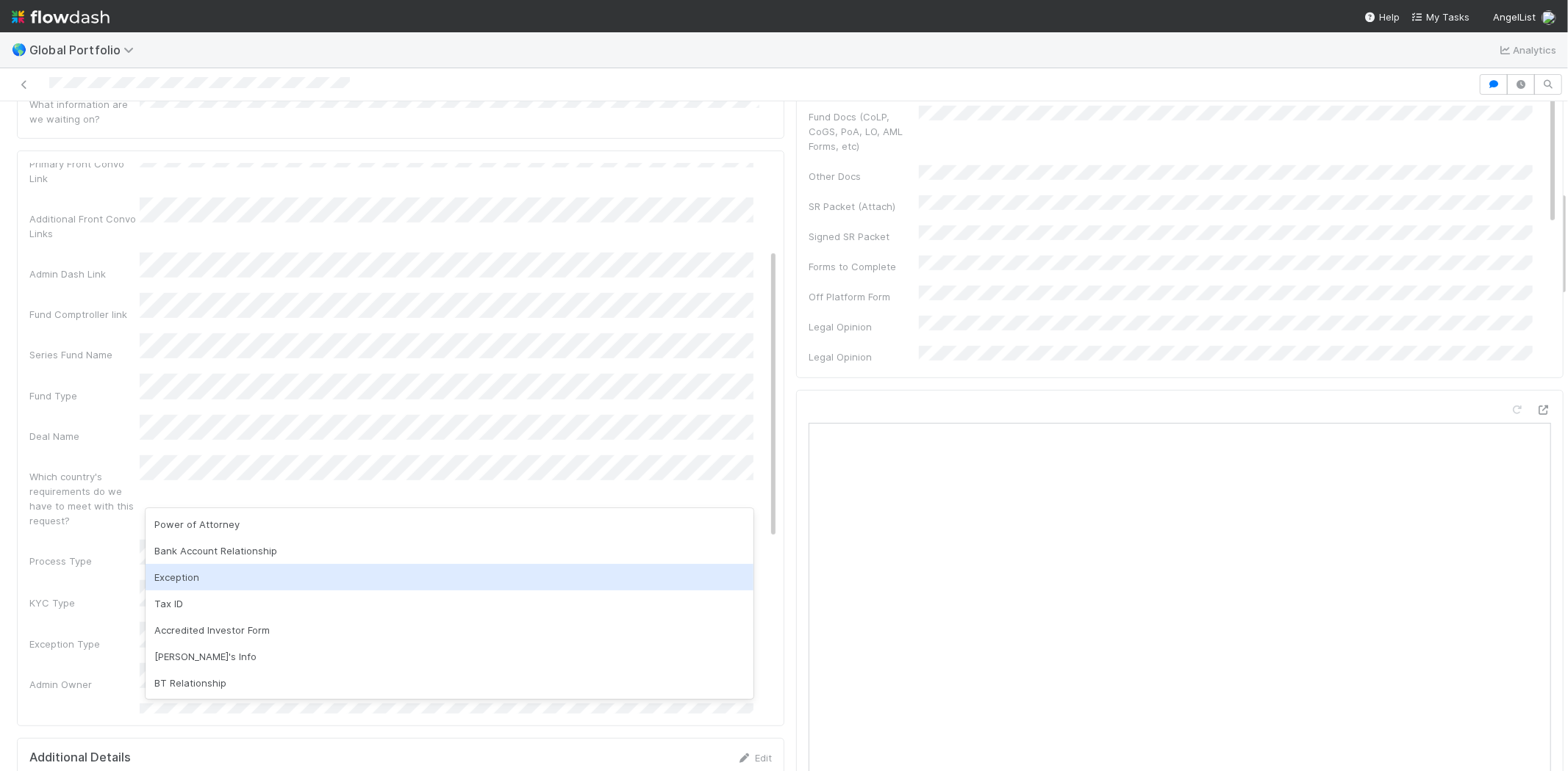
click at [211, 573] on div "Exception" at bounding box center [450, 577] width 608 height 27
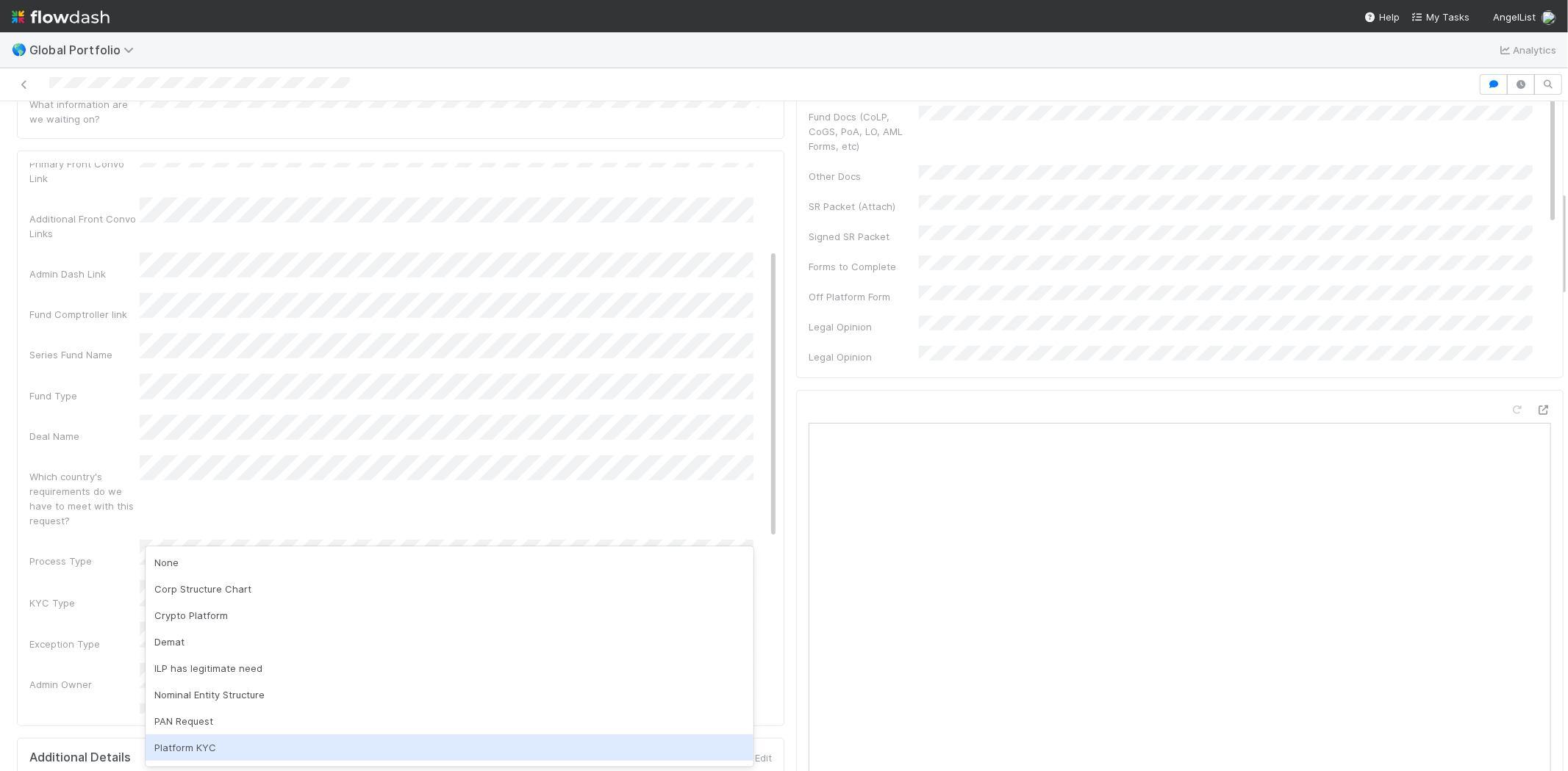
scroll to position [76, 0]
click at [202, 751] on div "Other" at bounding box center [450, 751] width 608 height 27
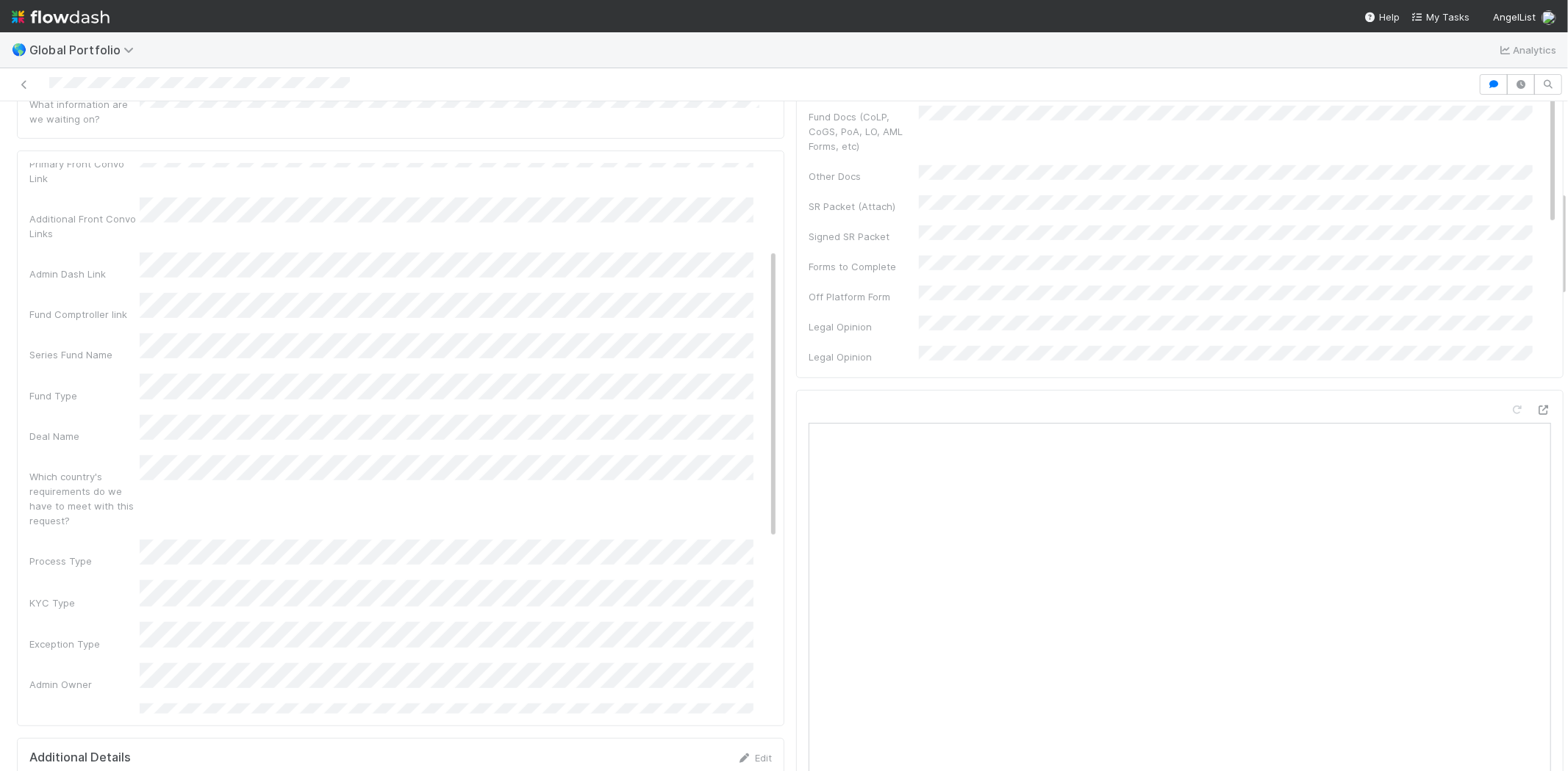
click at [103, 506] on div "Admin Notes Possible Duplicate task Primary Front Convo Link Additional Front C…" at bounding box center [403, 614] width 749 height 1144
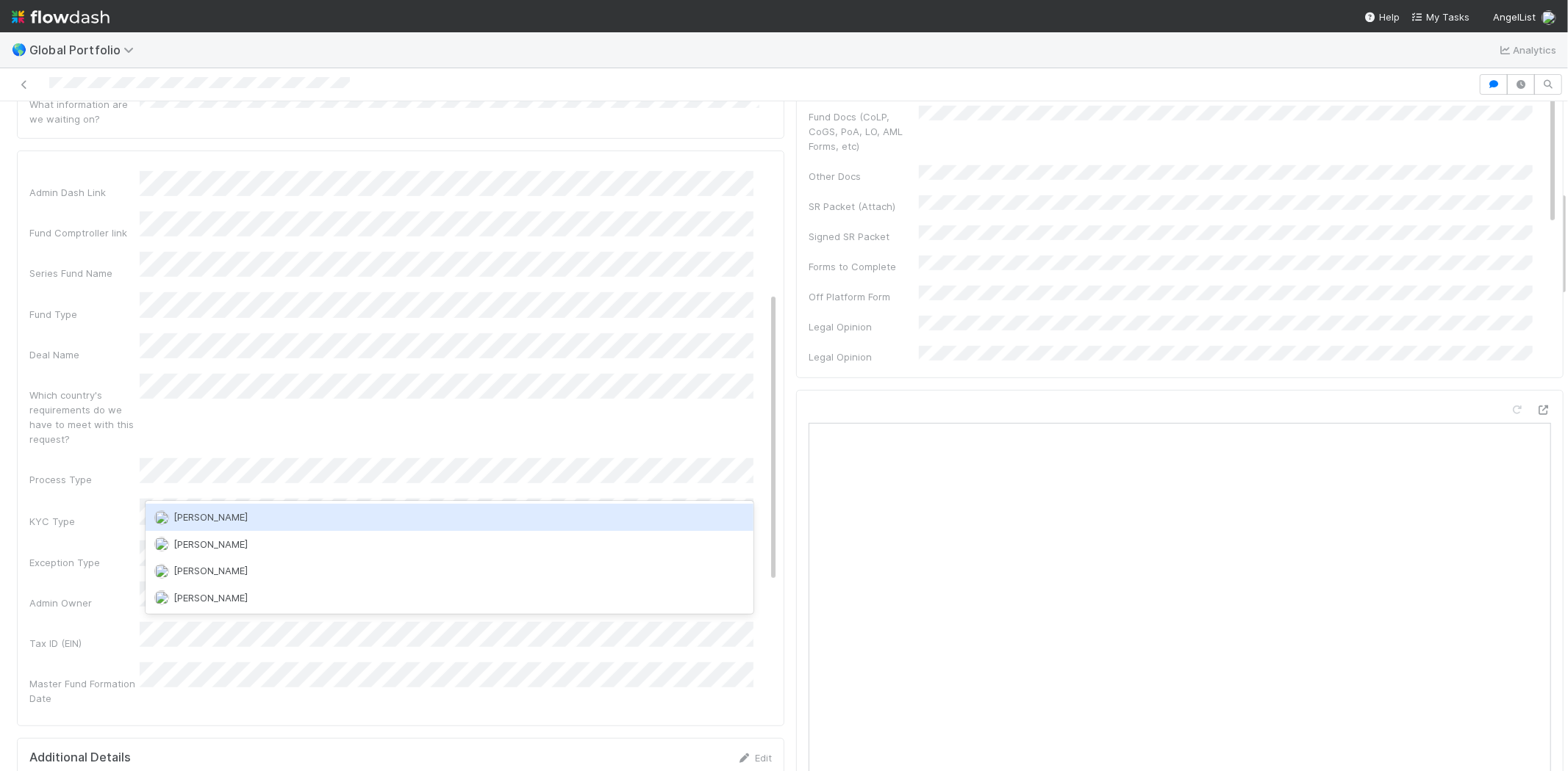
click at [240, 525] on div "[PERSON_NAME]" at bounding box center [450, 517] width 608 height 27
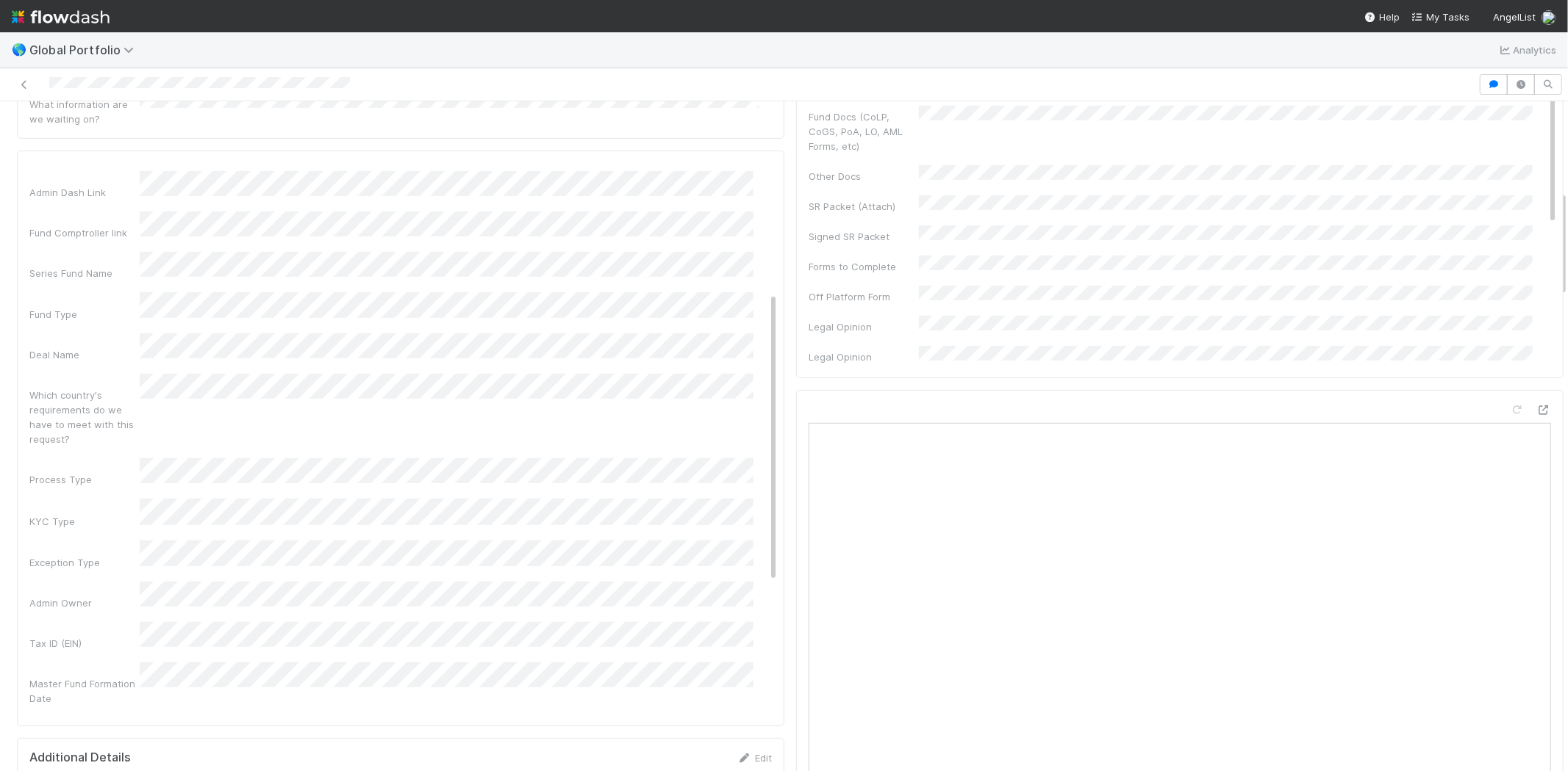
click at [80, 623] on div "Tax ID (EIN)" at bounding box center [403, 636] width 749 height 29
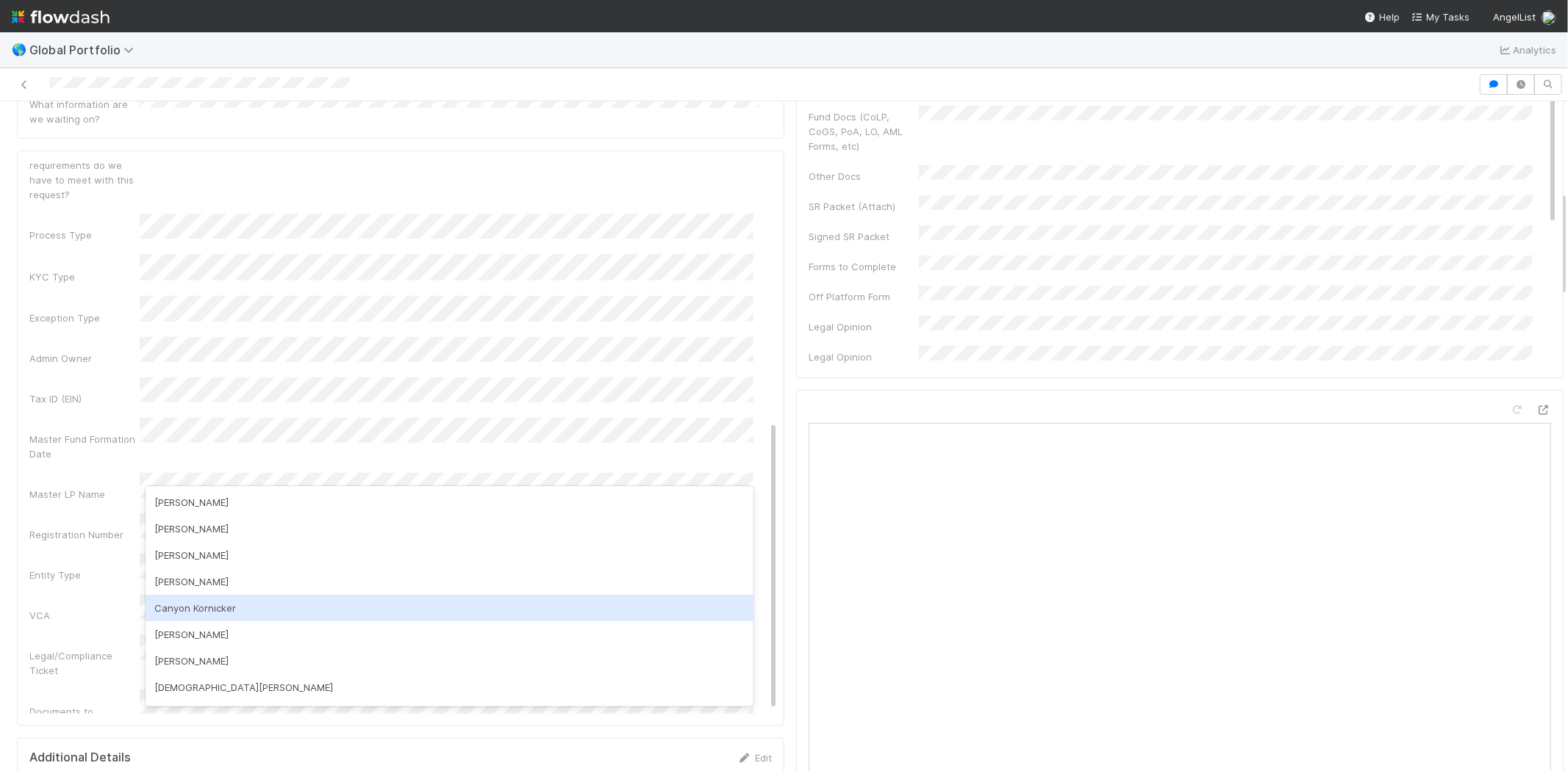
click at [291, 603] on div "Canyon Kornicker" at bounding box center [450, 608] width 608 height 27
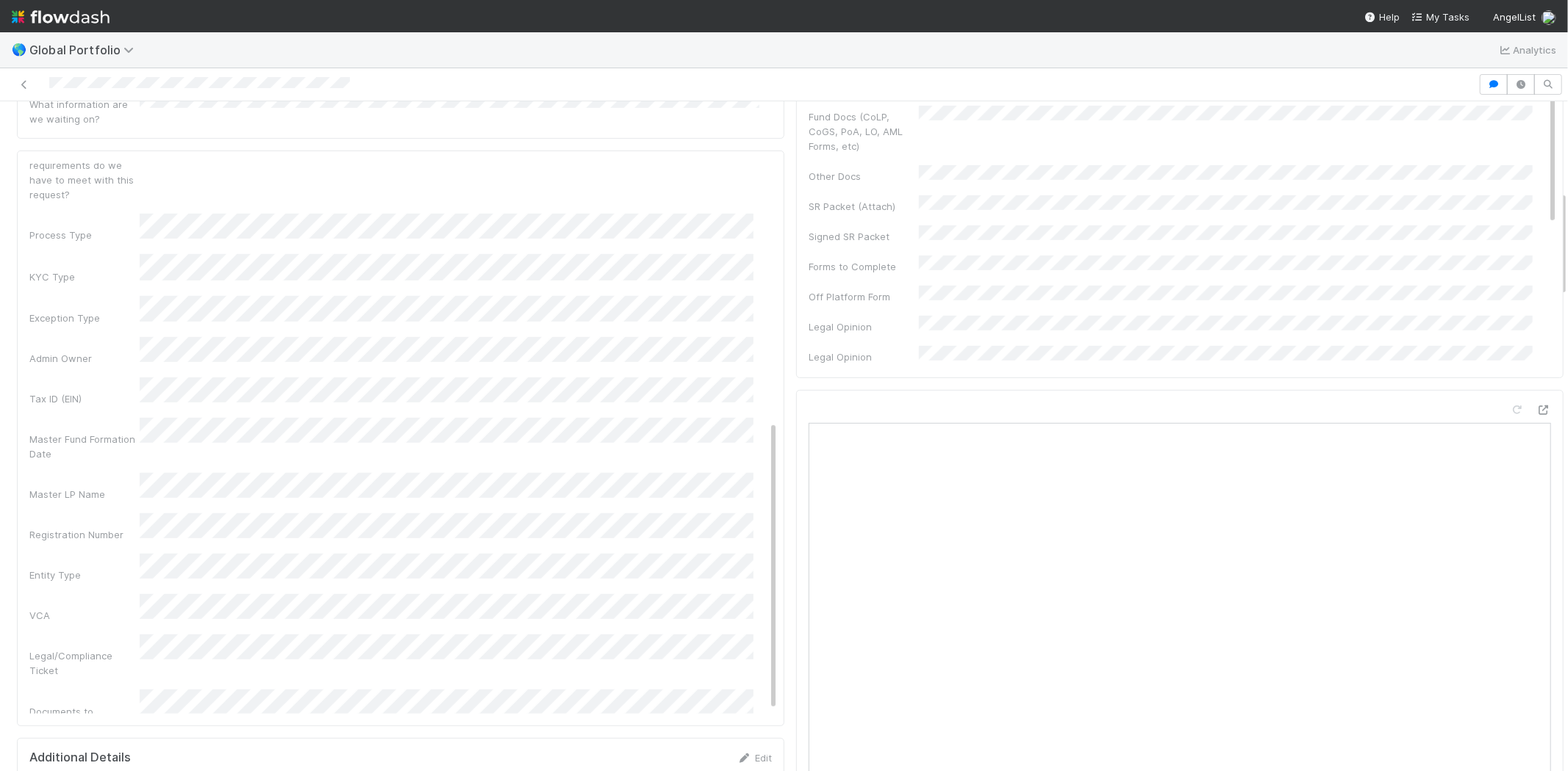
click at [84, 554] on div "Entity Type" at bounding box center [403, 567] width 749 height 29
click at [679, 163] on button "Save" at bounding box center [699, 175] width 42 height 25
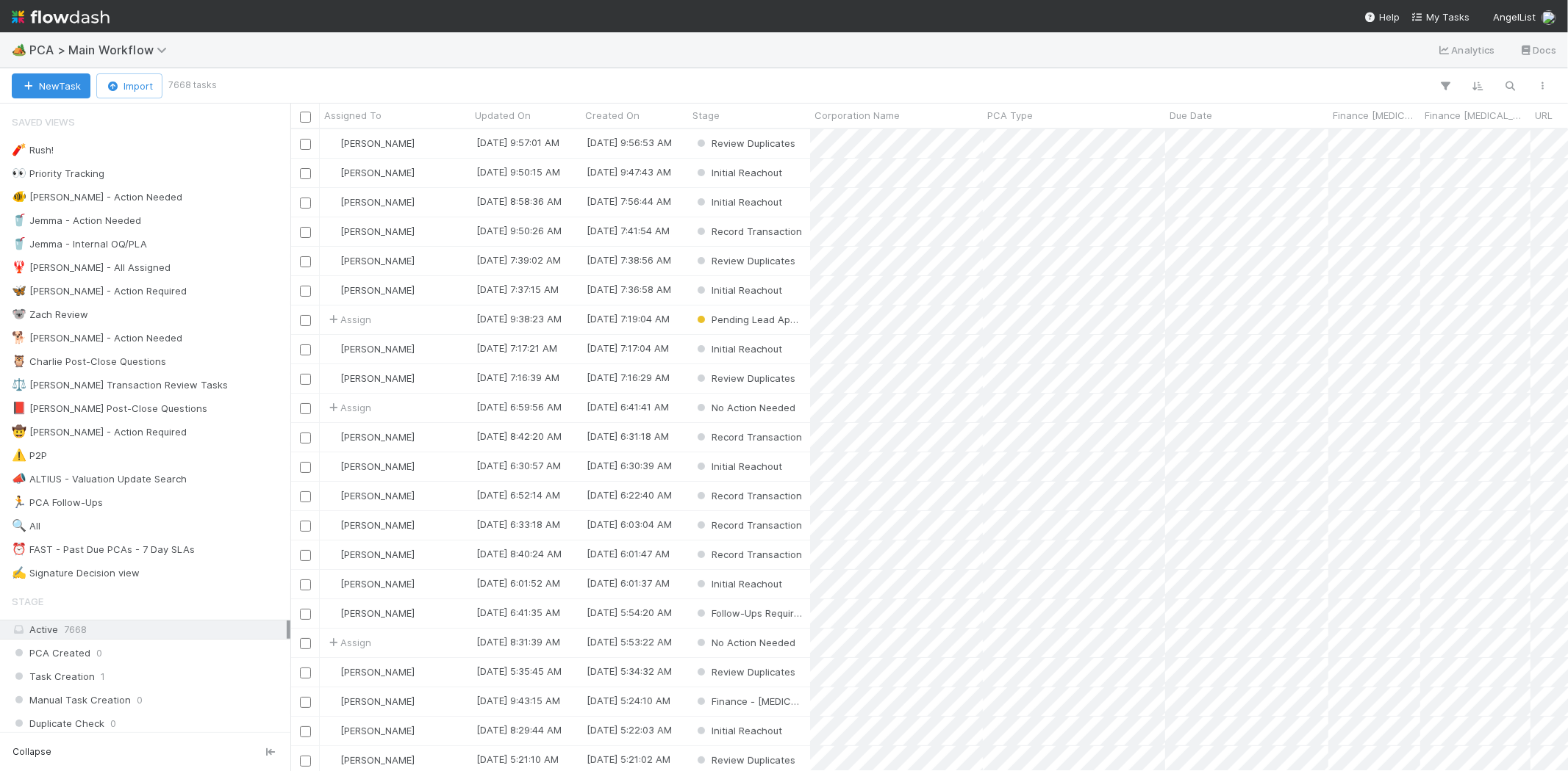
scroll to position [629, 1265]
click at [1456, 13] on span "My Tasks" at bounding box center [1439, 17] width 58 height 12
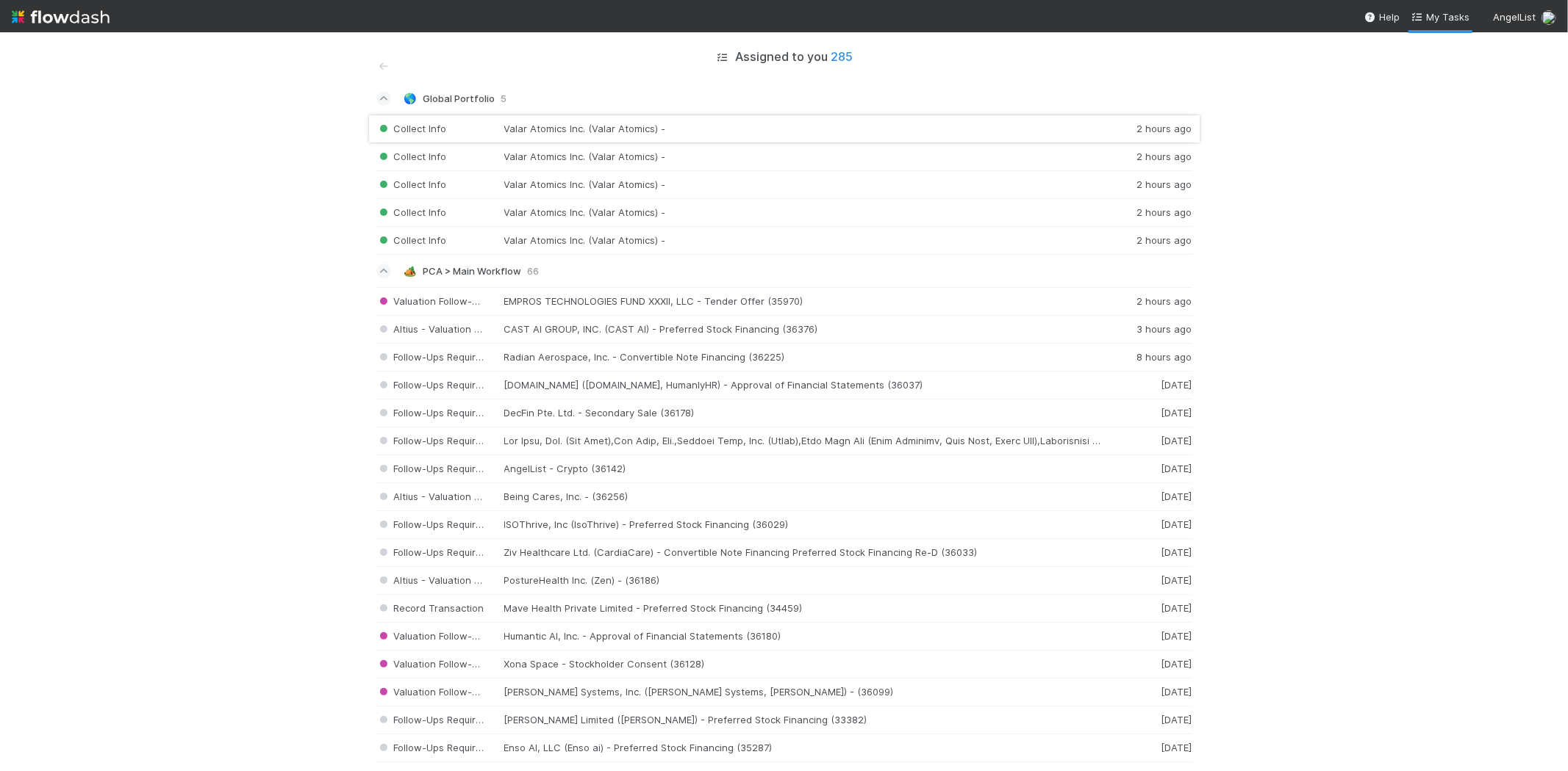
click at [582, 127] on div "Collect Info Valar Atomics Inc. (Valar Atomics) - 2 hours ago" at bounding box center [784, 129] width 815 height 29
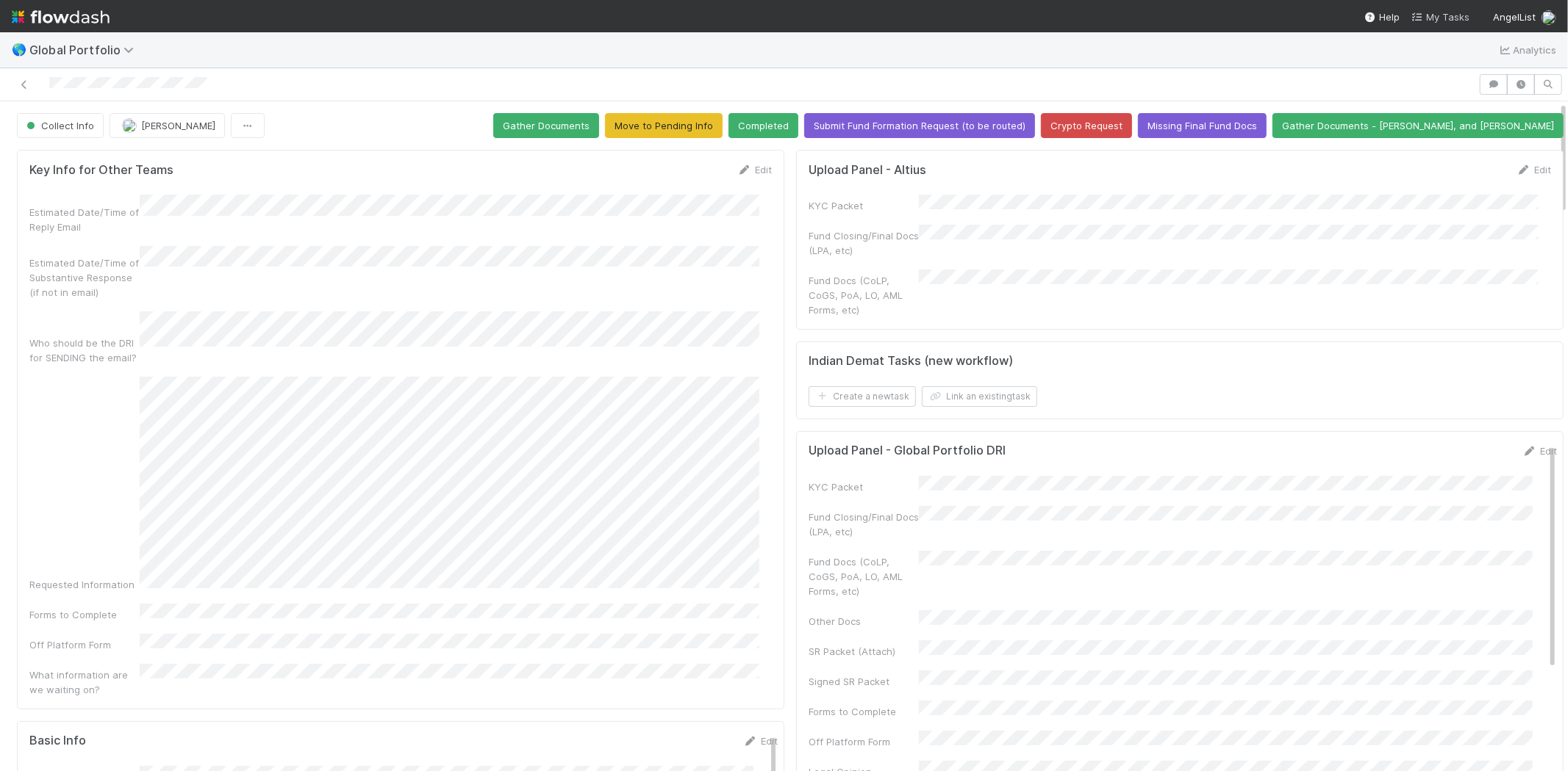
click at [1441, 18] on span "My Tasks" at bounding box center [1439, 17] width 58 height 12
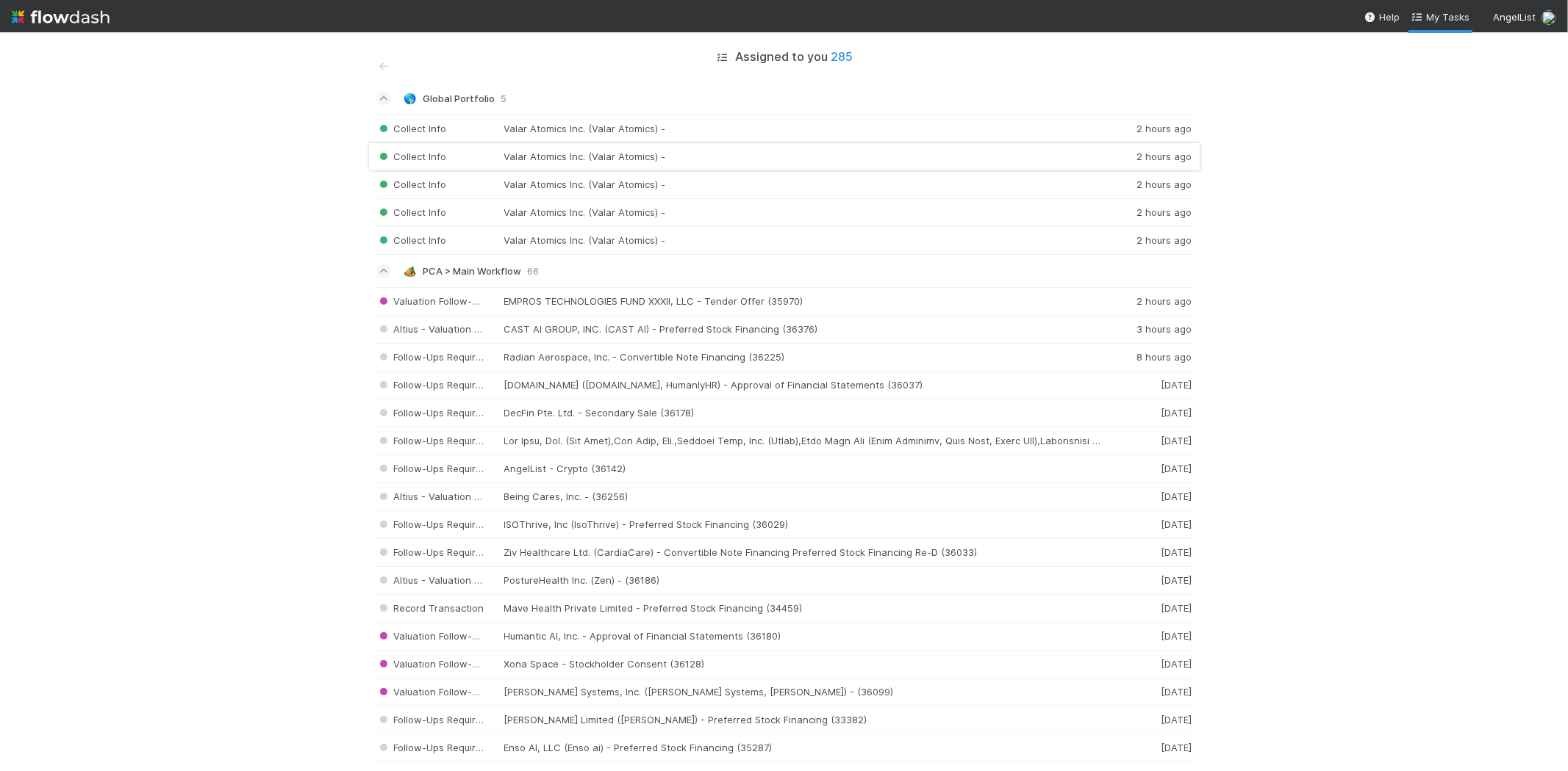
click at [677, 156] on div "Collect Info Valar Atomics Inc. (Valar Atomics) - 2 hours ago" at bounding box center [784, 157] width 815 height 28
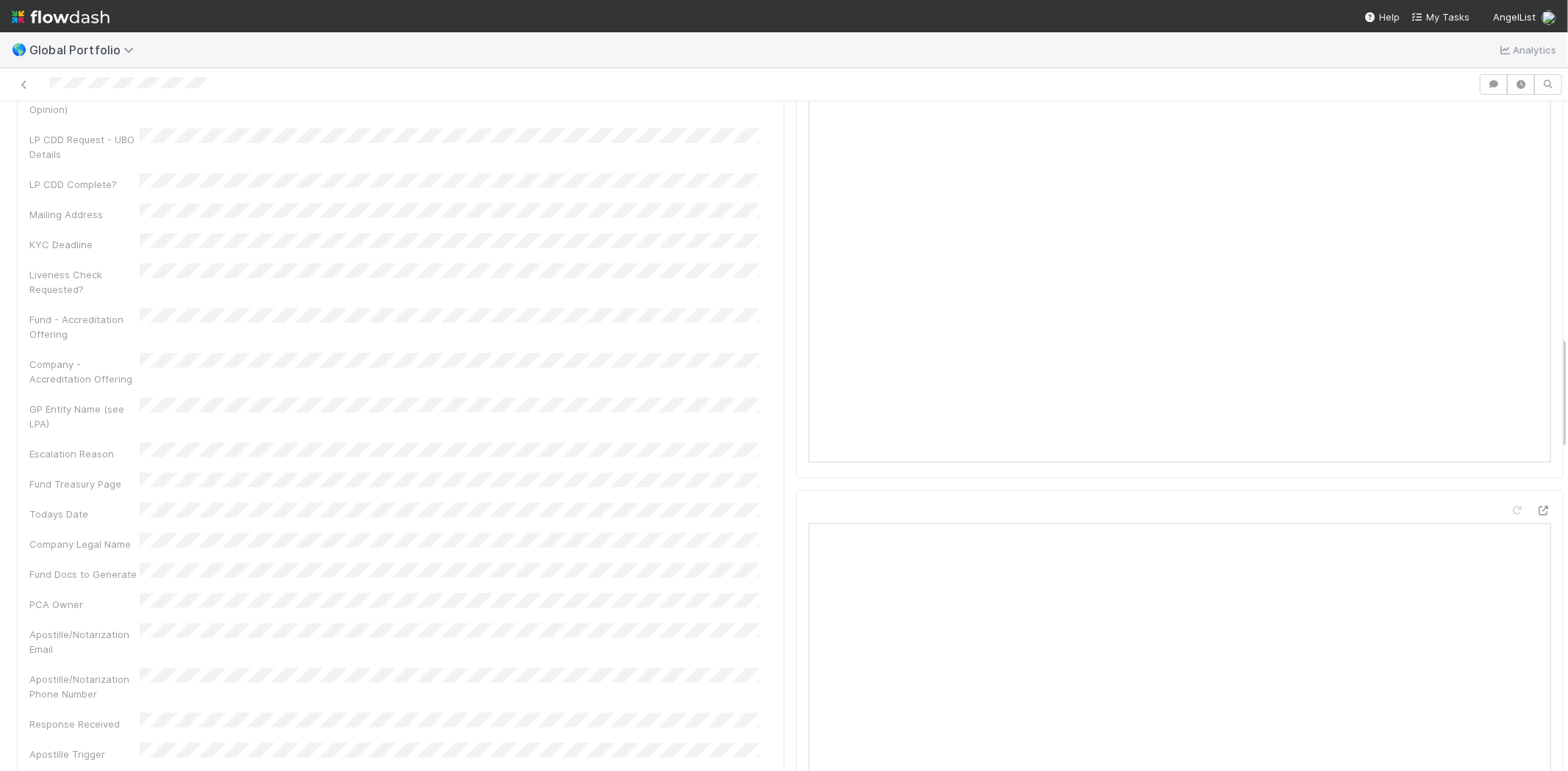
scroll to position [1388, 0]
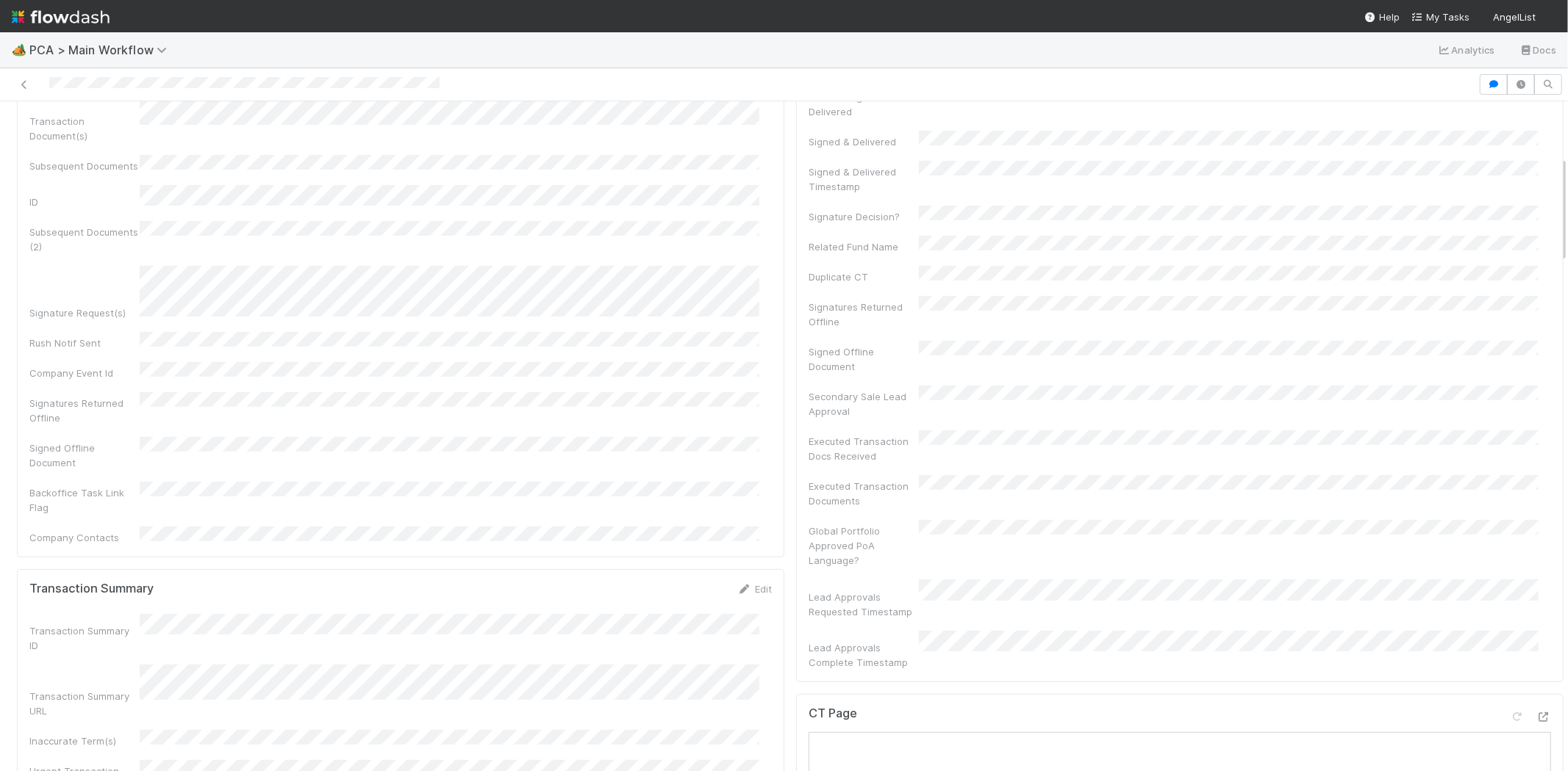
scroll to position [245, 0]
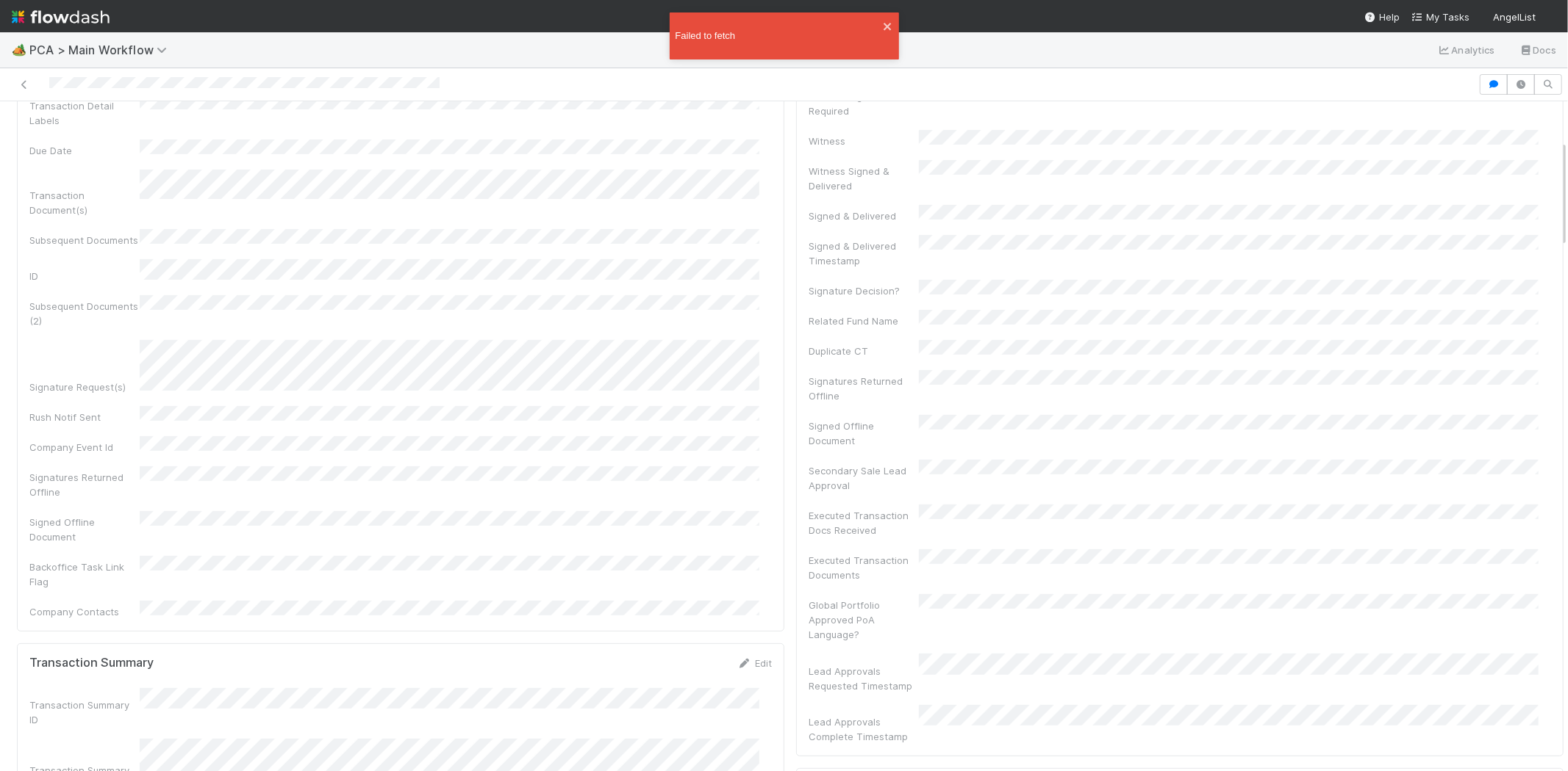
click at [141, 77] on div at bounding box center [244, 85] width 391 height 16
drag, startPoint x: 48, startPoint y: 83, endPoint x: 121, endPoint y: 90, distance: 73.3
click at [121, 90] on div at bounding box center [739, 84] width 1466 height 21
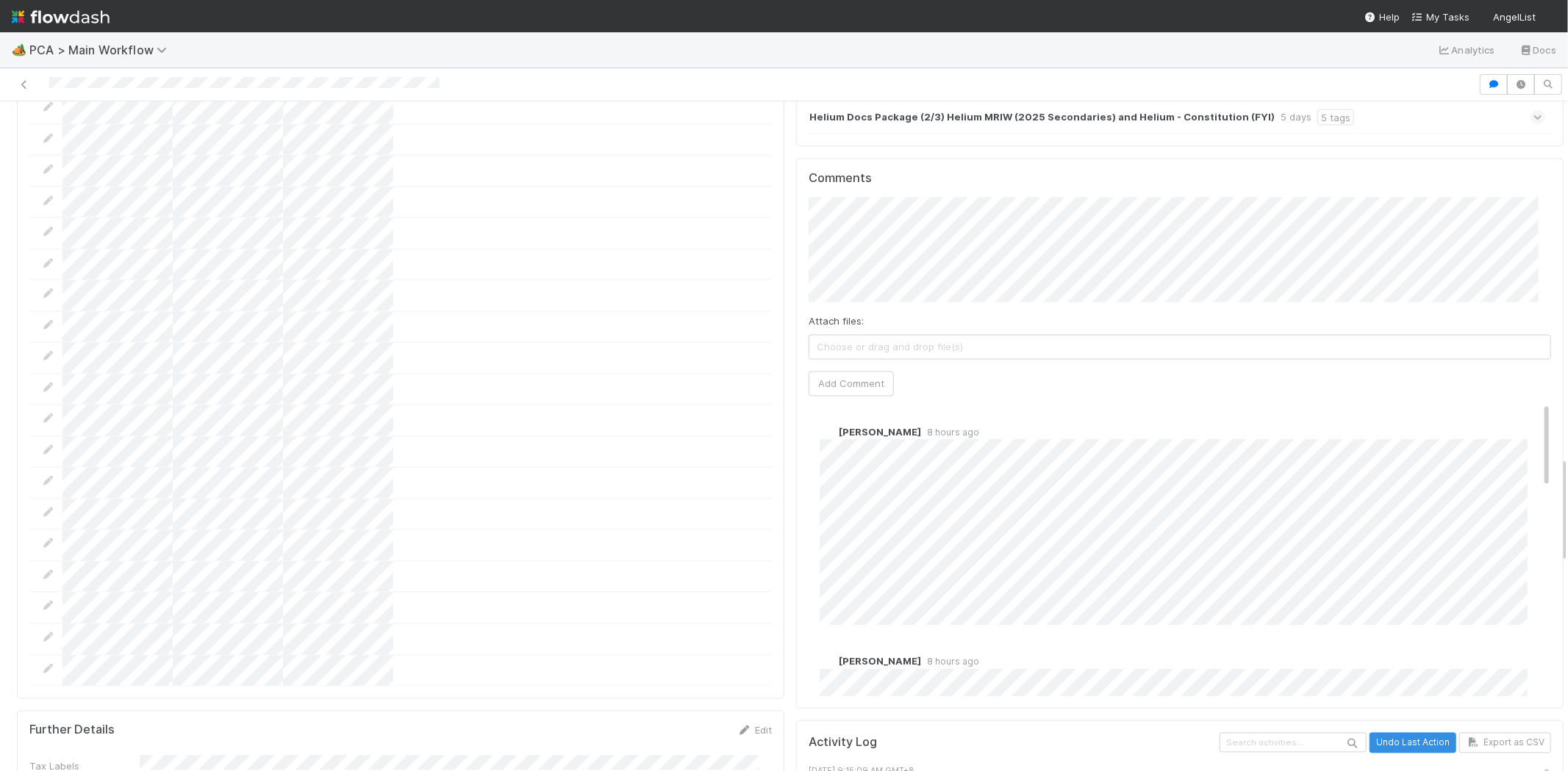
scroll to position [2122, 0]
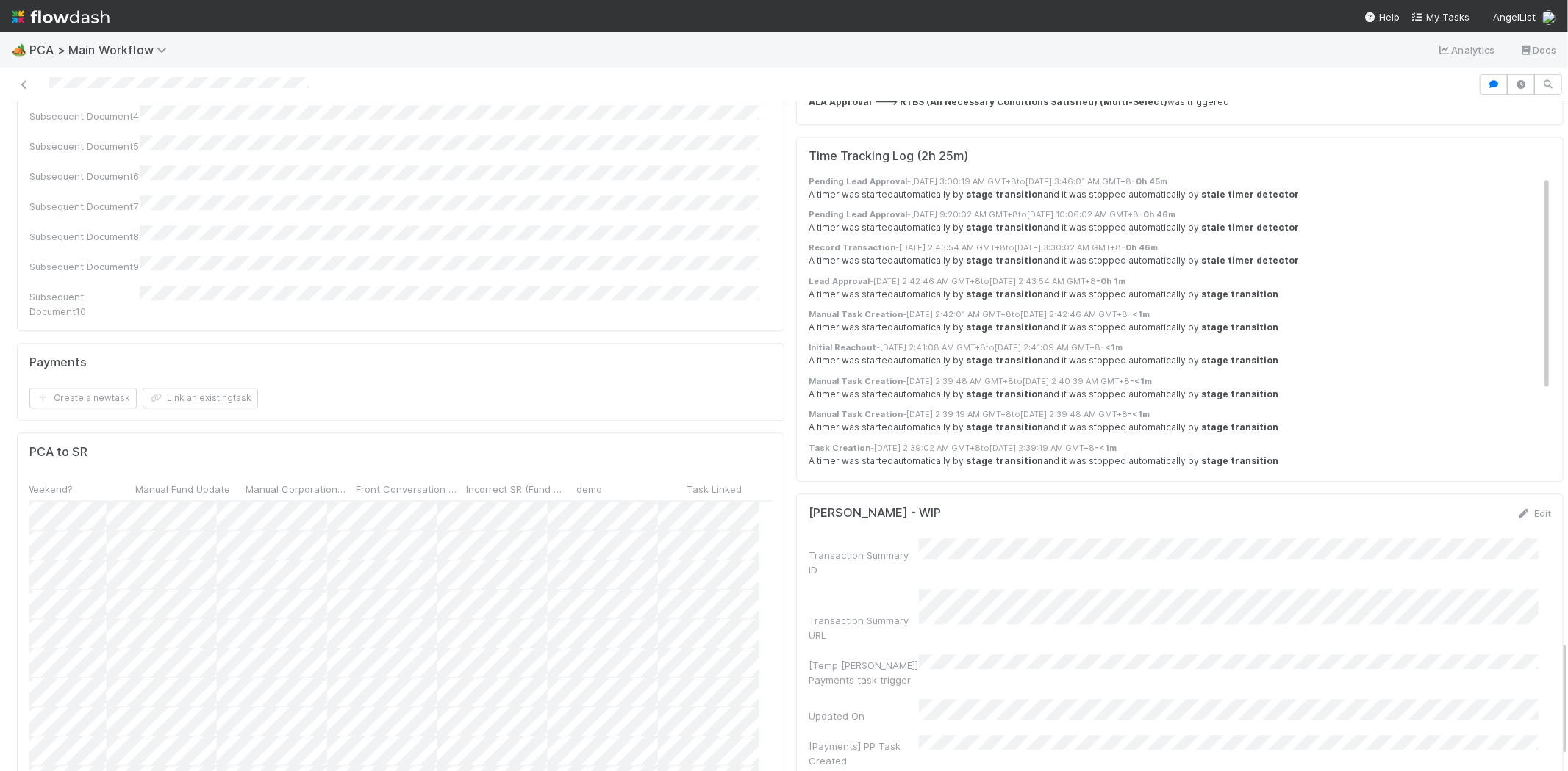
scroll to position [0, 5807]
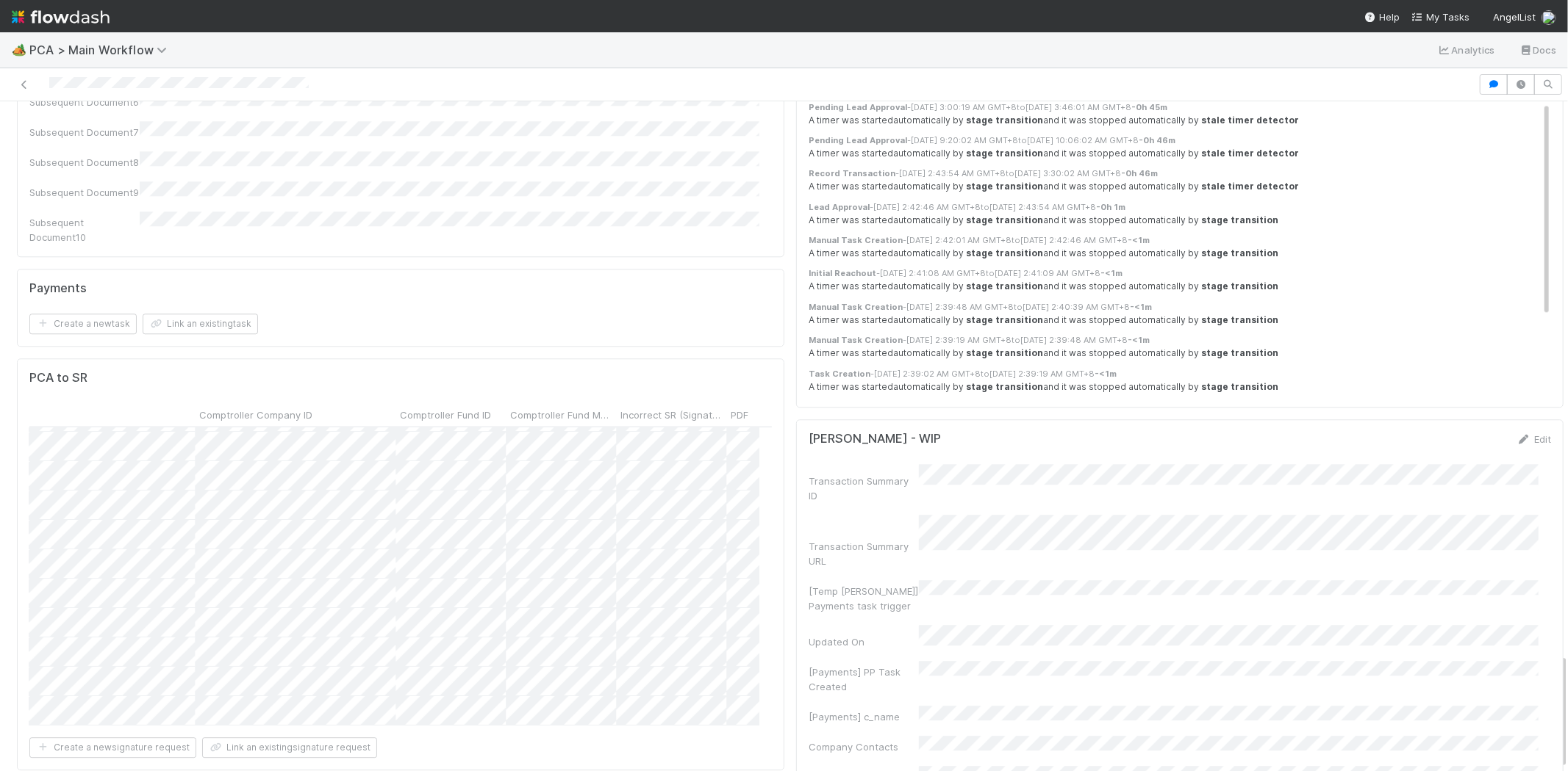
scroll to position [0, 3337]
